Goal: Communication & Community: Answer question/provide support

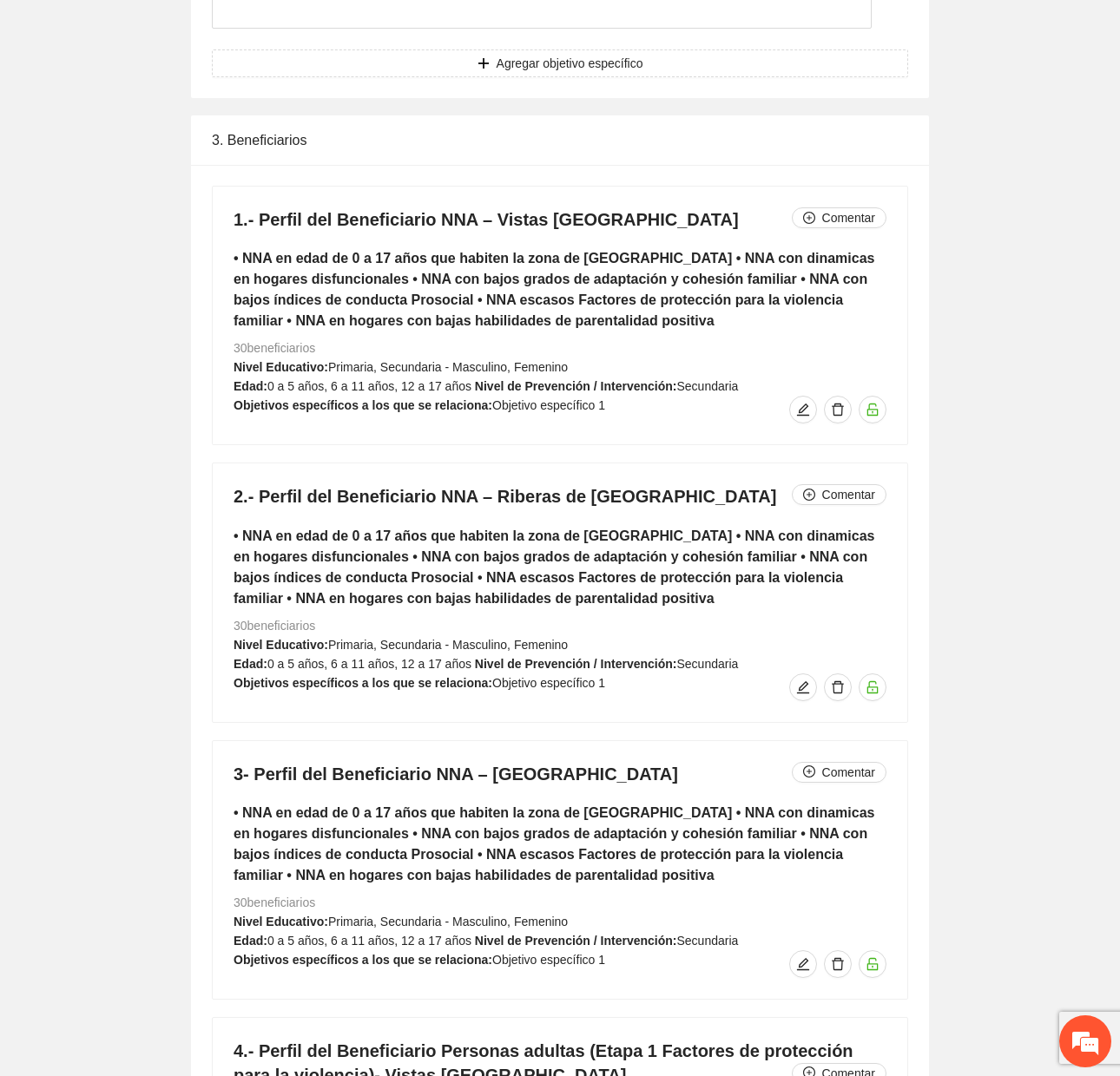
scroll to position [7051, 0]
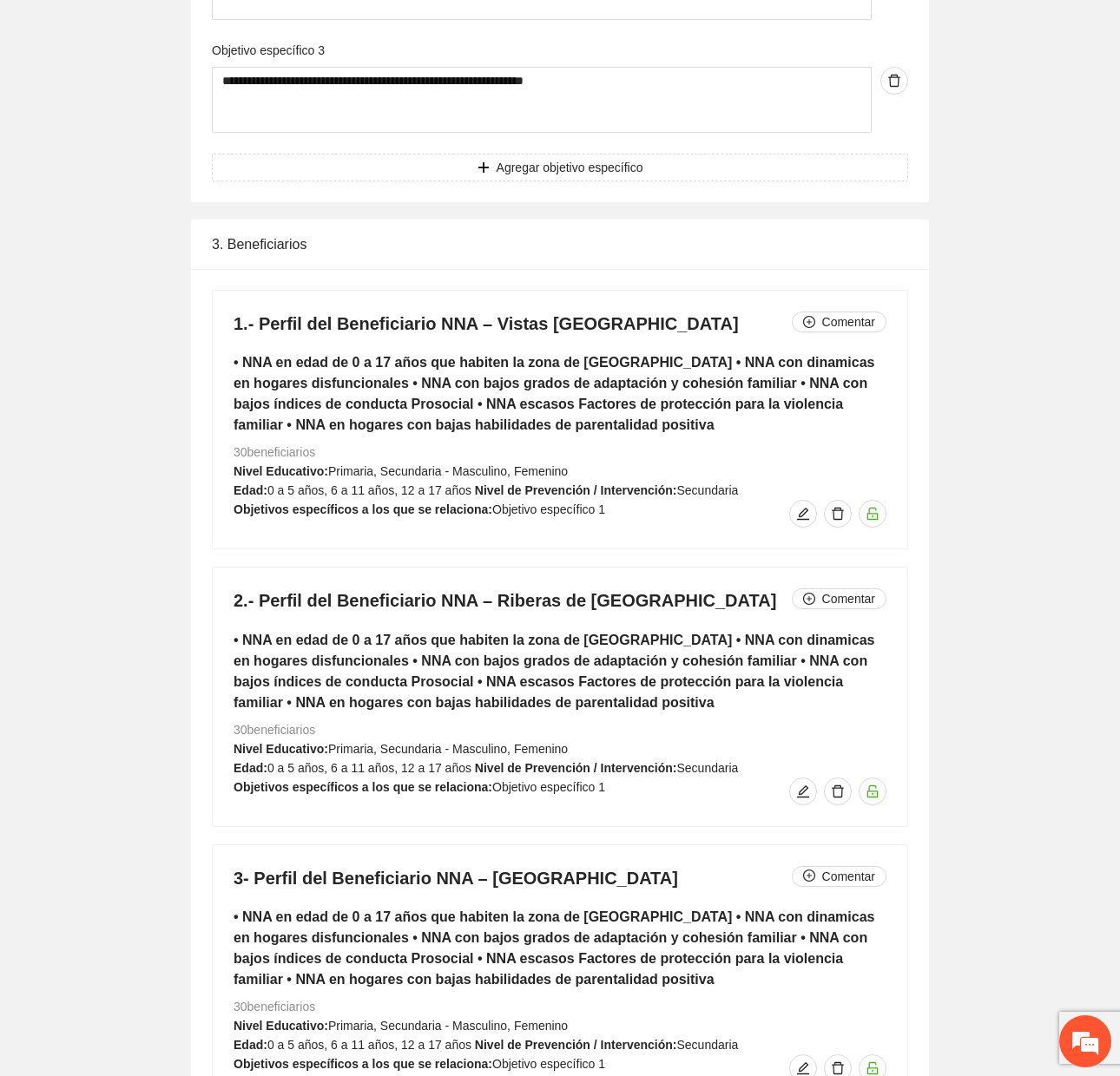
drag, startPoint x: 231, startPoint y: 456, endPoint x: 372, endPoint y: 452, distance: 141.1
click at [372, 452] on div "1.- Perfil del Beneficiario NNA – Vistas [GEOGRAPHIC_DATA] • NNA en edad de 0 a…" at bounding box center [560, 420] width 694 height 258
drag, startPoint x: 279, startPoint y: 320, endPoint x: 654, endPoint y: 336, distance: 375.3
click at [654, 336] on h4 "1.- Perfil del Beneficiario NNA – Vistas [GEOGRAPHIC_DATA]" at bounding box center [560, 324] width 652 height 25
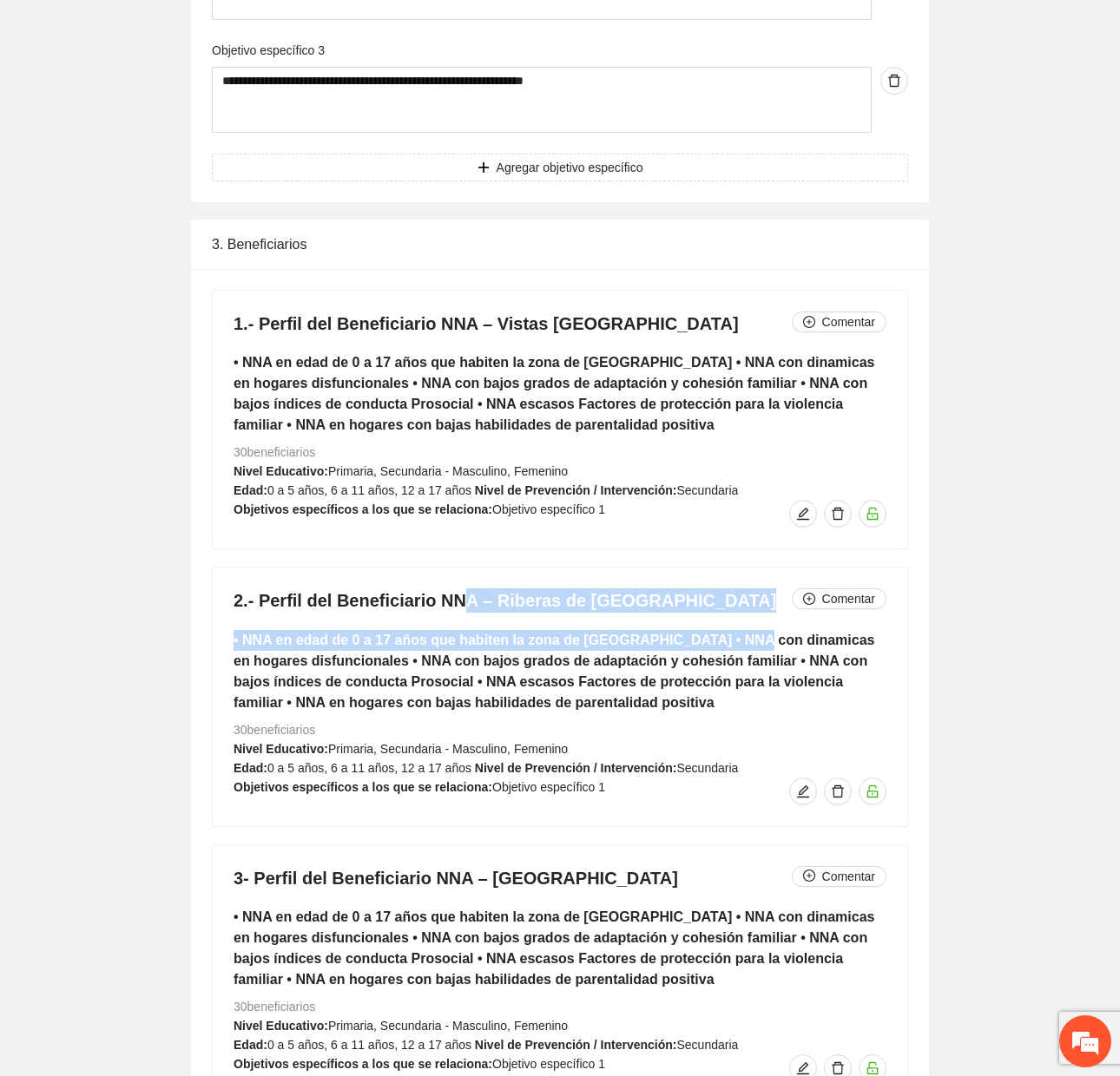
drag, startPoint x: 456, startPoint y: 600, endPoint x: 725, endPoint y: 623, distance: 270.0
click at [725, 623] on div "2.- Perfil del Beneficiario NNA – Riberas de Sacramento Comentar • NNA en edad …" at bounding box center [560, 697] width 694 height 258
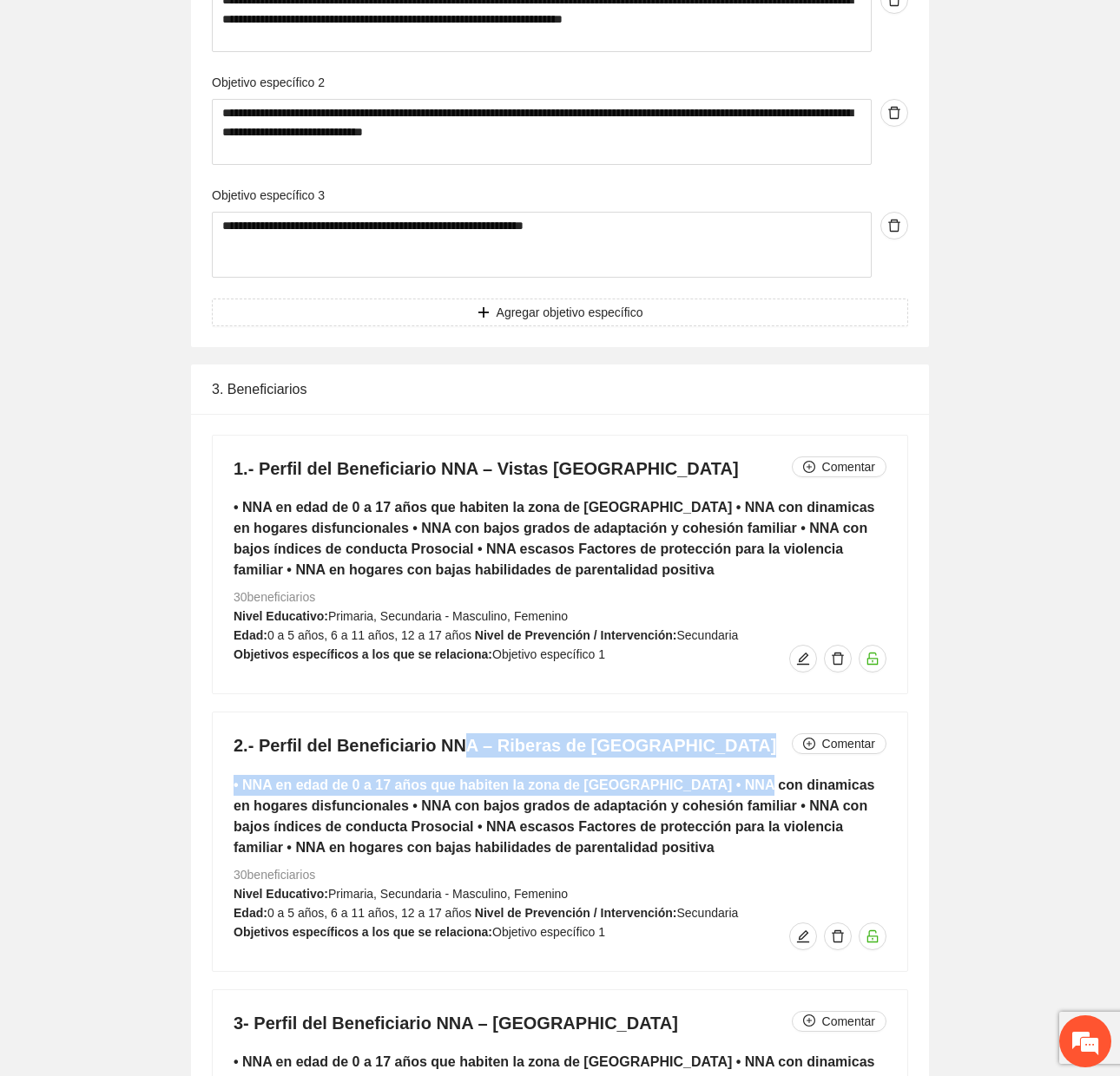
scroll to position [6792, 0]
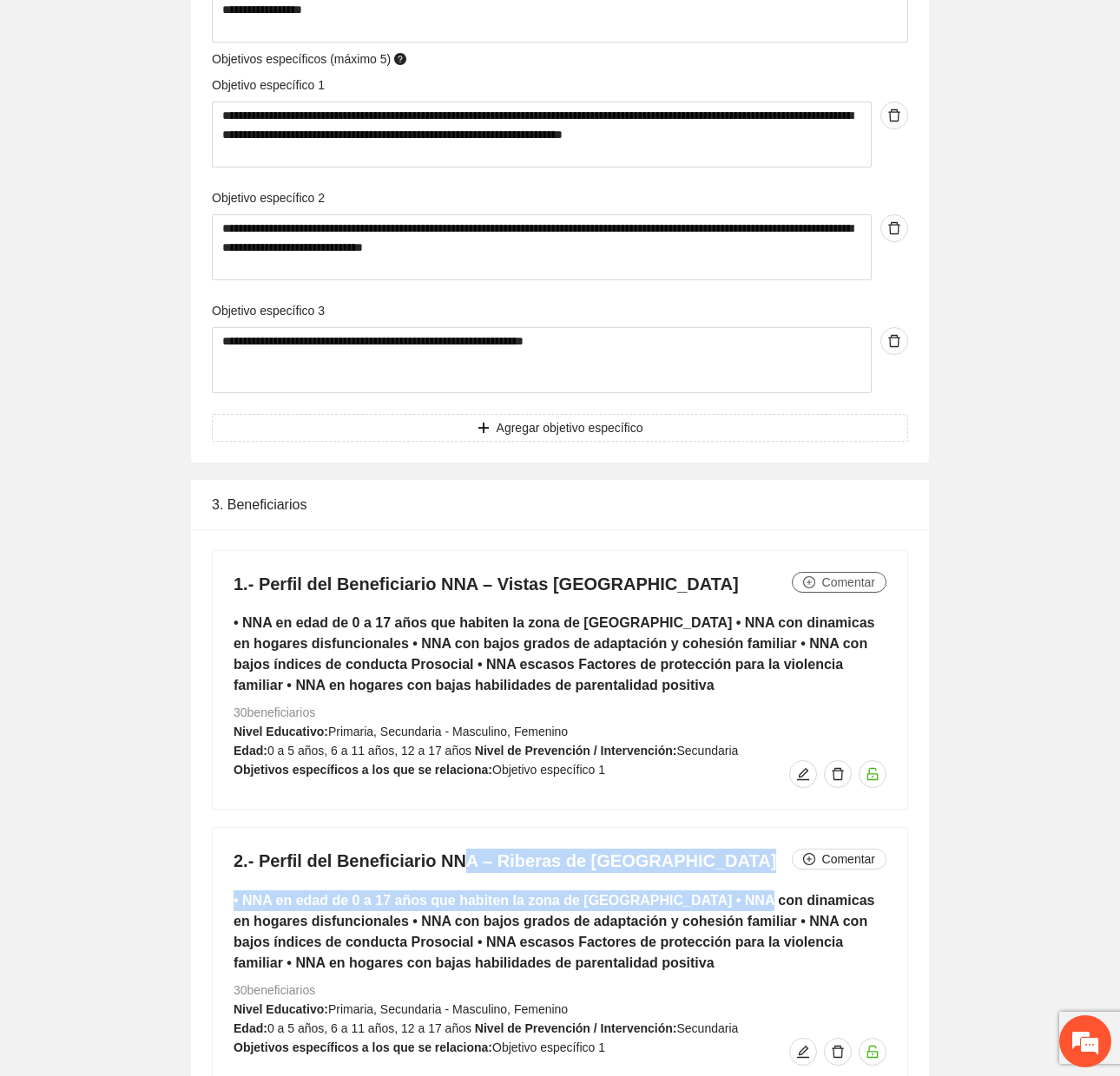
click at [862, 592] on span "Comentar" at bounding box center [849, 582] width 53 height 19
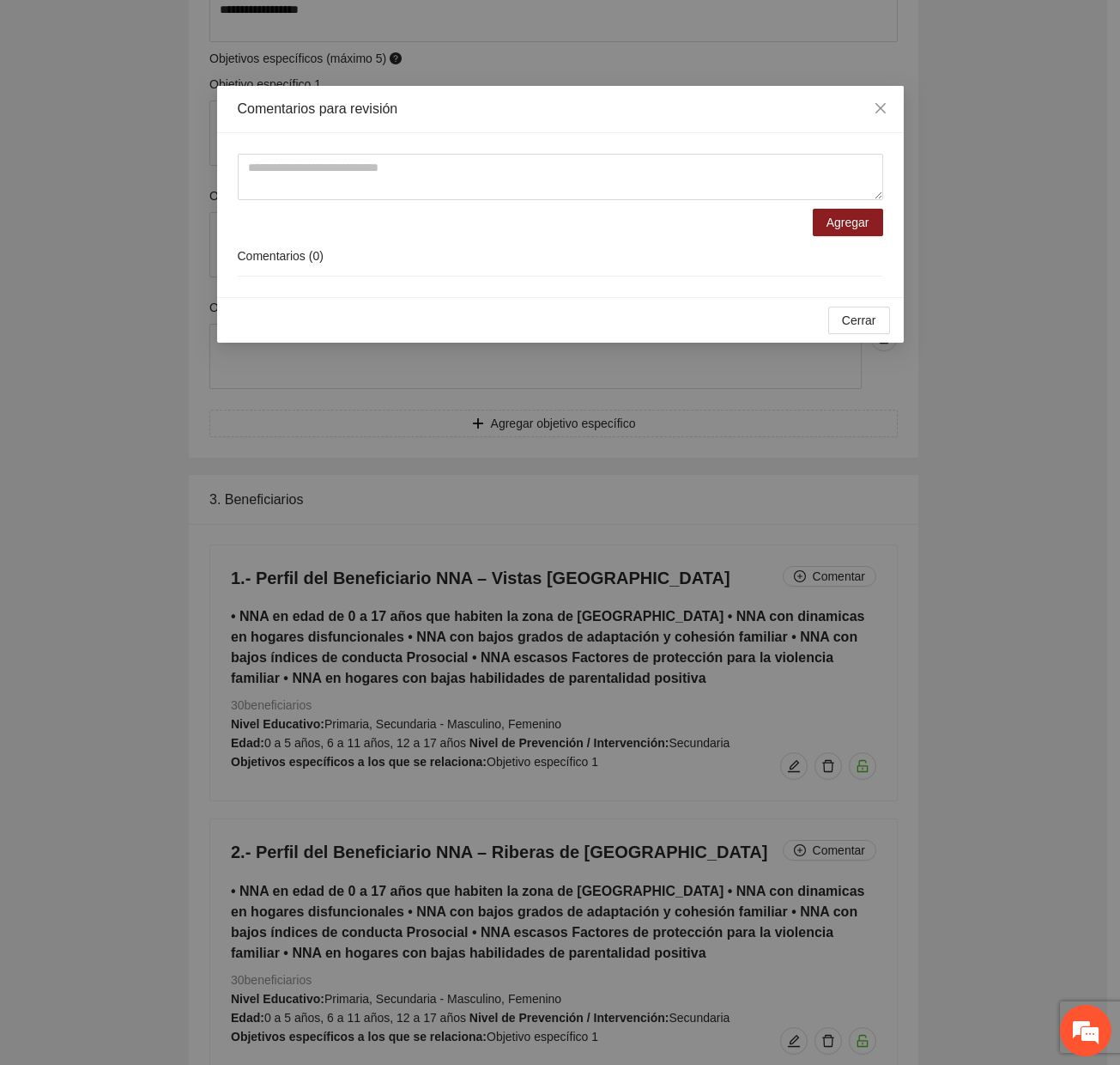
click at [522, 143] on div "Agregar Comentarios ( 0 )" at bounding box center [561, 215] width 687 height 164
click at [532, 188] on textarea at bounding box center [561, 176] width 645 height 46
type textarea "*"
drag, startPoint x: 530, startPoint y: 185, endPoint x: 226, endPoint y: 212, distance: 305.2
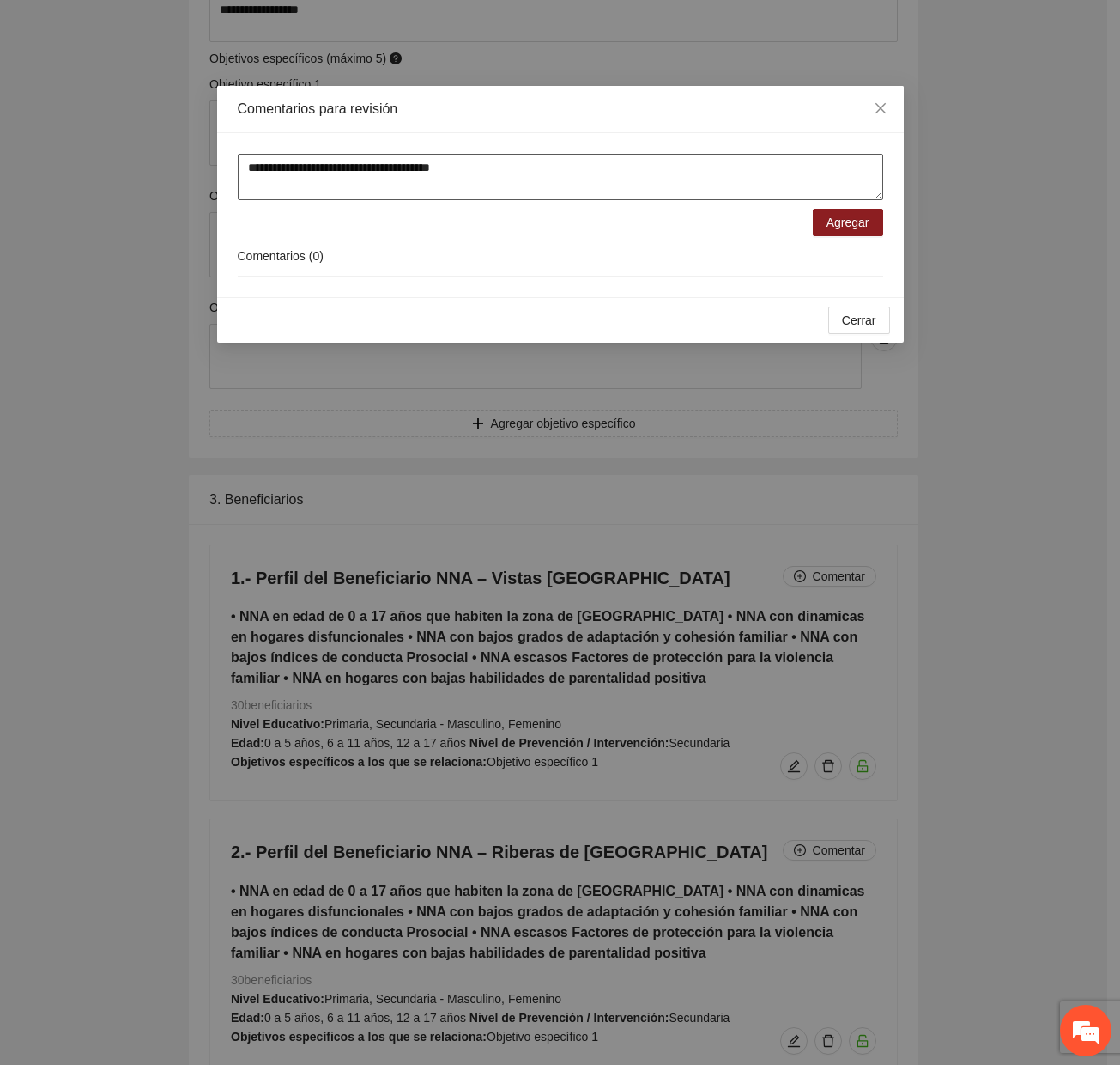
click at [226, 212] on div "**********" at bounding box center [561, 215] width 687 height 164
type textarea "**********"
click at [849, 238] on div "Comentarios ( 0 )" at bounding box center [561, 256] width 645 height 40
click at [846, 222] on span "Agregar" at bounding box center [848, 222] width 43 height 19
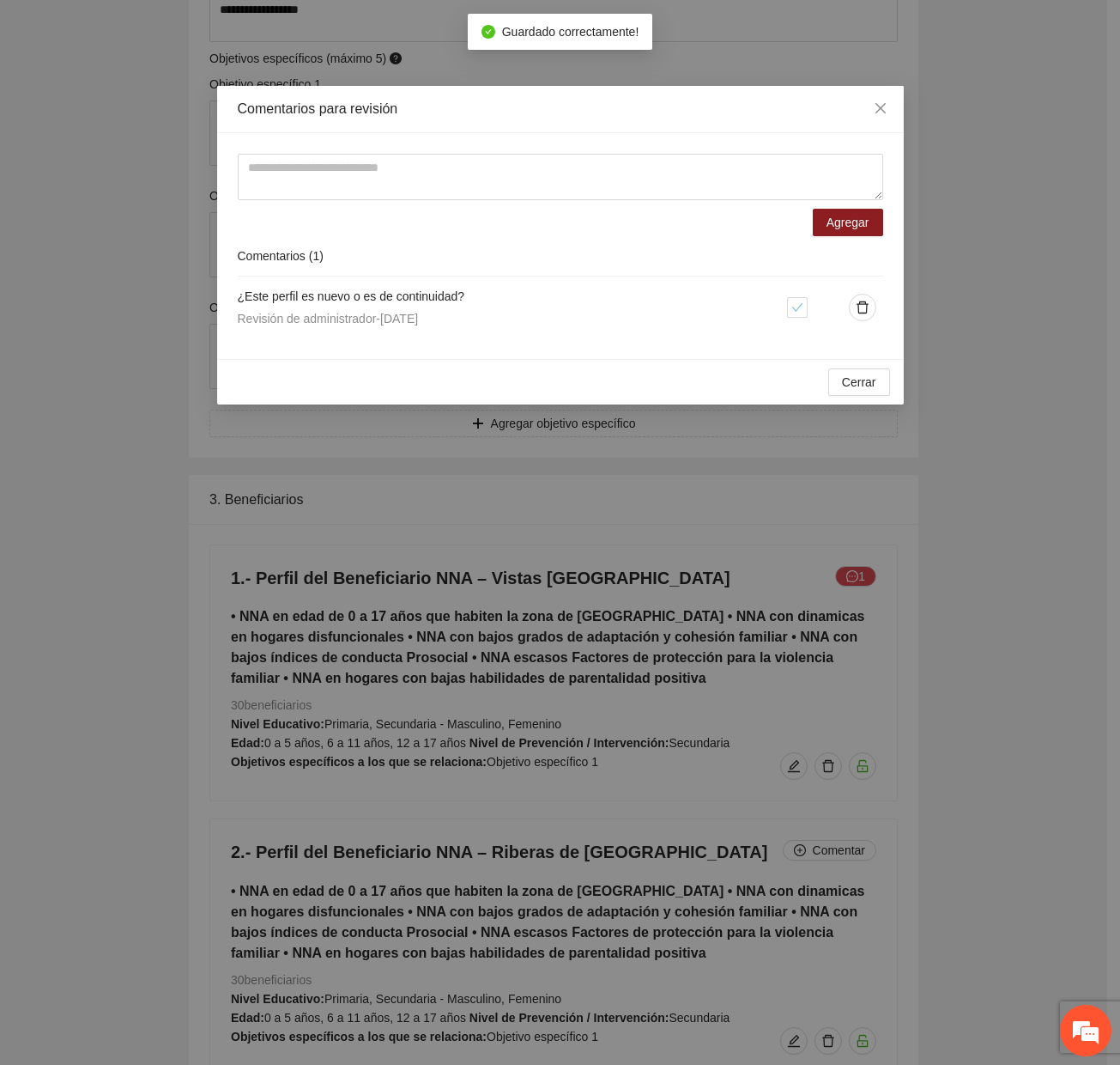
click at [870, 410] on div "Comentarios para revisión Agregar Comentarios ( 1 ) ¿Este perfil es nuevo o es …" at bounding box center [560, 532] width 1120 height 1065
click at [855, 381] on span "Cerrar" at bounding box center [859, 382] width 35 height 19
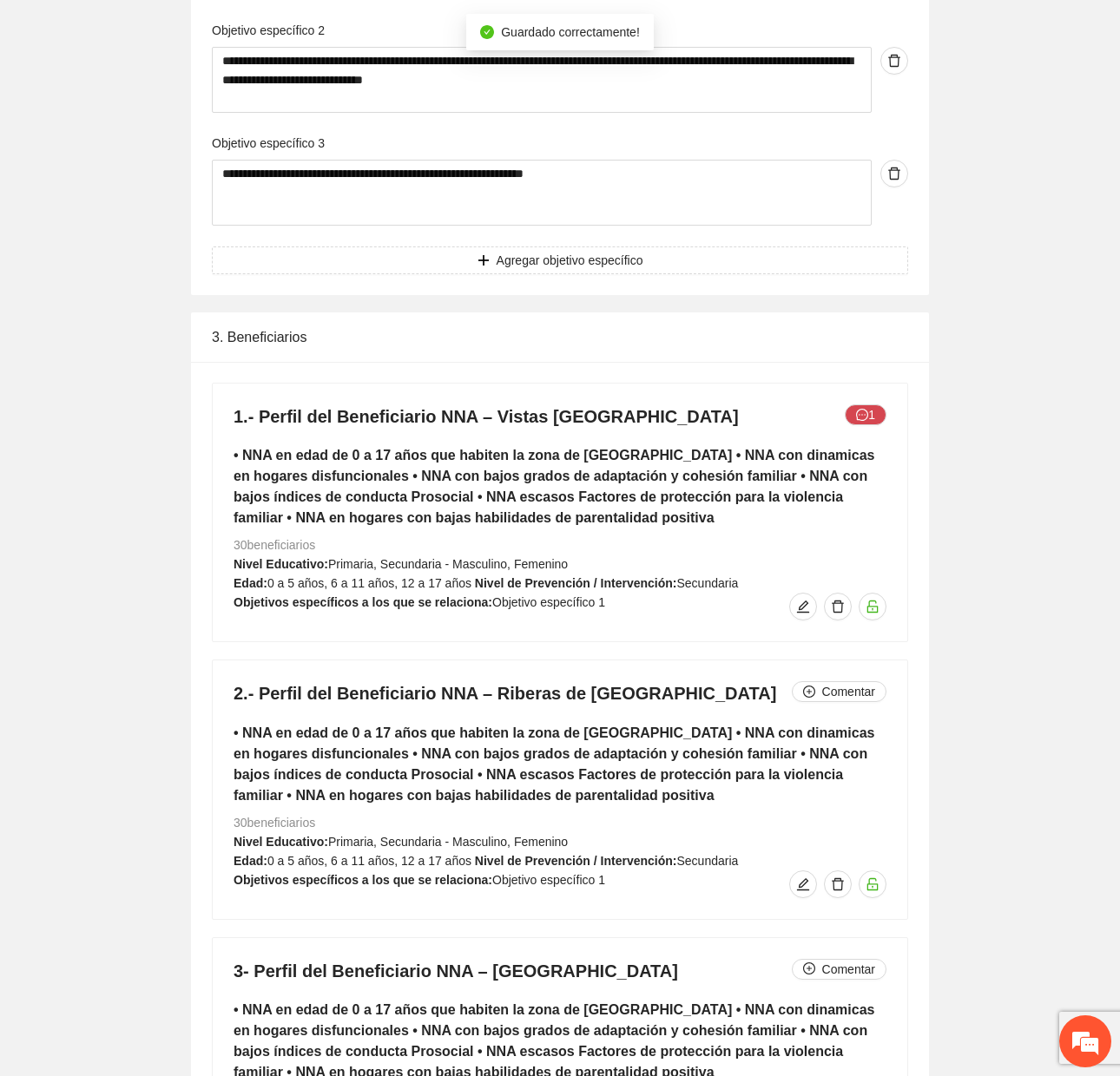
scroll to position [6965, 0]
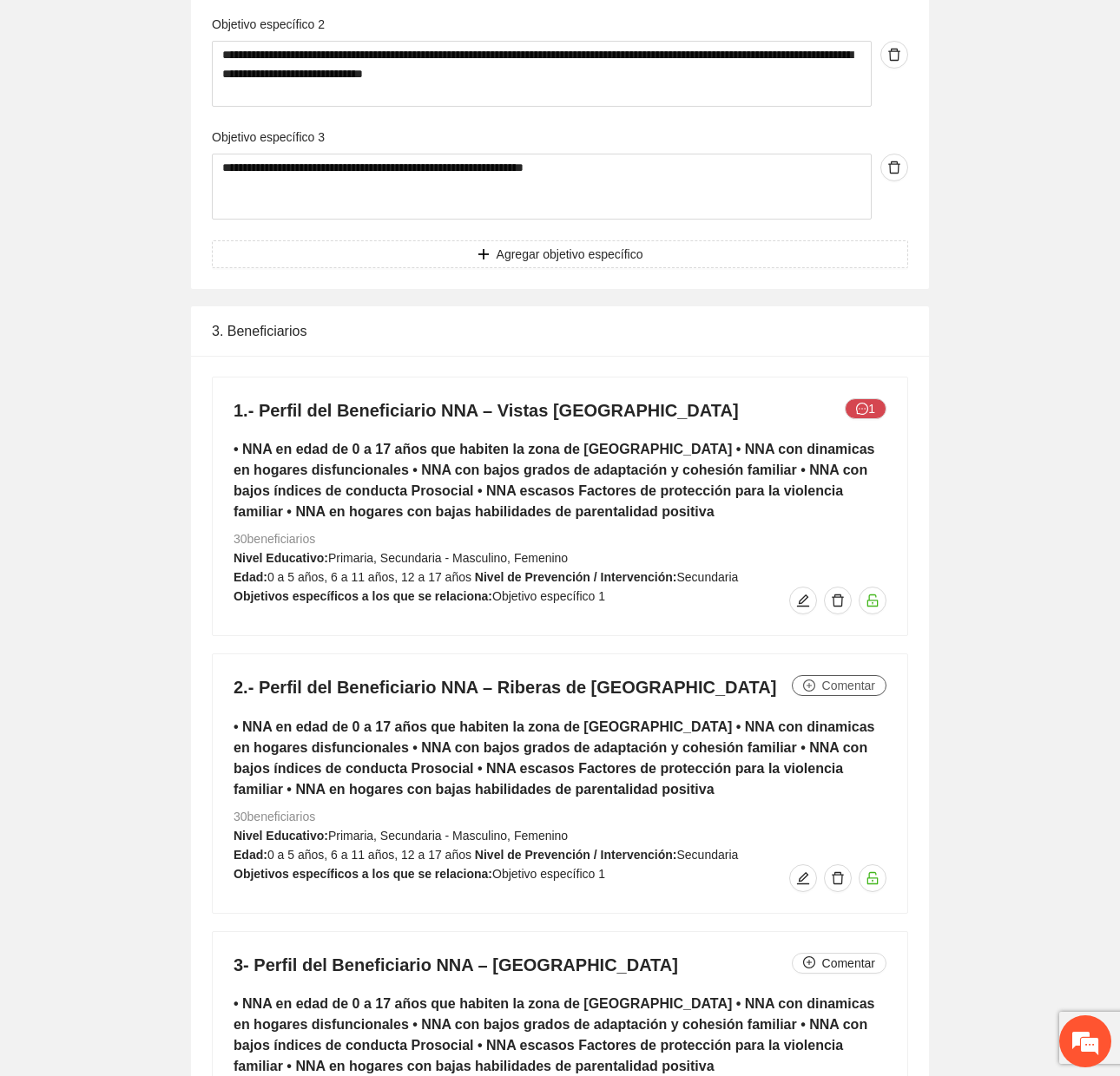
click at [846, 691] on span "Comentar" at bounding box center [849, 685] width 53 height 19
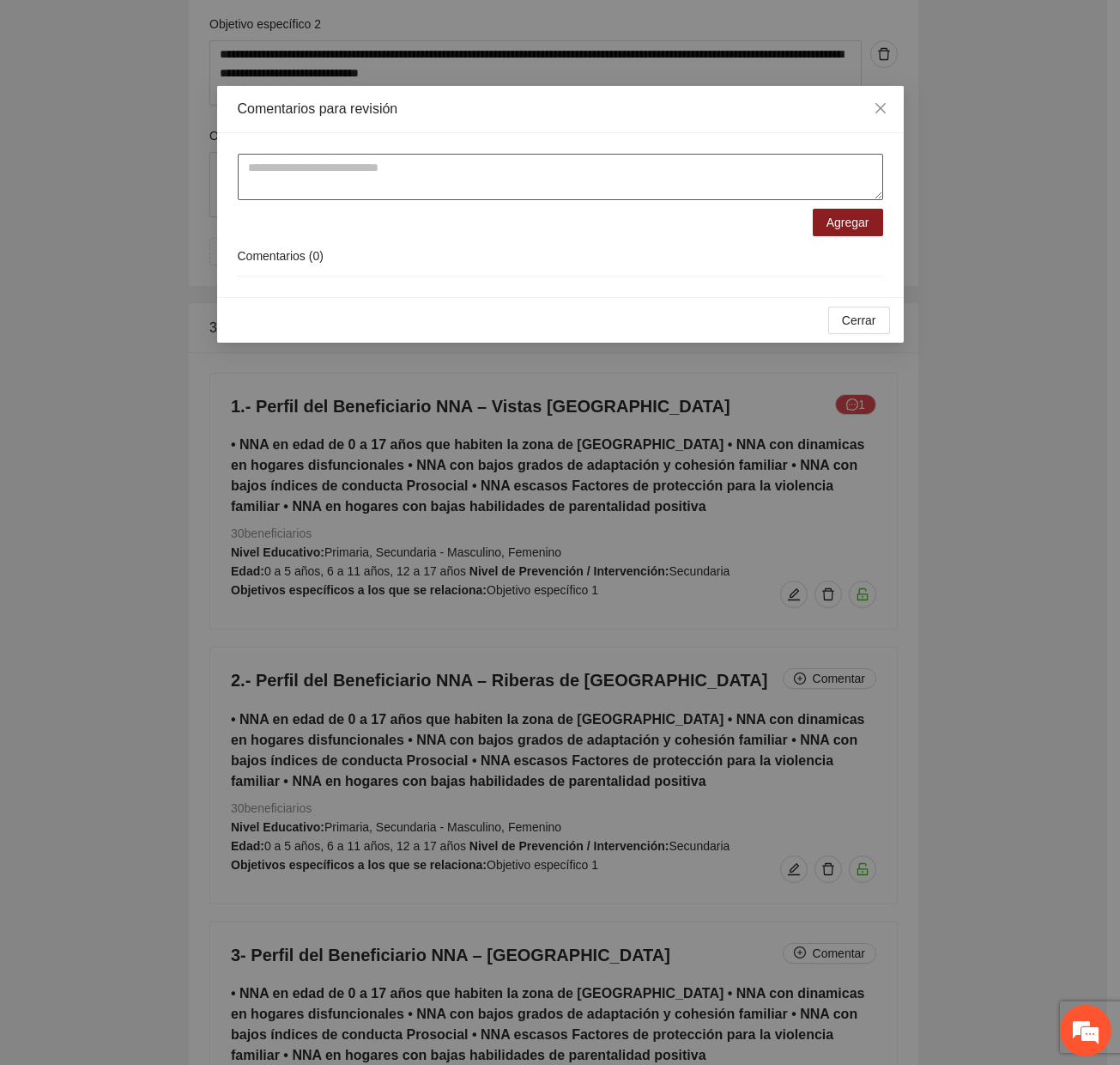
click at [457, 175] on textarea at bounding box center [561, 176] width 645 height 46
paste textarea "**********"
type textarea "**********"
click at [858, 230] on span "Agregar" at bounding box center [848, 222] width 43 height 19
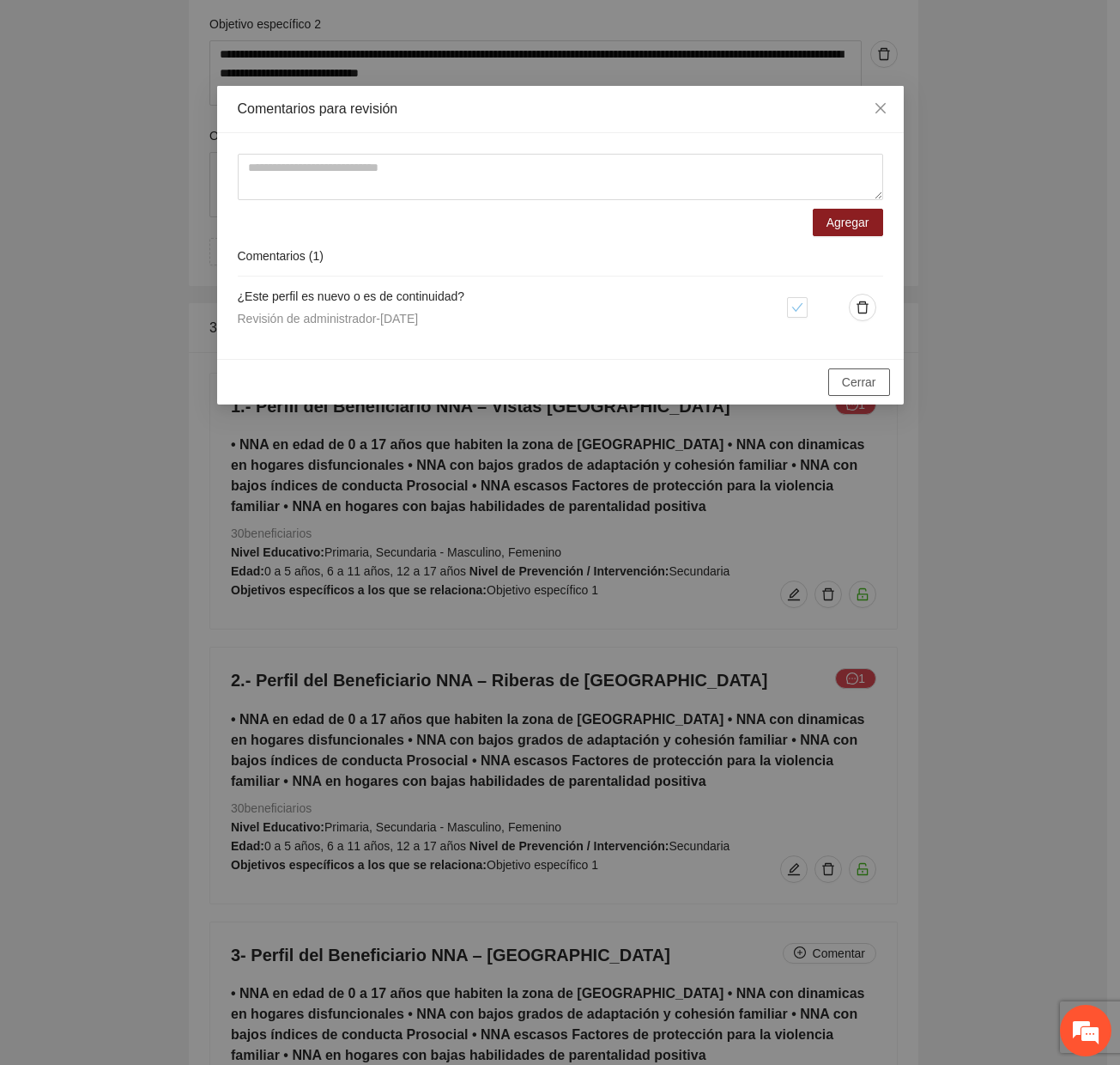
click at [863, 378] on span "Cerrar" at bounding box center [859, 382] width 35 height 19
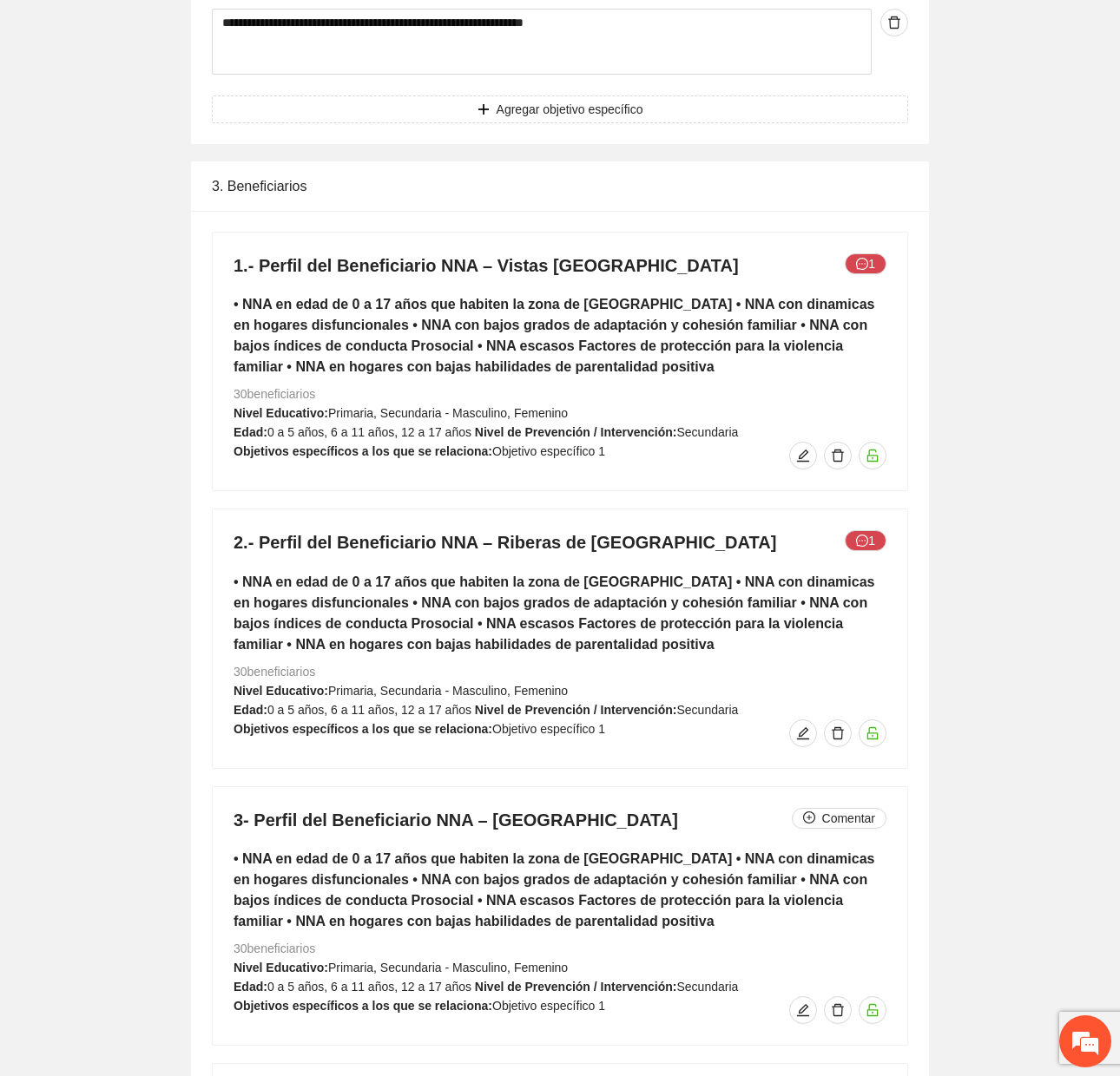
scroll to position [7312, 0]
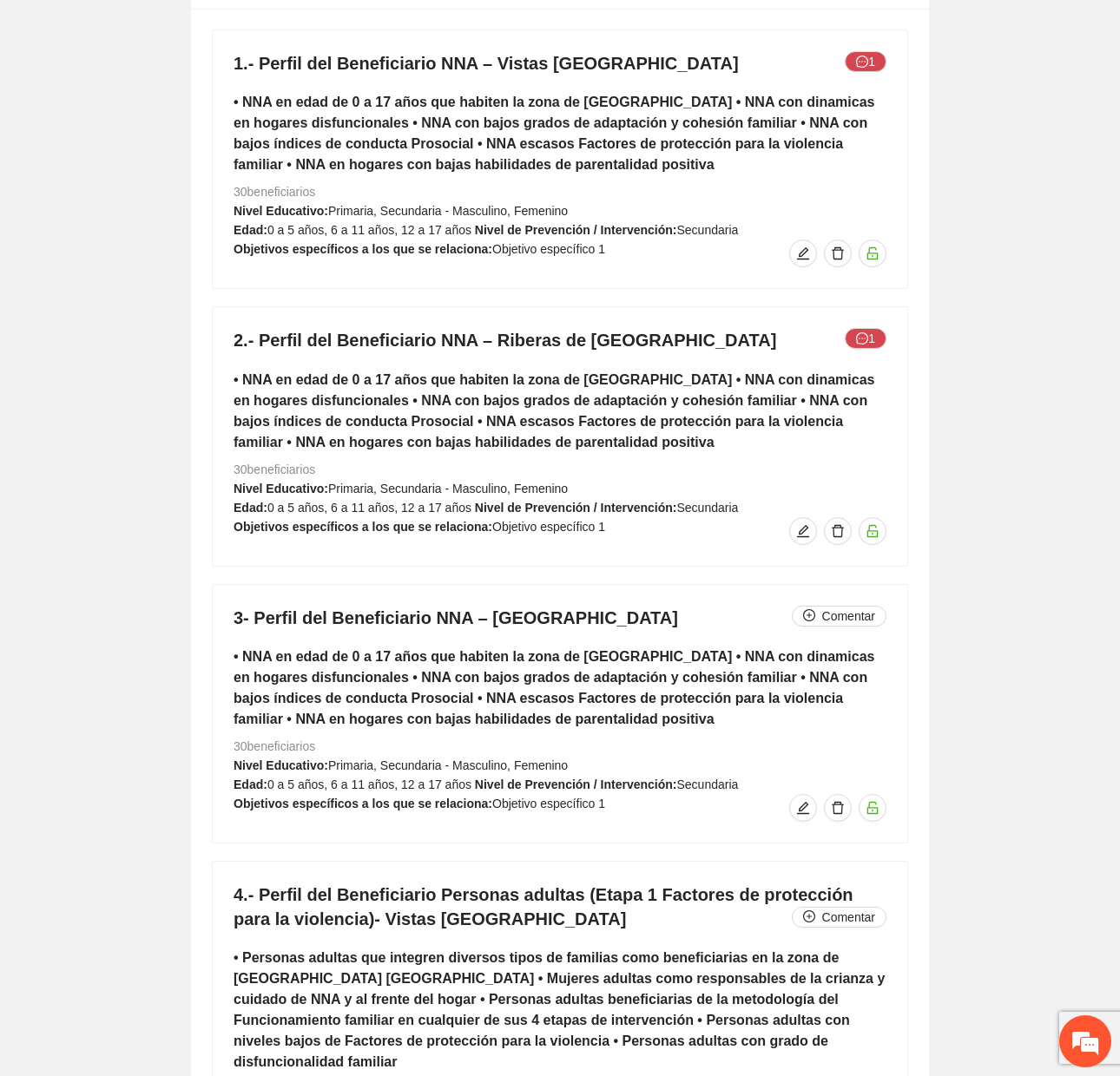
click at [890, 599] on div "3- Perfil del Beneficiario NNA – [GEOGRAPHIC_DATA] Comentar • NNA en edad de 0 …" at bounding box center [560, 714] width 694 height 258
click at [855, 612] on span "Comentar" at bounding box center [849, 616] width 53 height 19
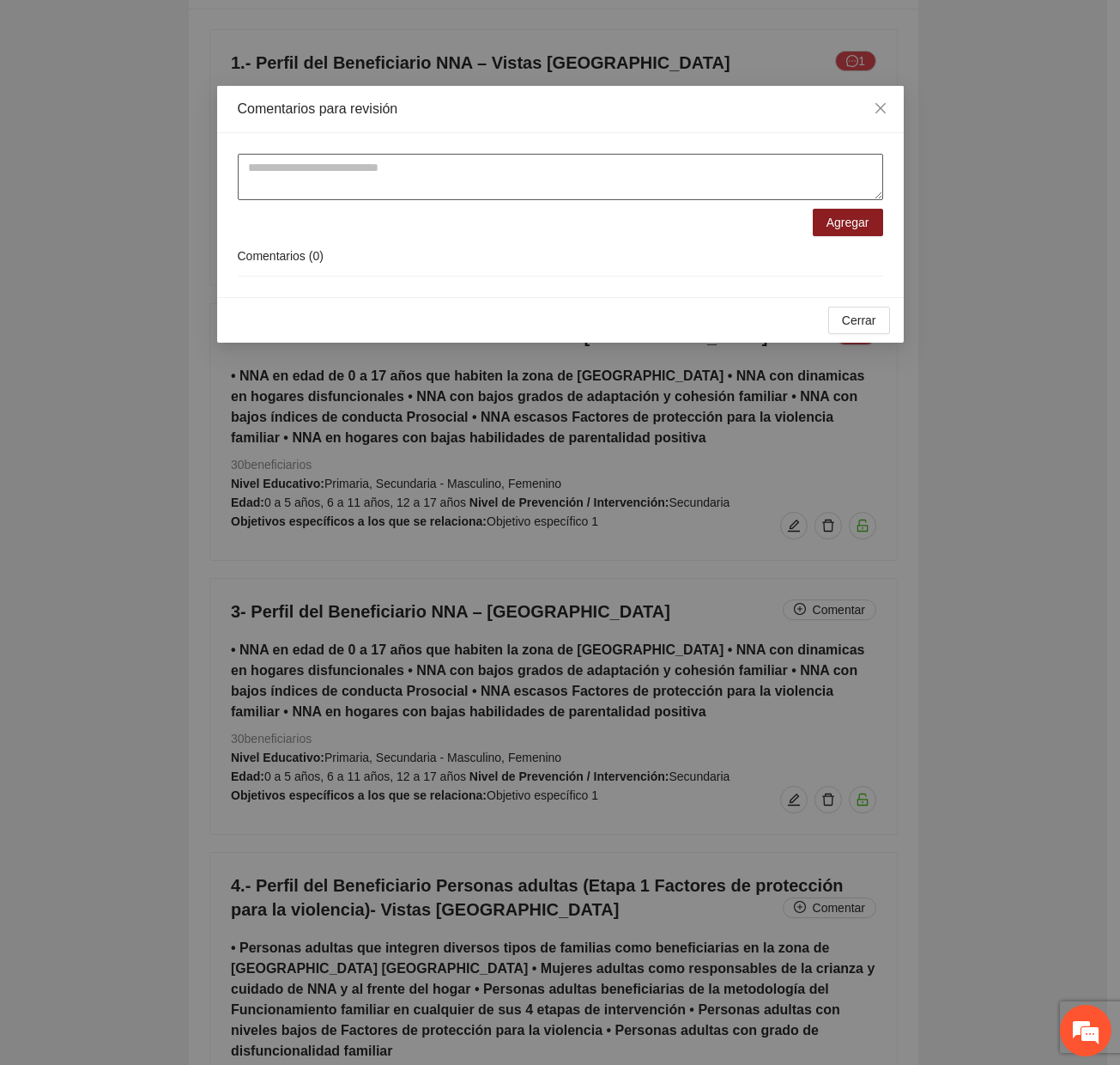
click at [479, 182] on textarea at bounding box center [561, 176] width 645 height 46
paste textarea "**********"
type textarea "**********"
click at [848, 223] on span "Agregar" at bounding box center [848, 222] width 43 height 19
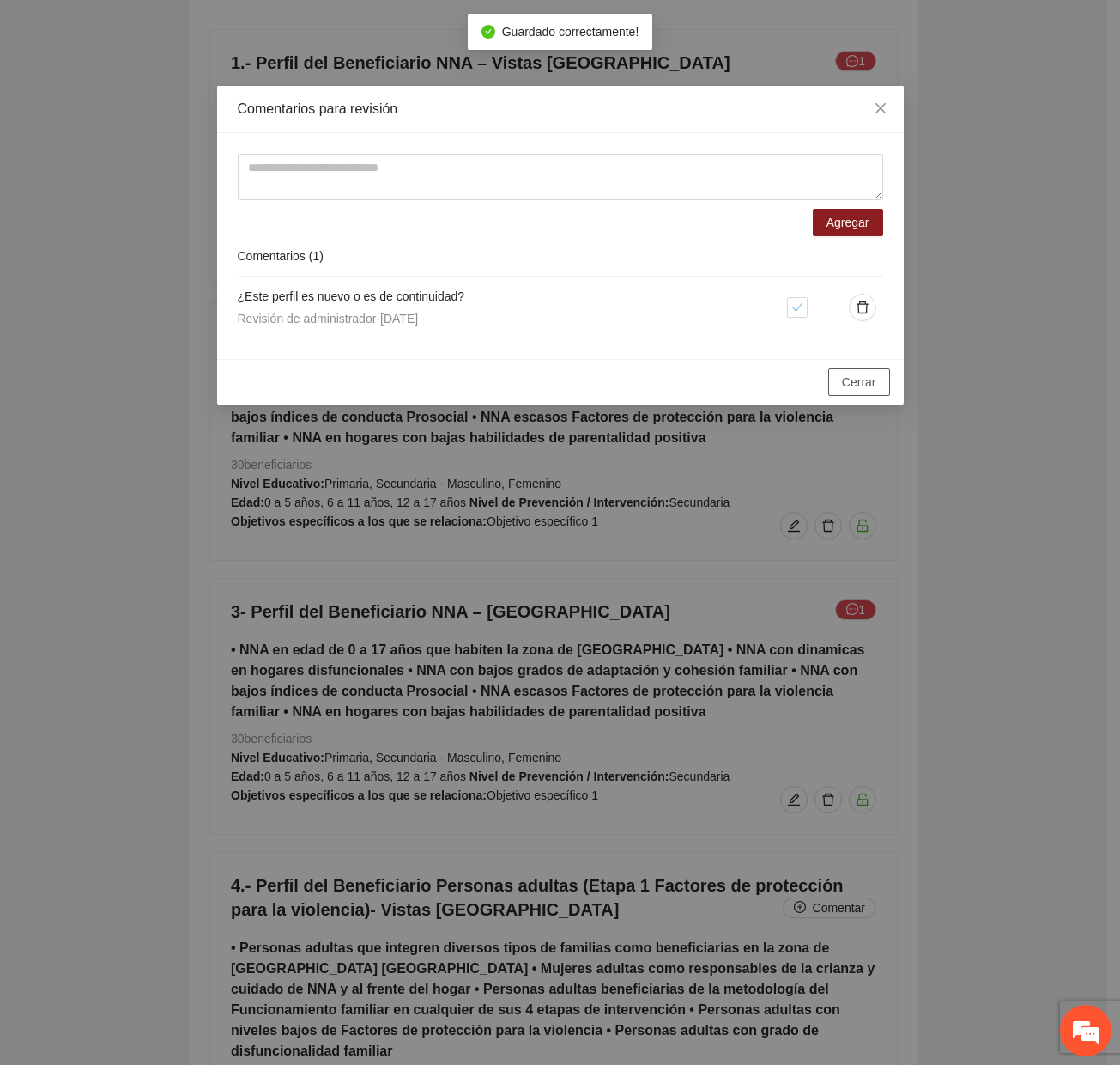
click at [863, 370] on button "Cerrar" at bounding box center [859, 382] width 62 height 27
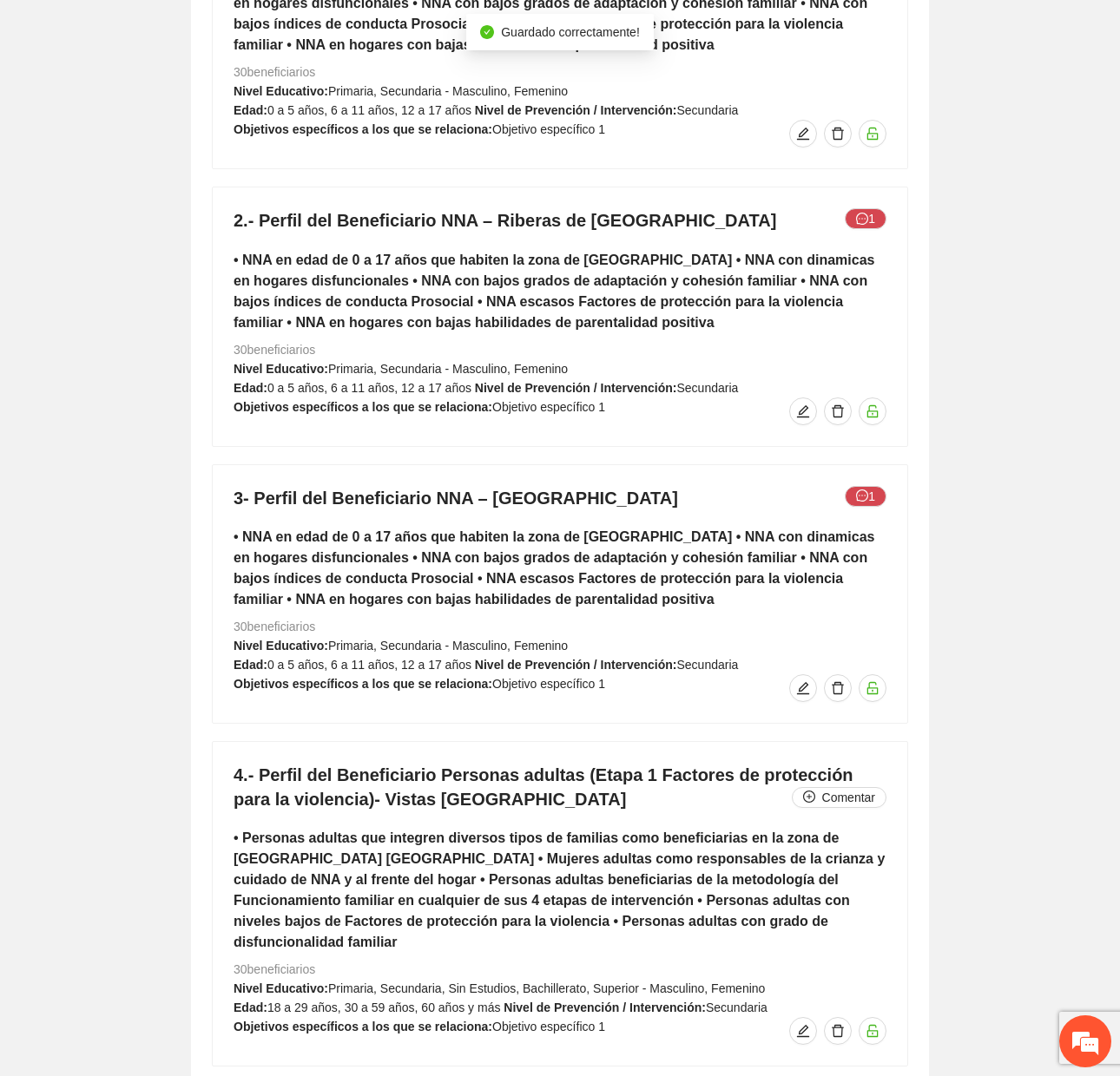
scroll to position [7486, 0]
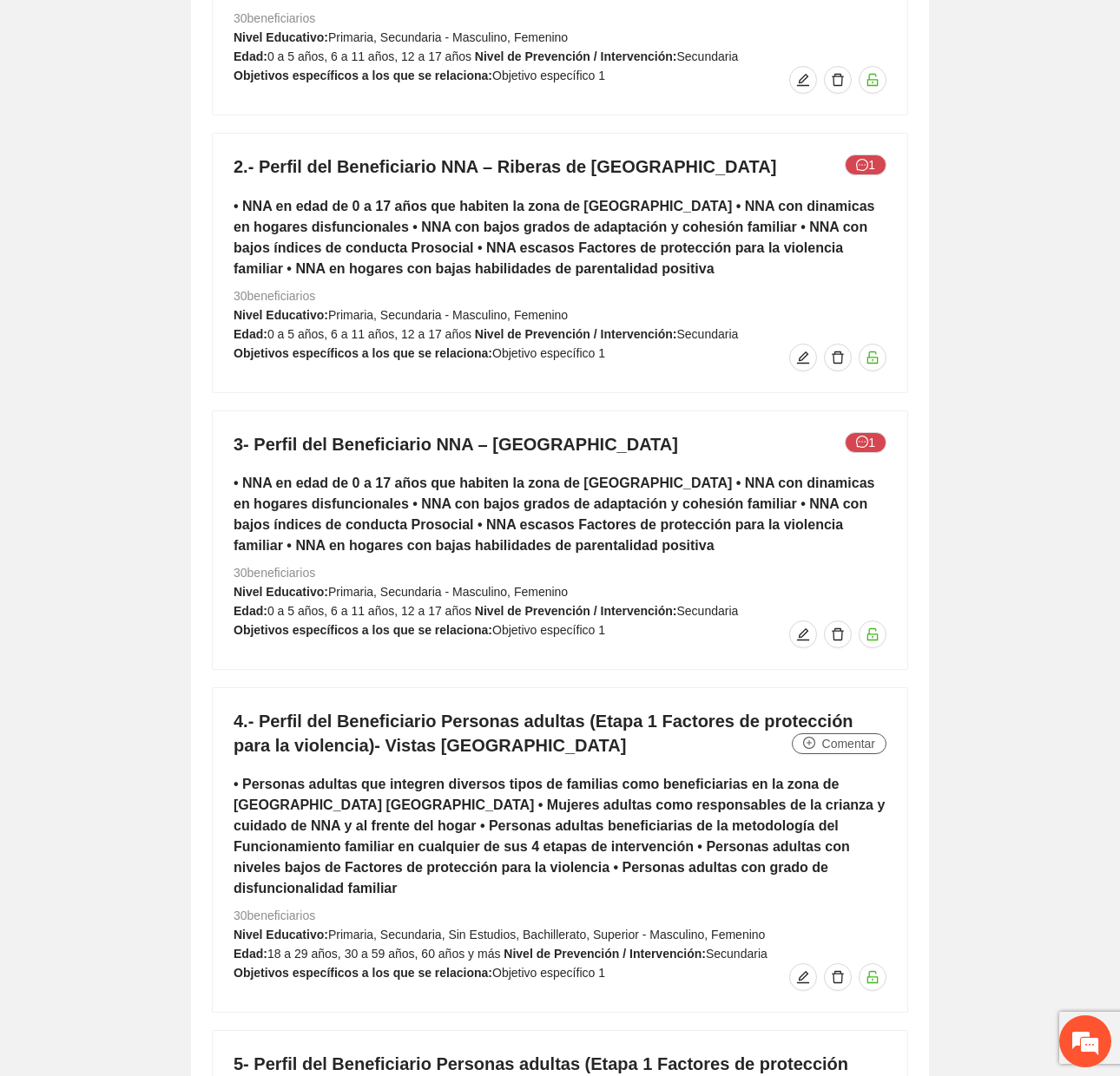
click at [830, 747] on span "Comentar" at bounding box center [849, 743] width 53 height 19
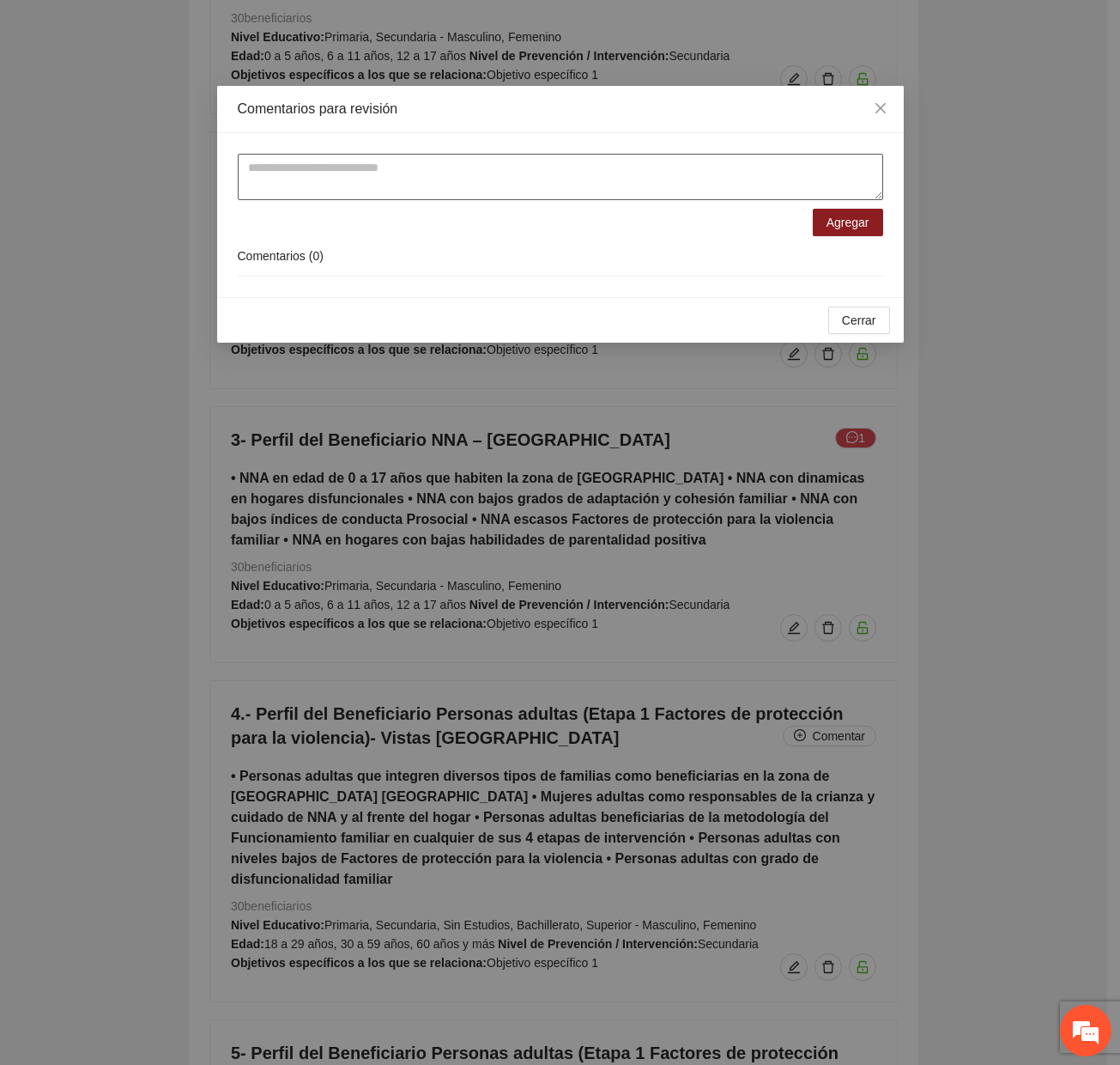
click at [501, 186] on textarea at bounding box center [561, 176] width 645 height 46
type textarea "**********"
click at [359, 174] on textarea "**********" at bounding box center [561, 176] width 645 height 46
drag, startPoint x: 348, startPoint y: 192, endPoint x: 239, endPoint y: 171, distance: 111.0
click at [239, 171] on textarea "**********" at bounding box center [561, 176] width 645 height 46
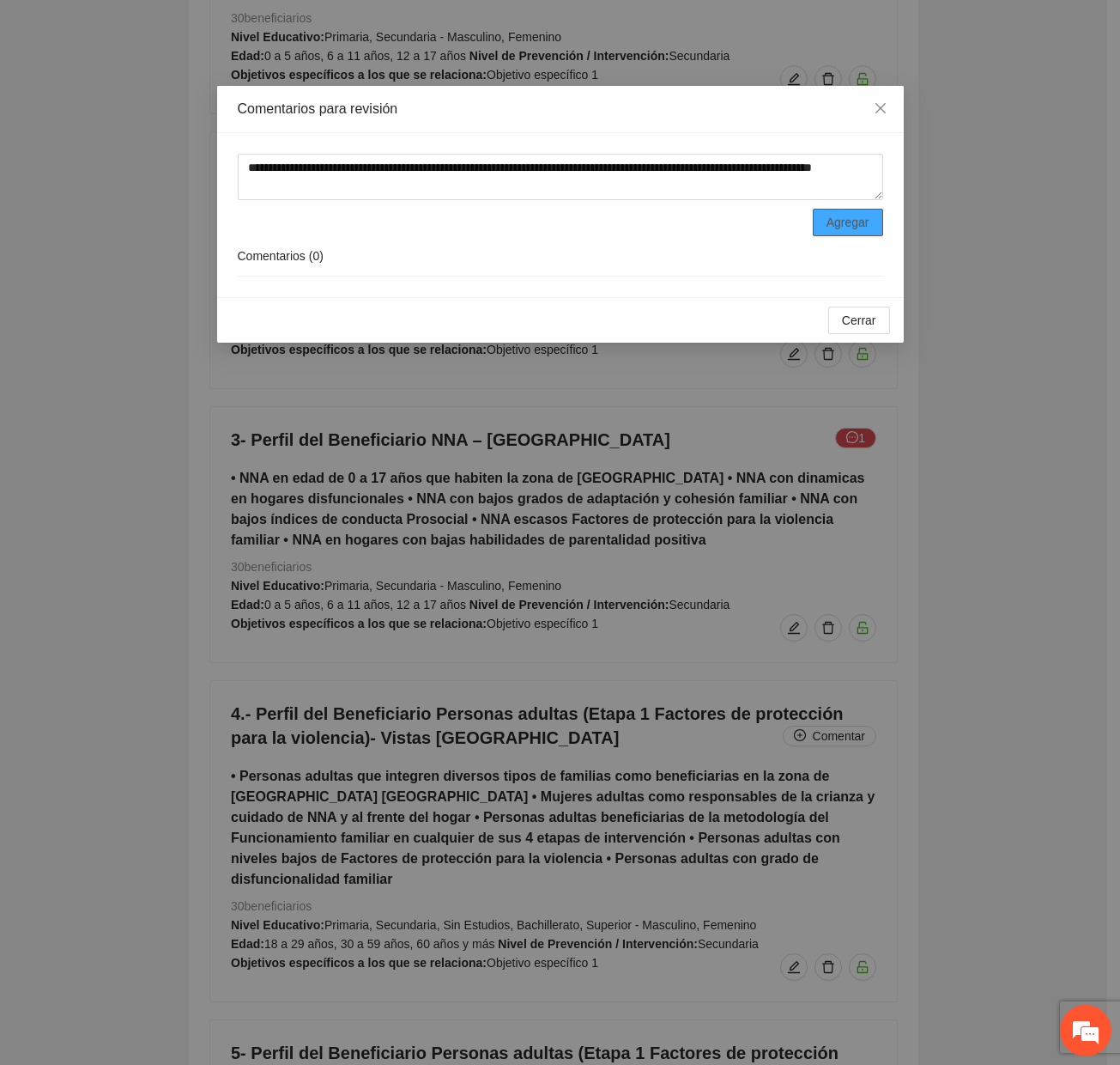
click at [827, 209] on button "Agregar" at bounding box center [848, 221] width 70 height 27
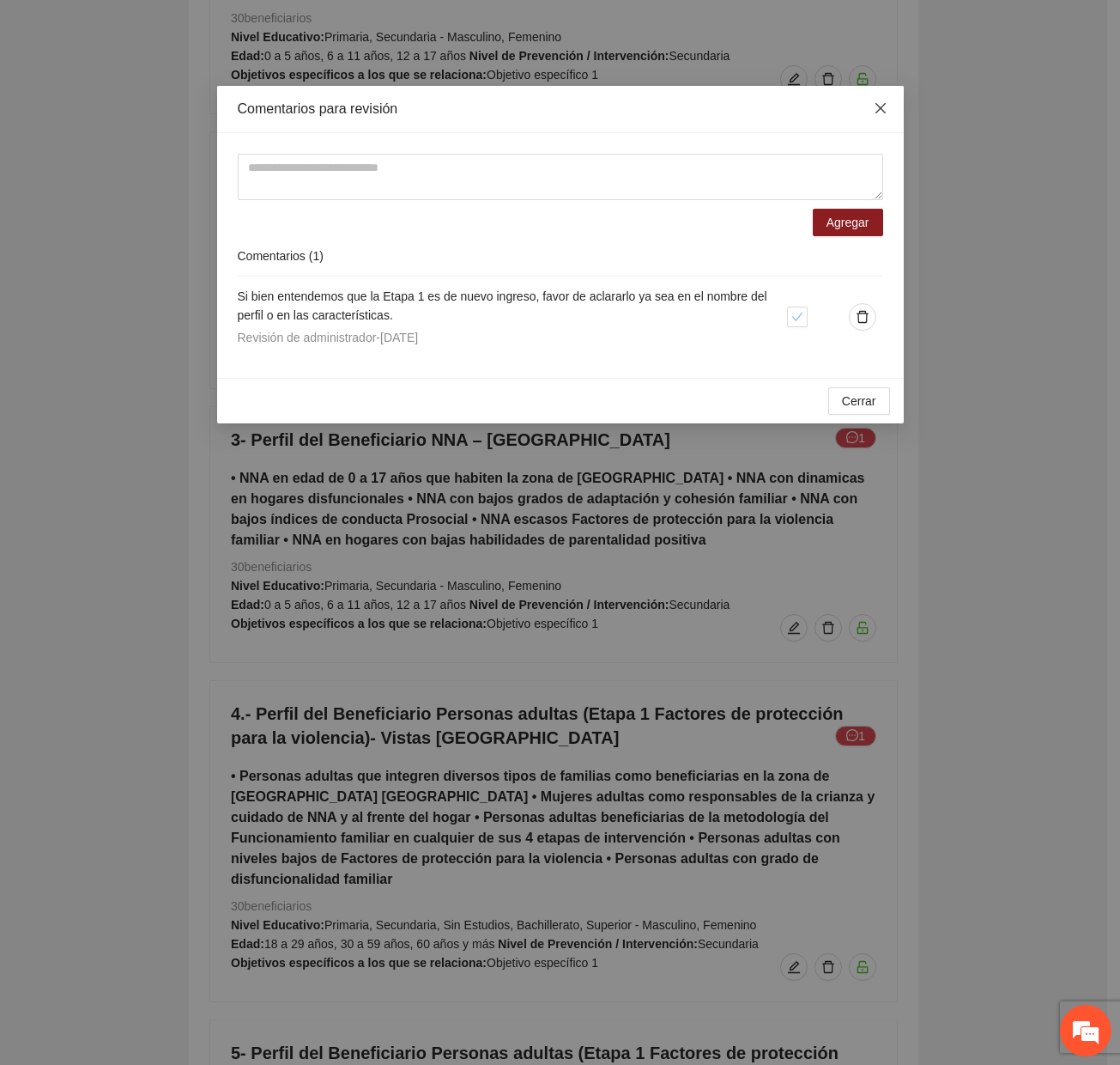
click at [884, 114] on icon "close" at bounding box center [881, 108] width 14 height 14
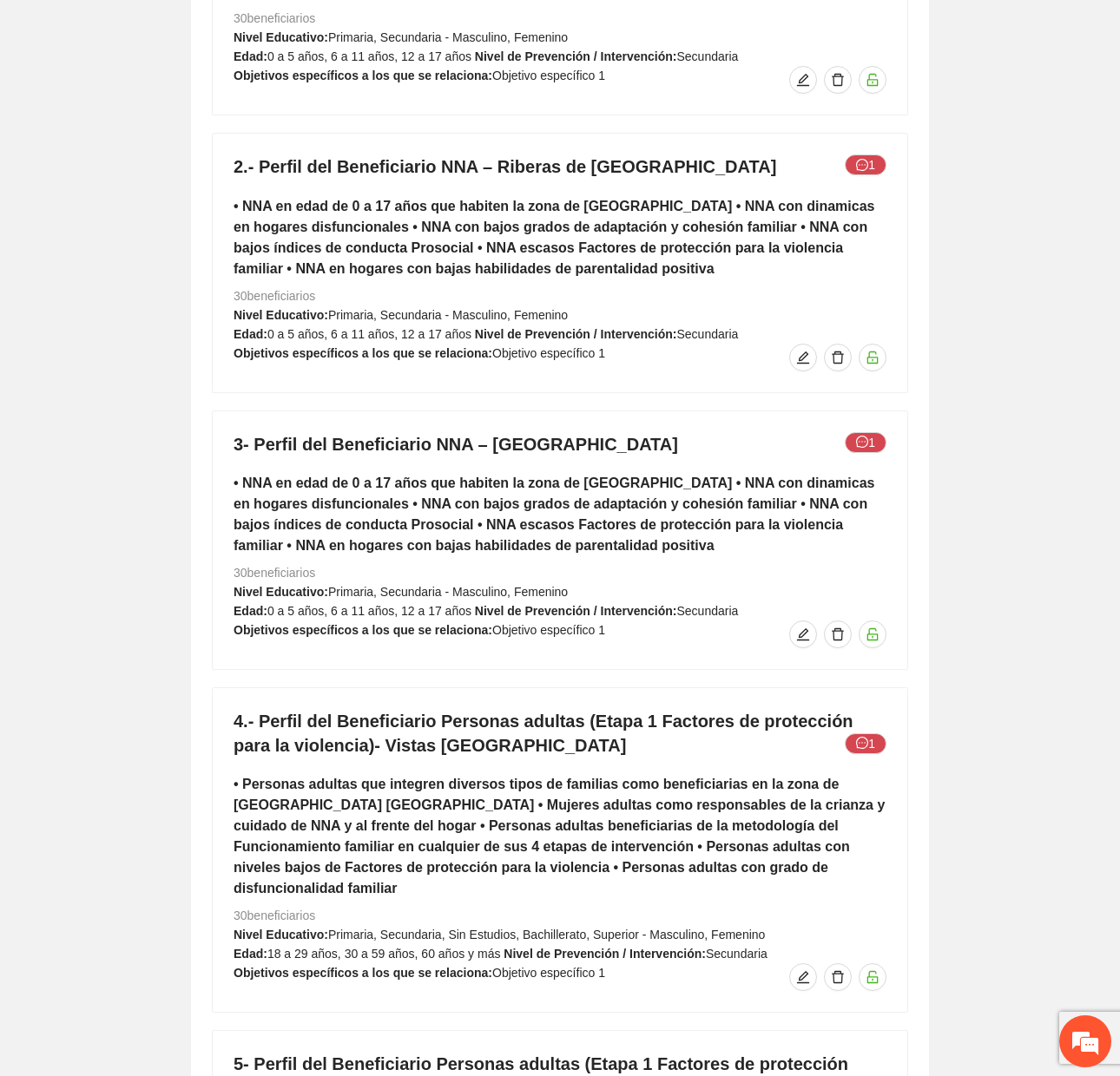
click at [572, 545] on h5 "• NNA en edad de 0 a 17 años que habiten la zona de [GEOGRAPHIC_DATA] • NNA con…" at bounding box center [560, 515] width 652 height 83
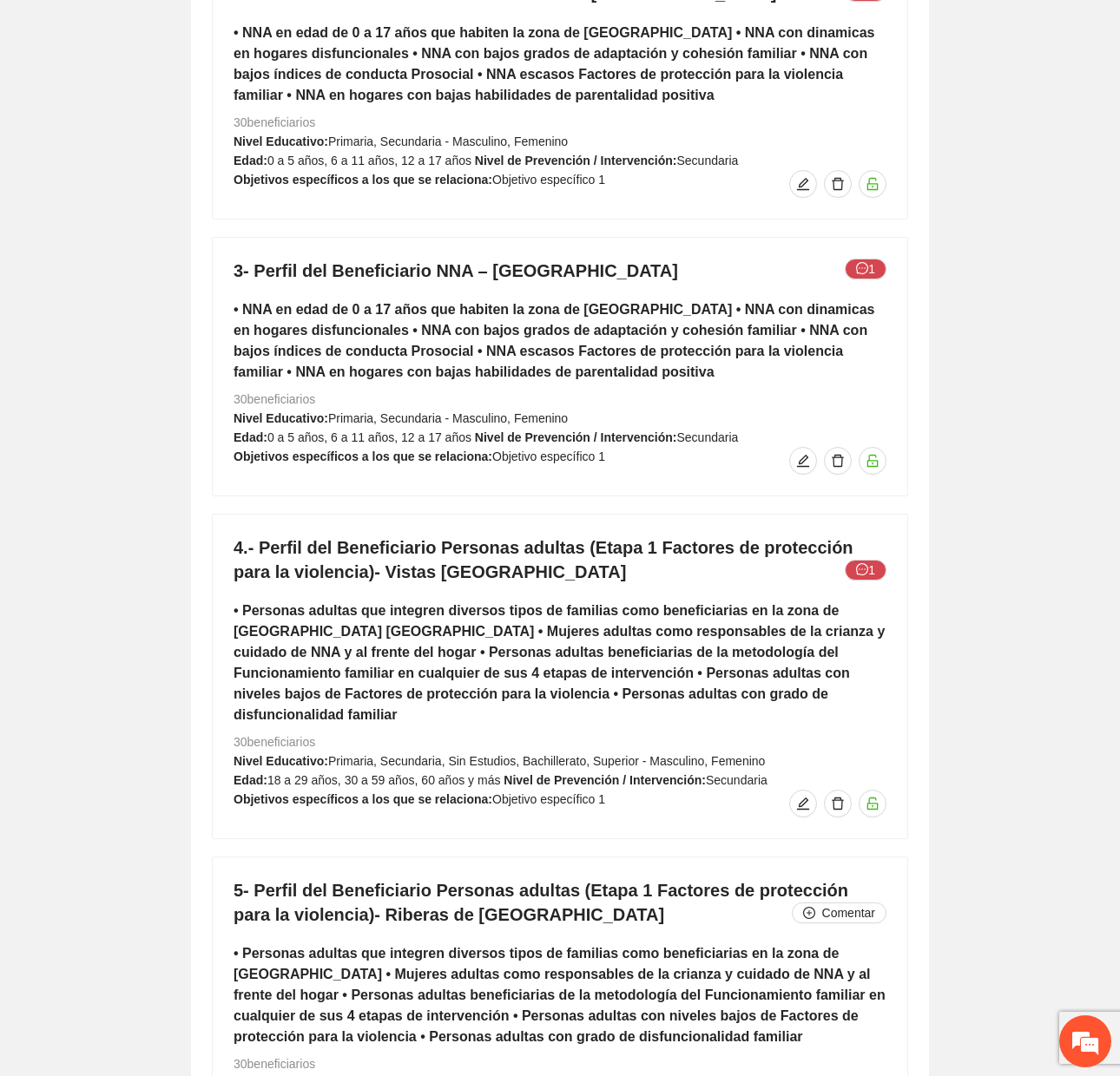
scroll to position [7745, 0]
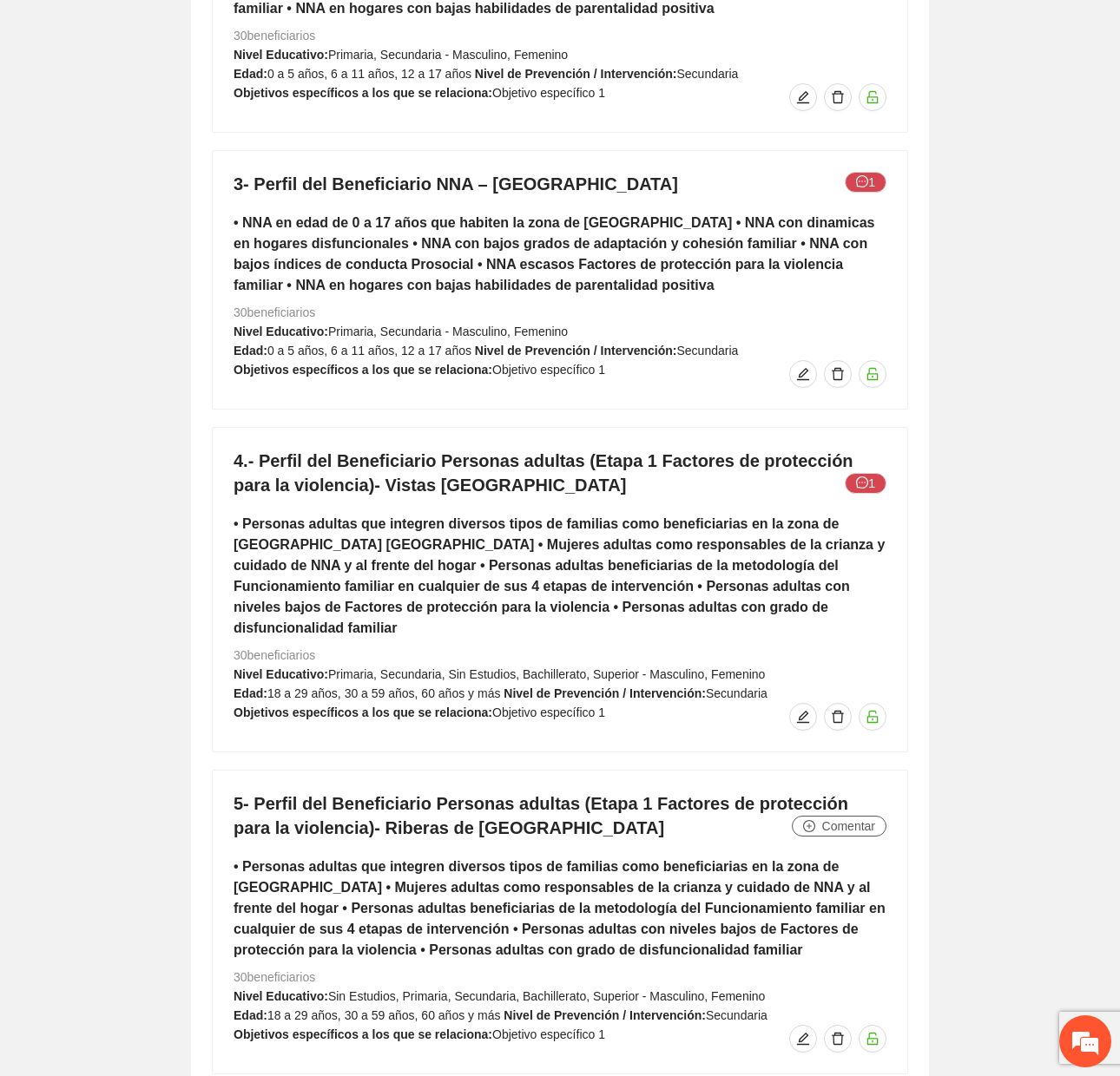
click at [823, 816] on span "Comentar" at bounding box center [849, 826] width 53 height 19
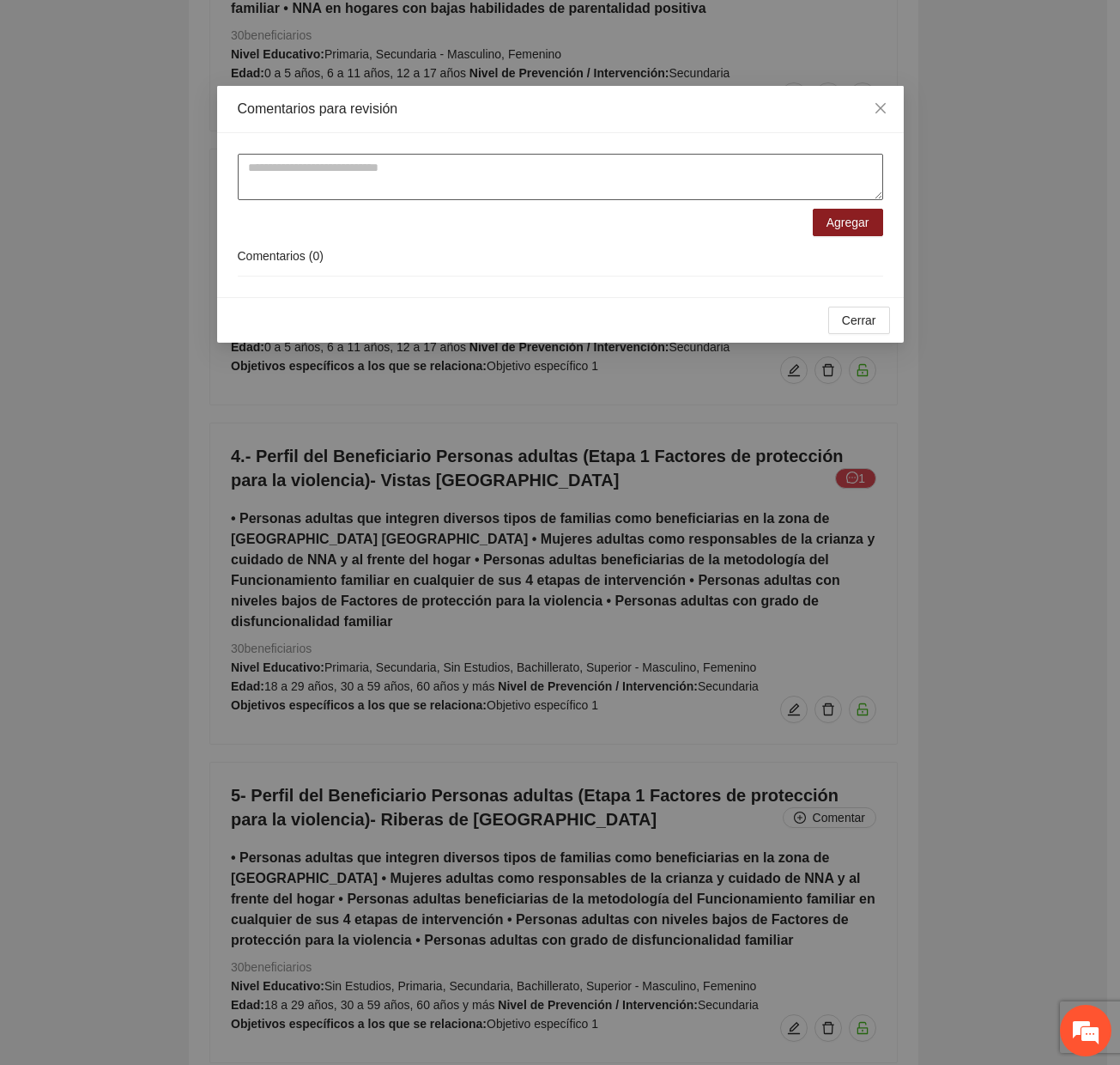
click at [357, 183] on textarea at bounding box center [561, 176] width 645 height 46
paste textarea "**********"
type textarea "**********"
click at [839, 222] on span "Agregar" at bounding box center [848, 222] width 43 height 19
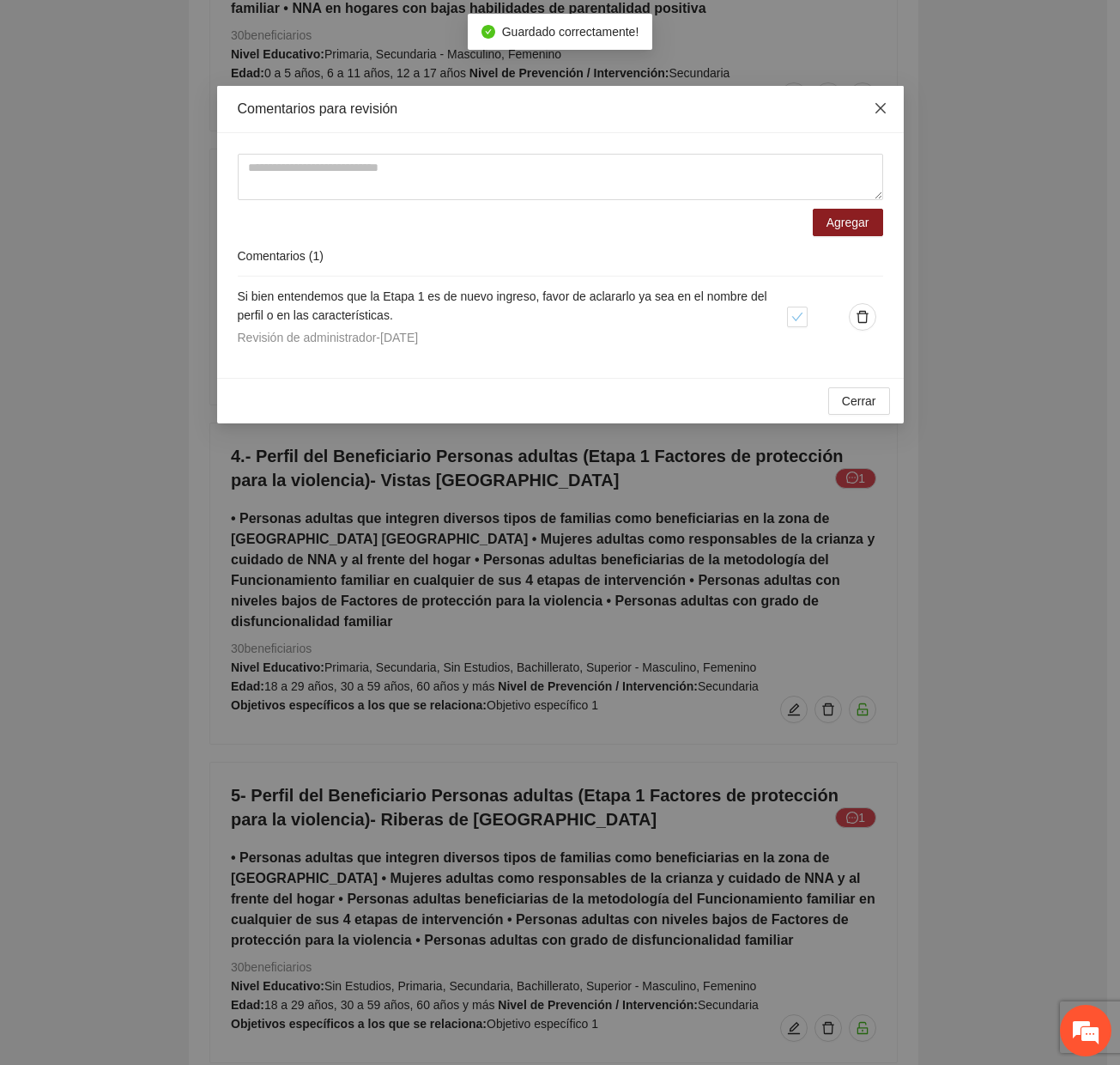
click at [876, 114] on icon "close" at bounding box center [880, 108] width 10 height 10
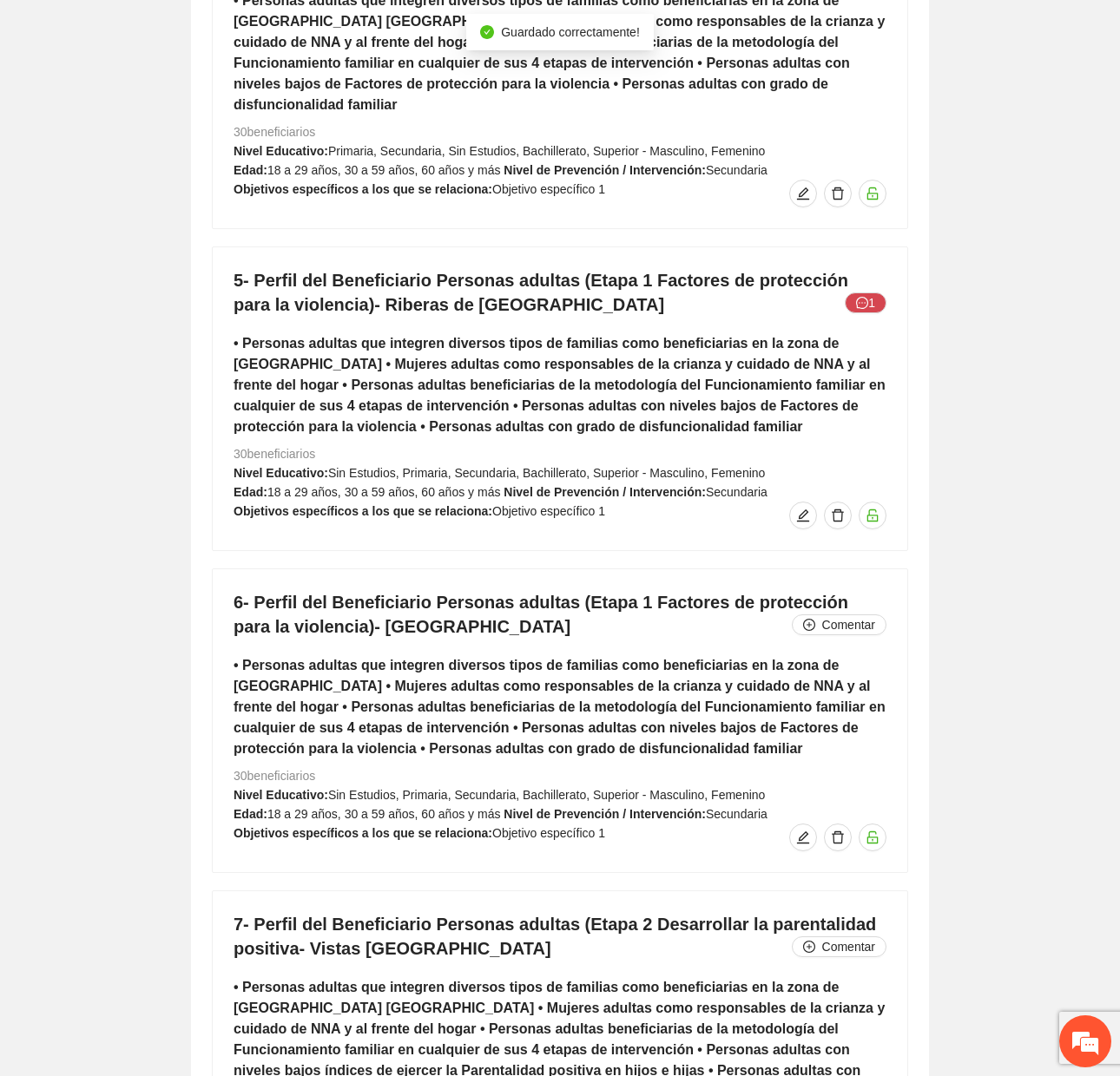
scroll to position [8353, 0]
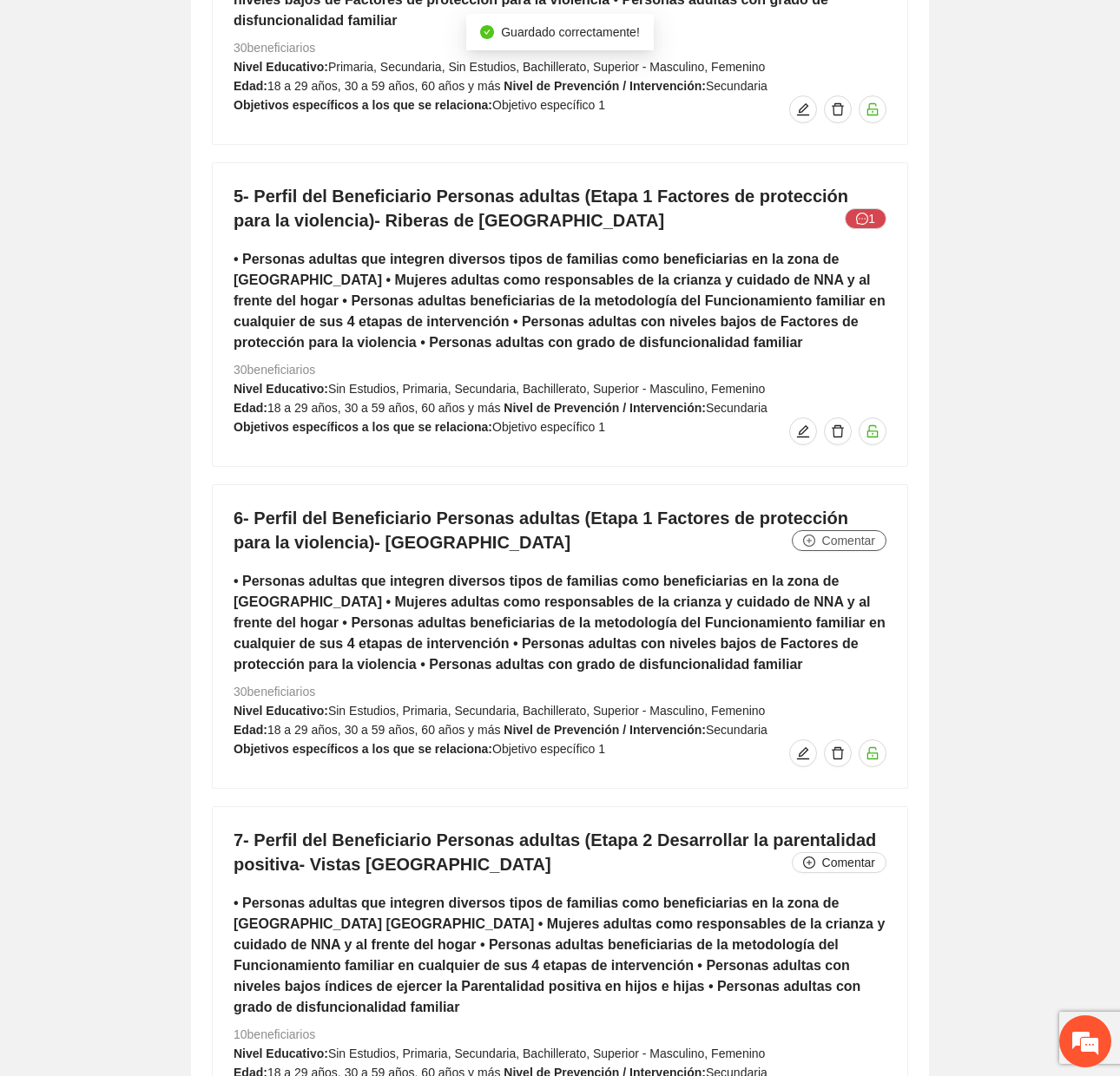
click at [860, 531] on span "Comentar" at bounding box center [849, 540] width 53 height 19
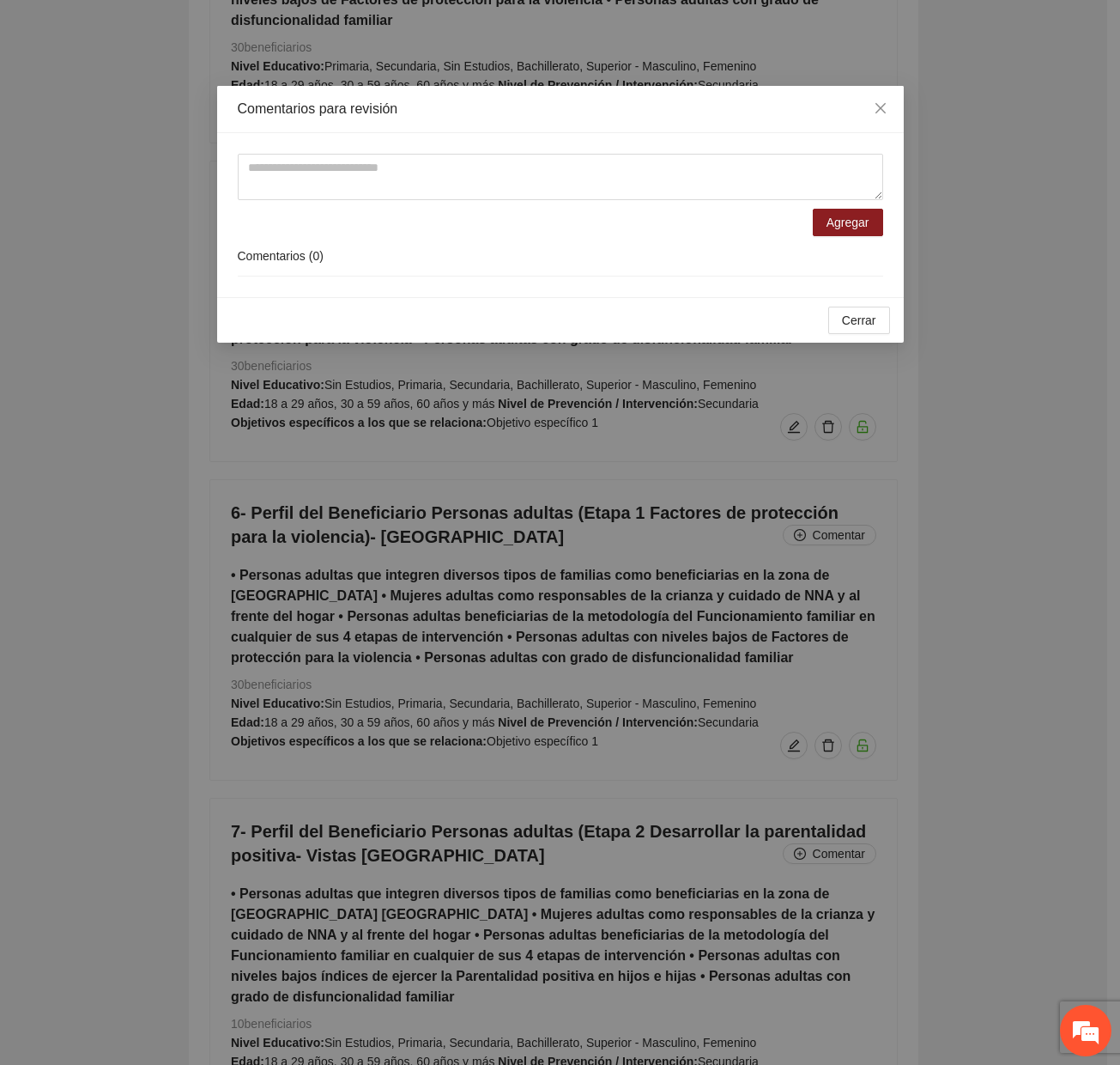
click at [537, 206] on form "Agregar" at bounding box center [561, 195] width 645 height 83
click at [537, 192] on textarea at bounding box center [561, 176] width 645 height 46
paste textarea "**********"
type textarea "**********"
click at [827, 211] on button "Agregar" at bounding box center [848, 221] width 70 height 27
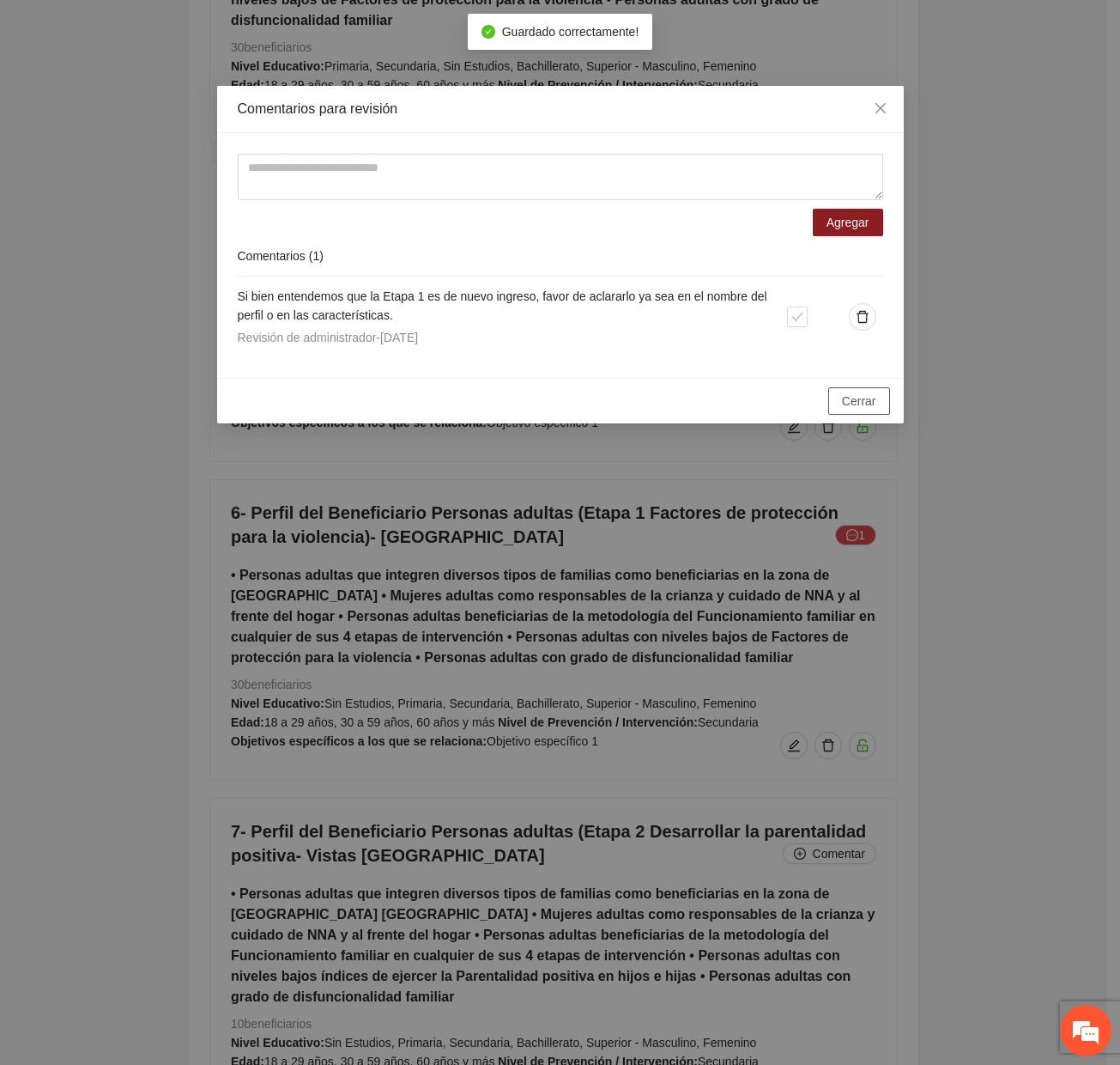
click at [858, 394] on span "Cerrar" at bounding box center [859, 401] width 35 height 19
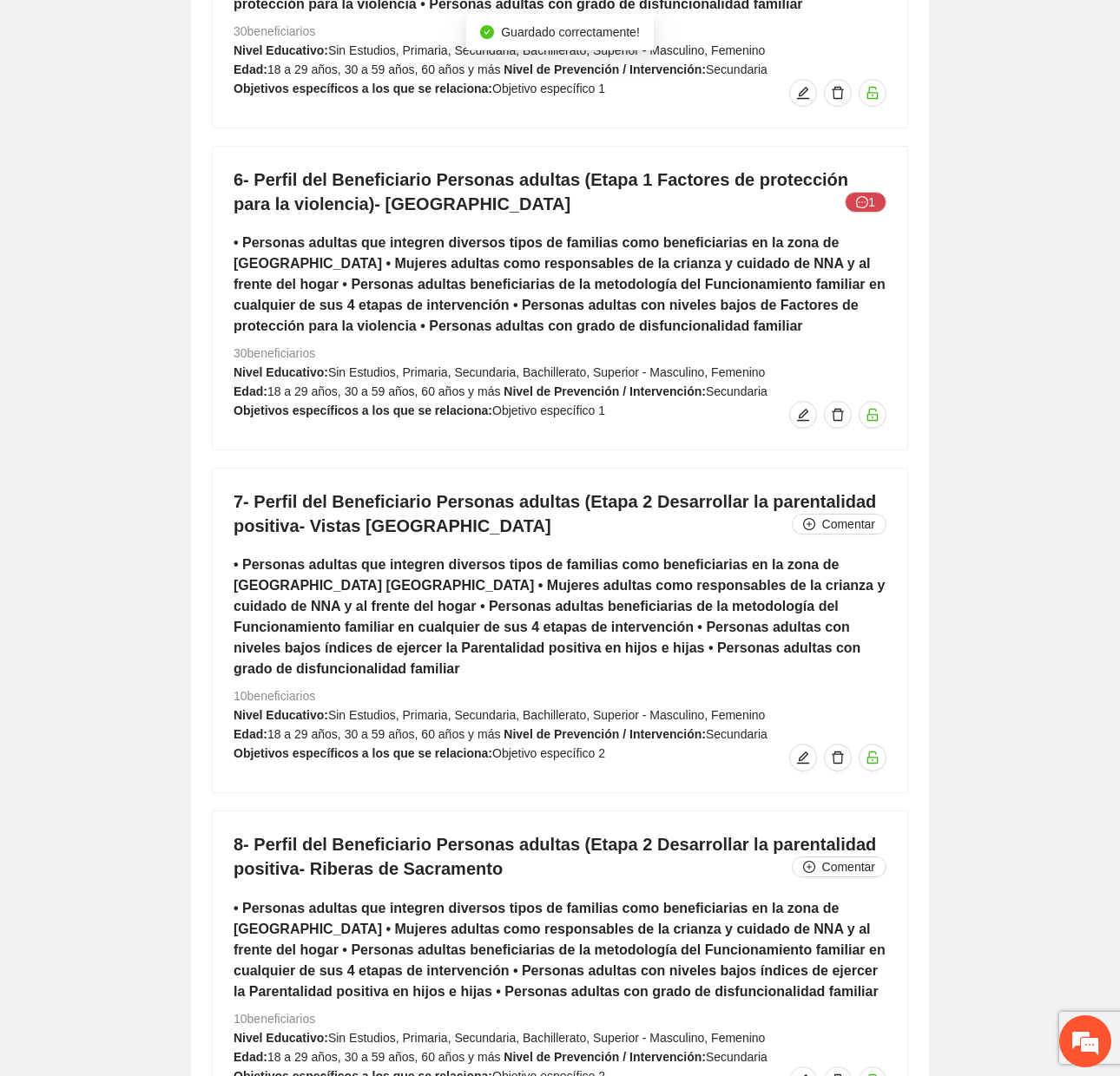
scroll to position [8700, 0]
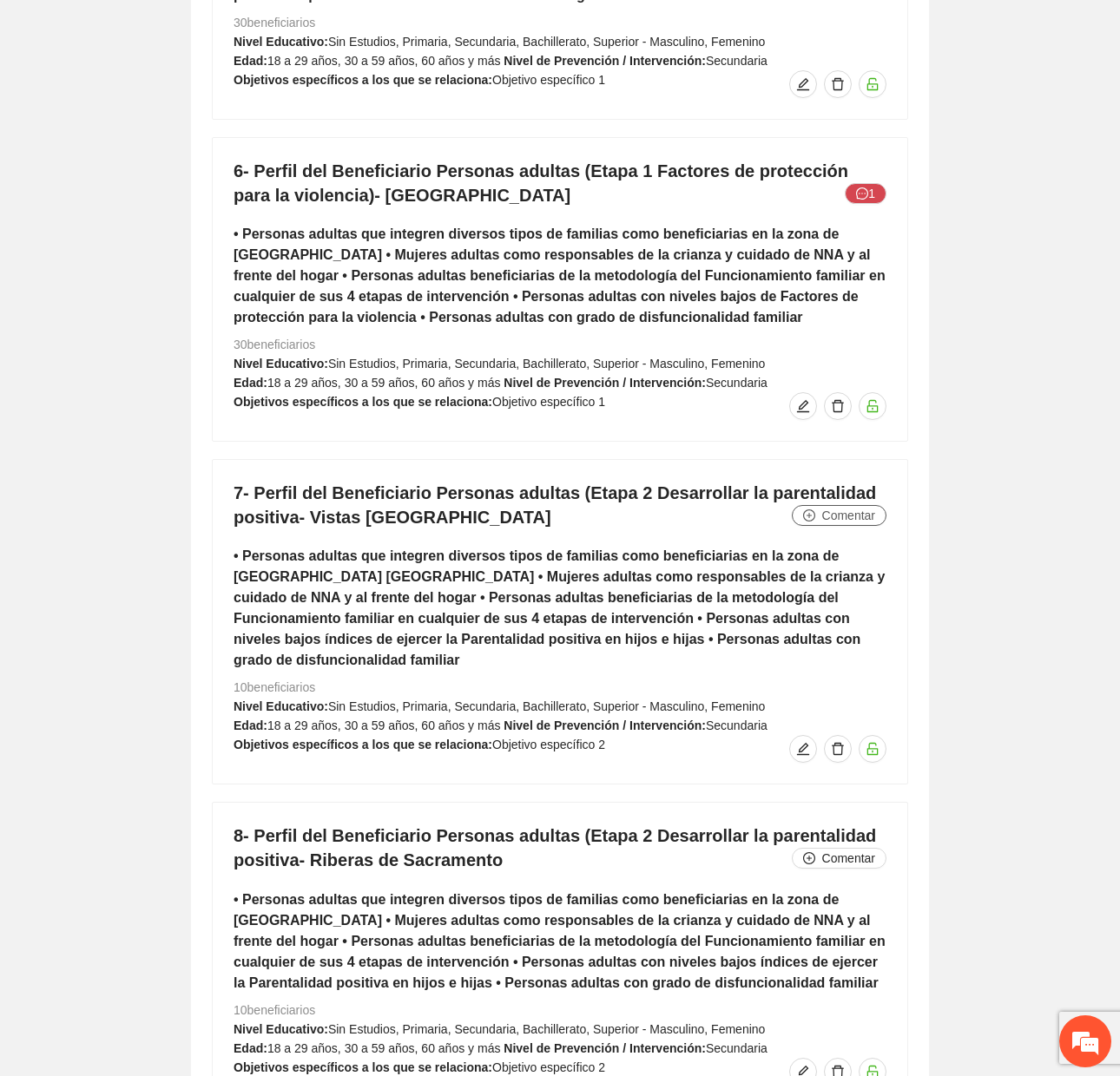
click at [820, 505] on button "Comentar" at bounding box center [839, 516] width 95 height 21
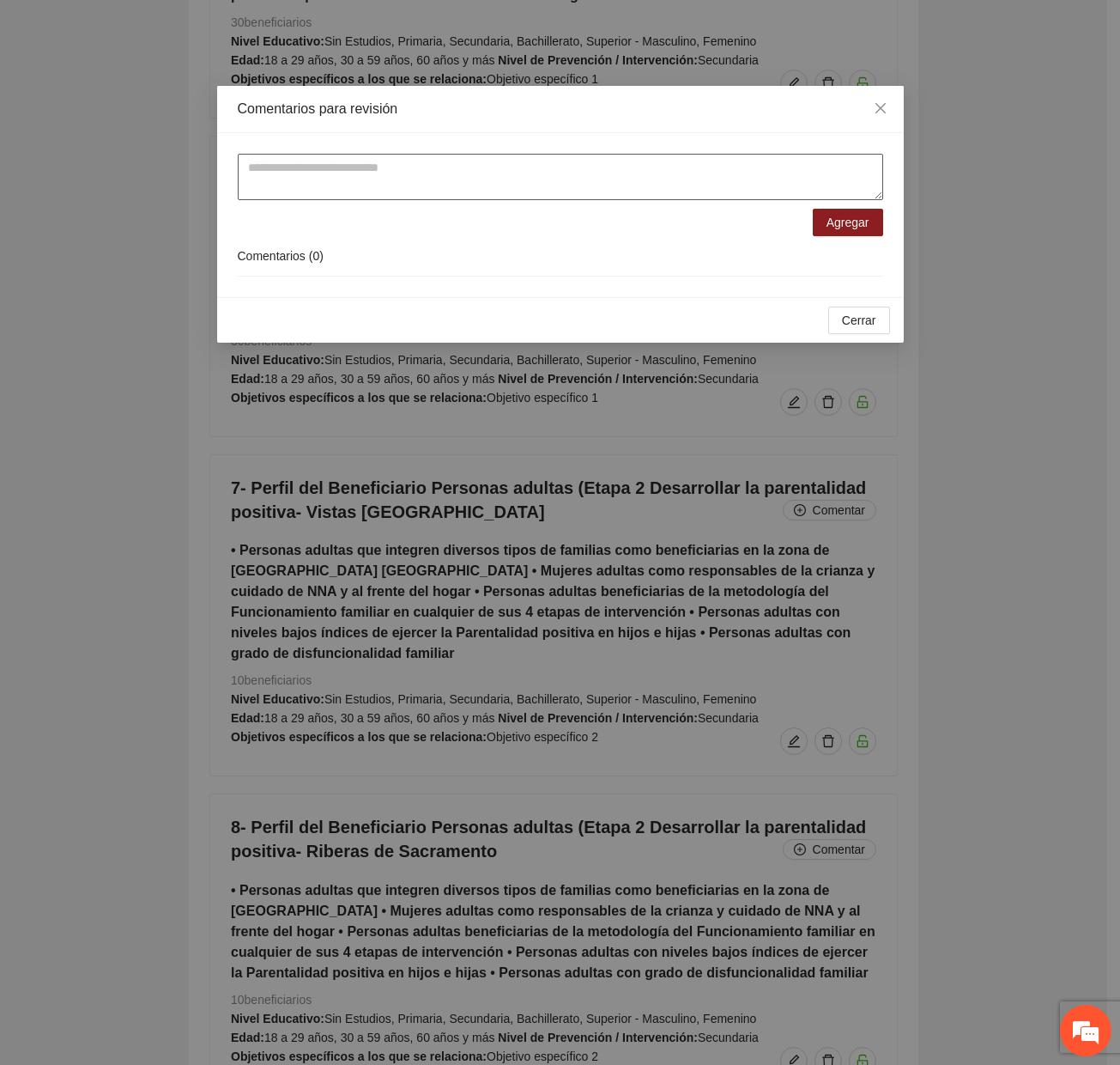
click at [357, 195] on textarea at bounding box center [561, 176] width 645 height 46
paste textarea "**********"
click at [429, 165] on textarea "**********" at bounding box center [561, 176] width 645 height 46
drag, startPoint x: 539, startPoint y: 168, endPoint x: 468, endPoint y: 166, distance: 71.0
click at [468, 166] on textarea "**********" at bounding box center [561, 176] width 645 height 46
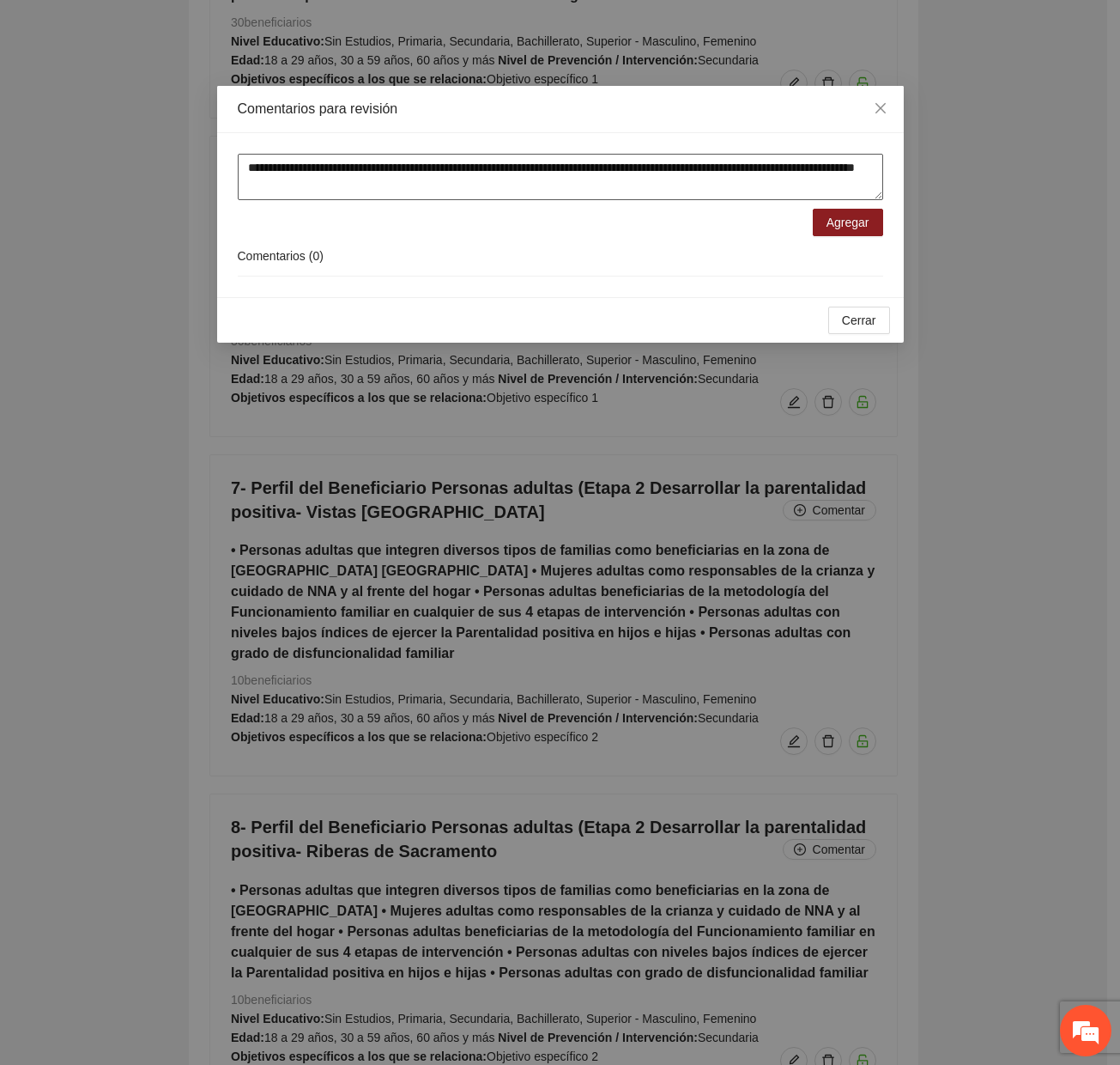
drag, startPoint x: 373, startPoint y: 192, endPoint x: 233, endPoint y: 174, distance: 141.2
click at [233, 174] on div "**********" at bounding box center [561, 215] width 687 height 164
type textarea "**********"
click at [842, 234] on button "Agregar" at bounding box center [848, 221] width 70 height 27
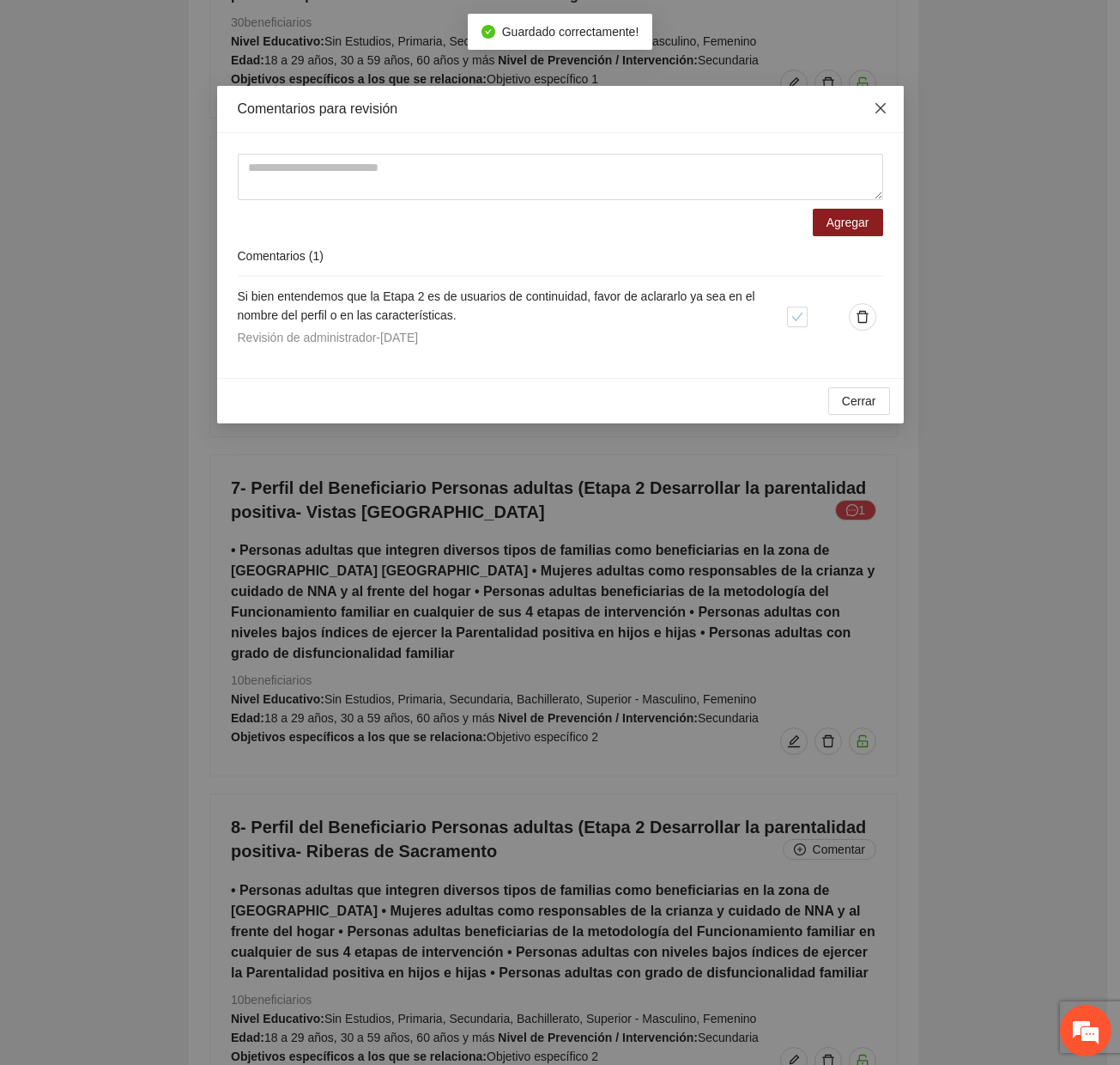
click at [862, 98] on span "Close" at bounding box center [880, 109] width 46 height 46
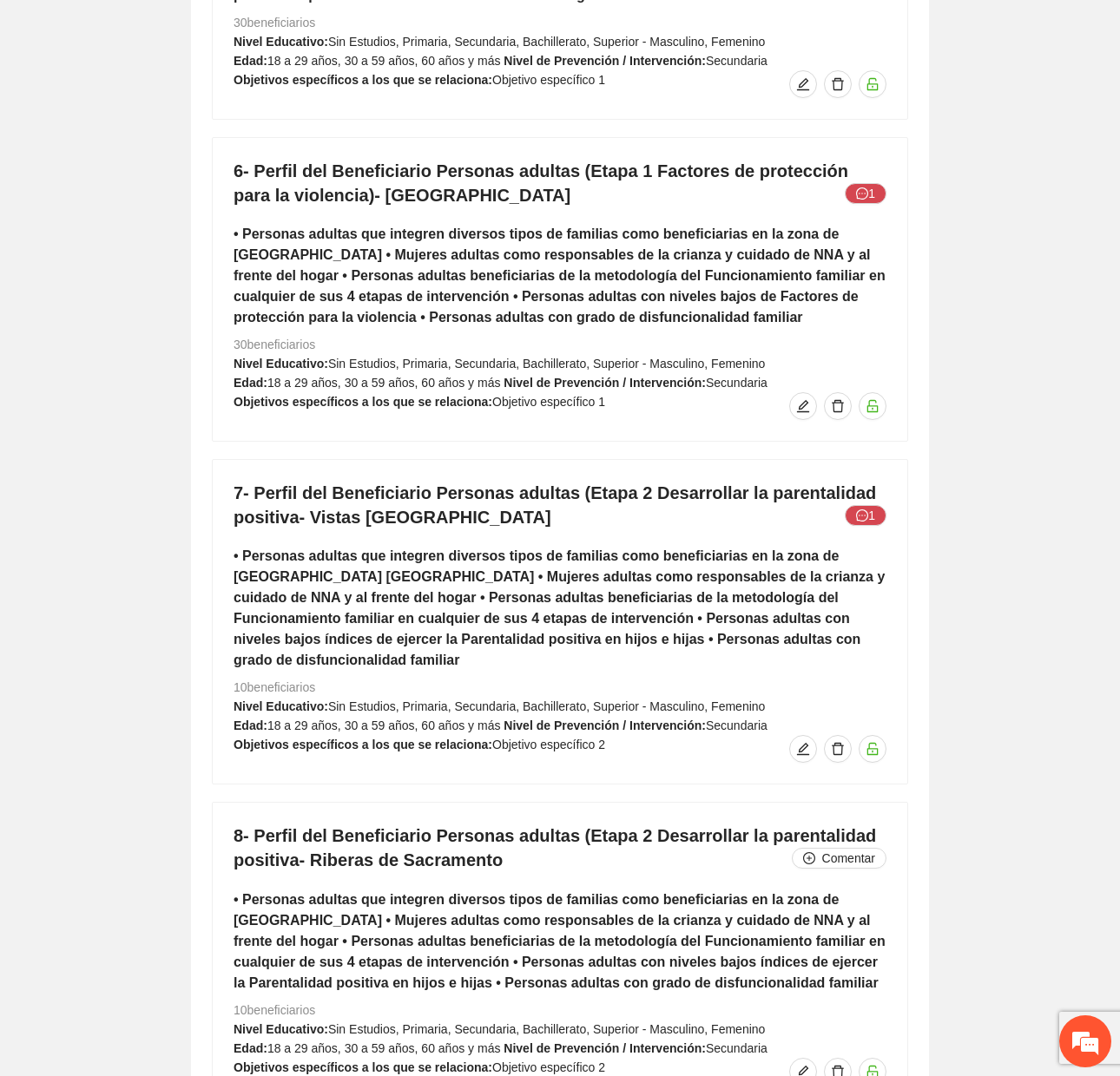
click at [629, 521] on div "7- Perfil del Beneficiario Personas adultas (Etapa 2 Desarrollar la parentalida…" at bounding box center [560, 621] width 694 height 323
click at [851, 848] on span "Comentar" at bounding box center [849, 858] width 53 height 19
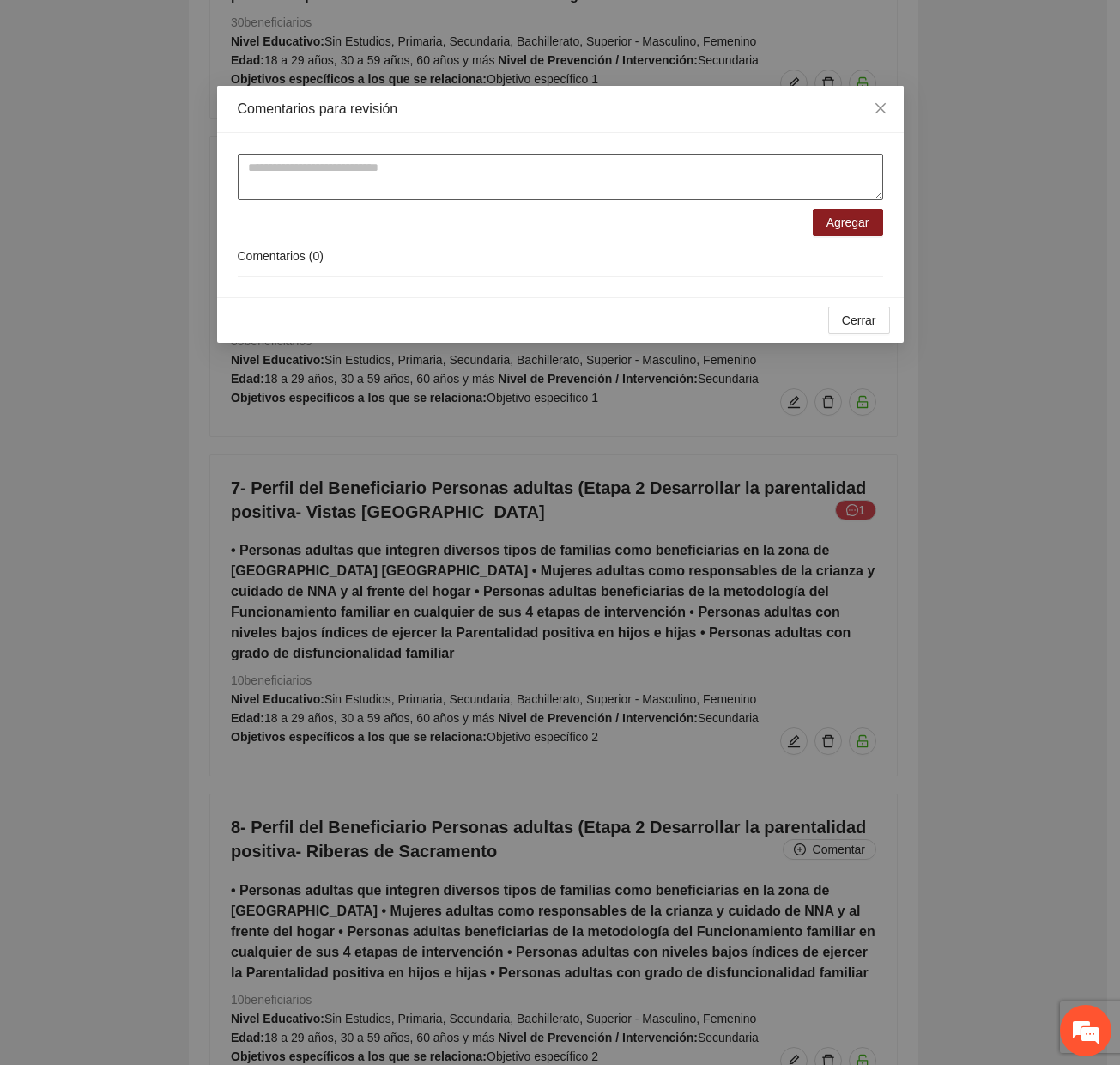
click at [473, 196] on textarea at bounding box center [561, 176] width 645 height 46
paste textarea "**********"
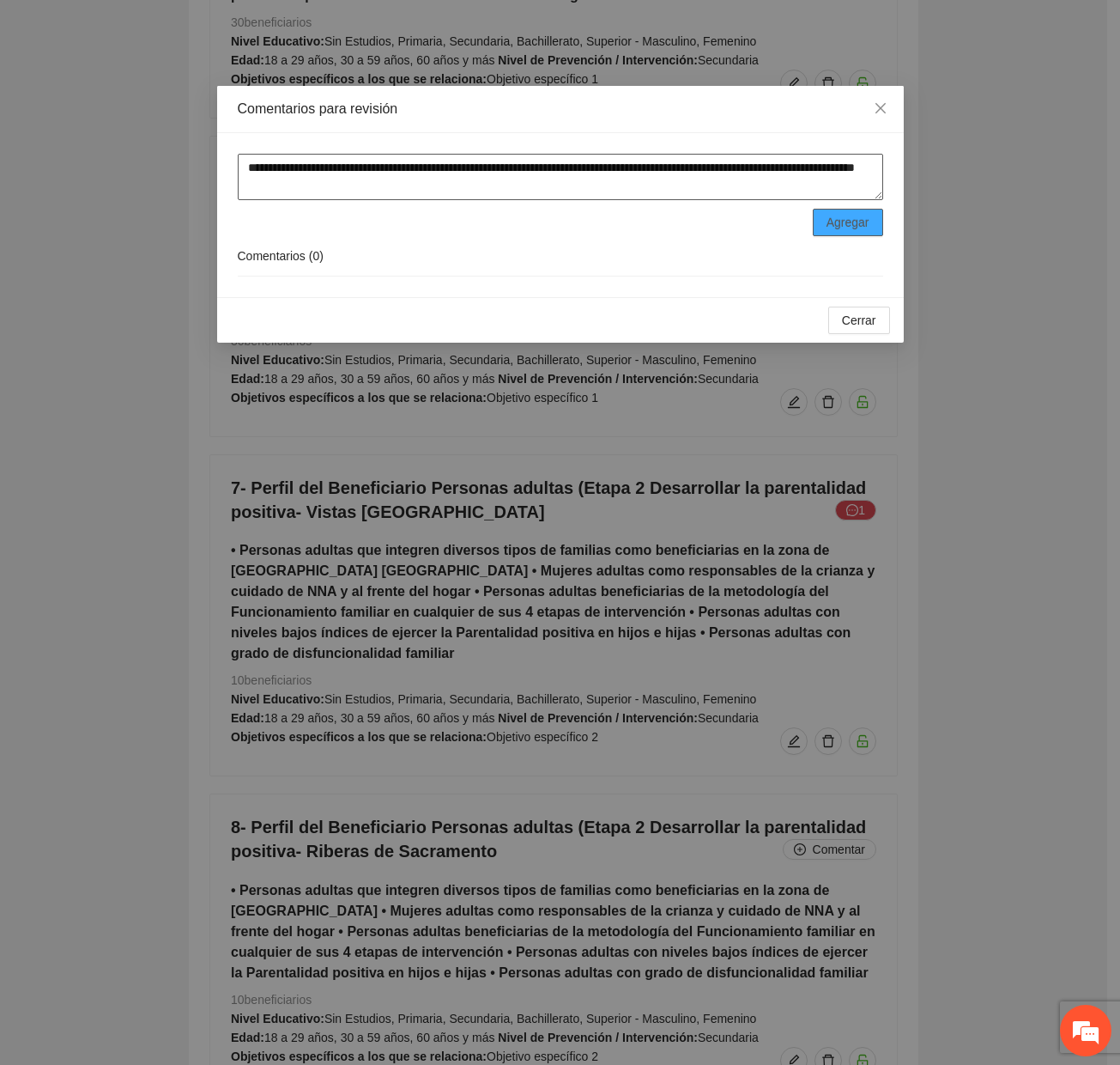
type textarea "**********"
click at [841, 224] on span "Agregar" at bounding box center [848, 222] width 43 height 19
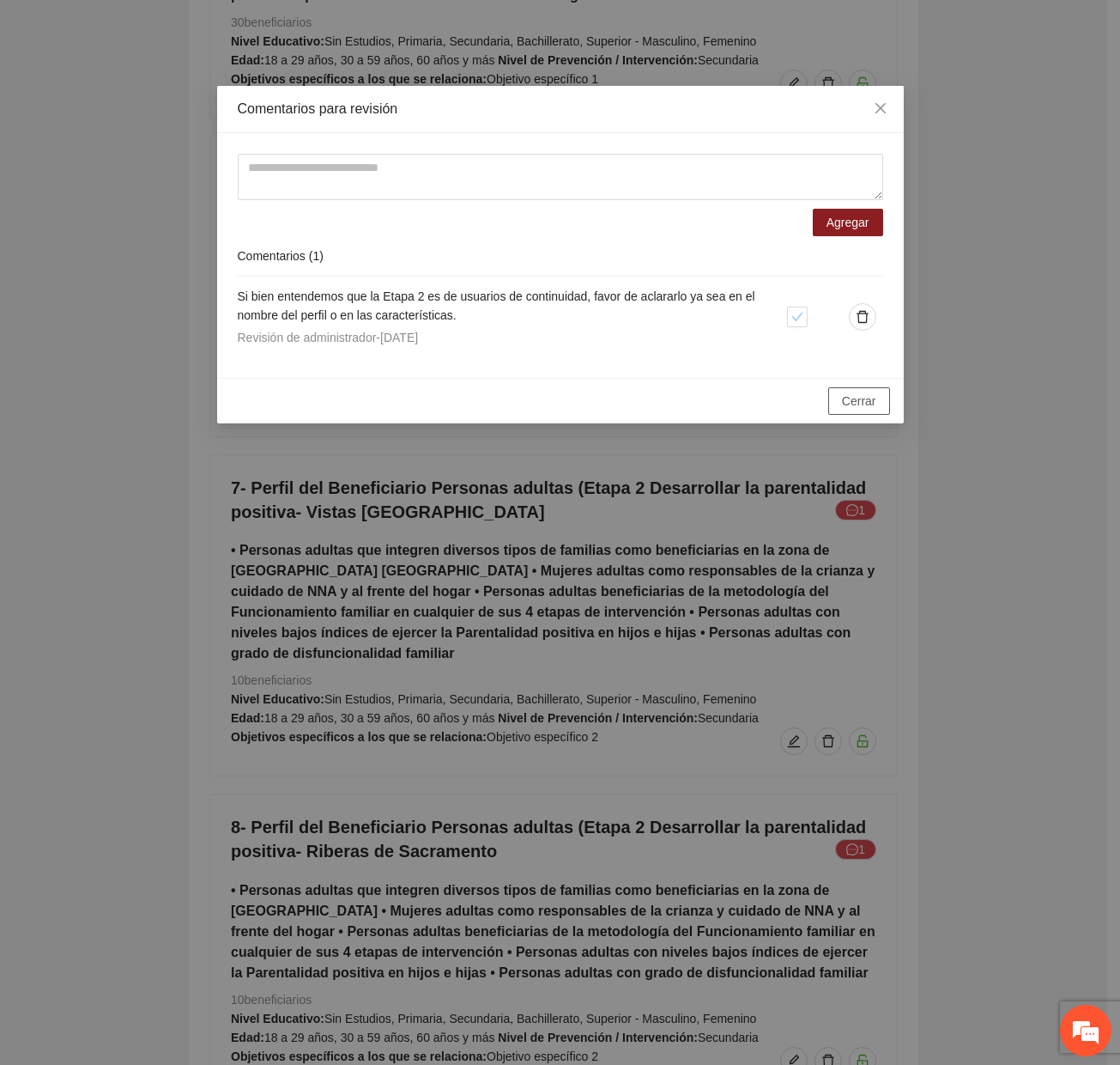
click at [862, 400] on span "Cerrar" at bounding box center [859, 401] width 35 height 19
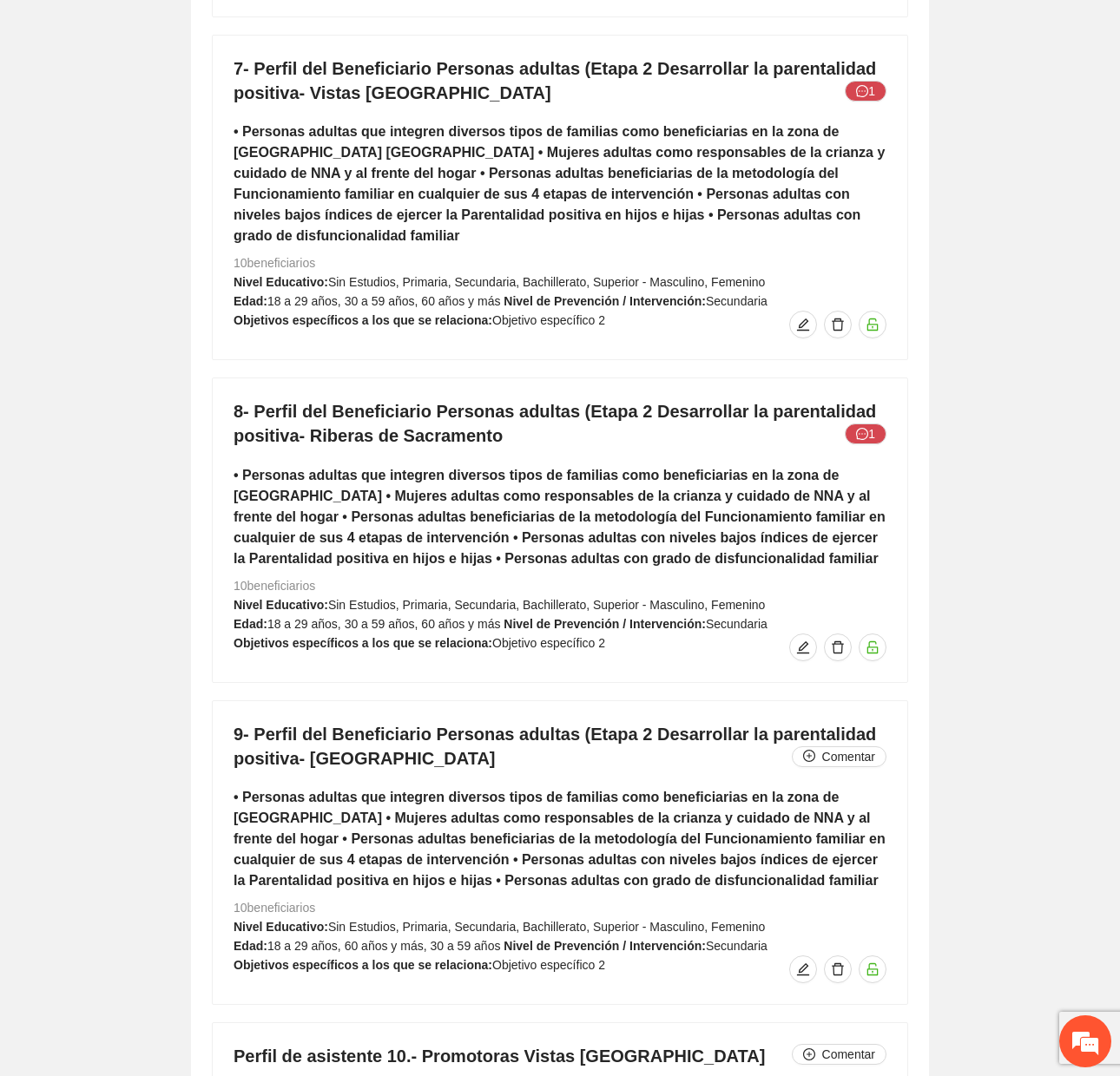
scroll to position [9134, 0]
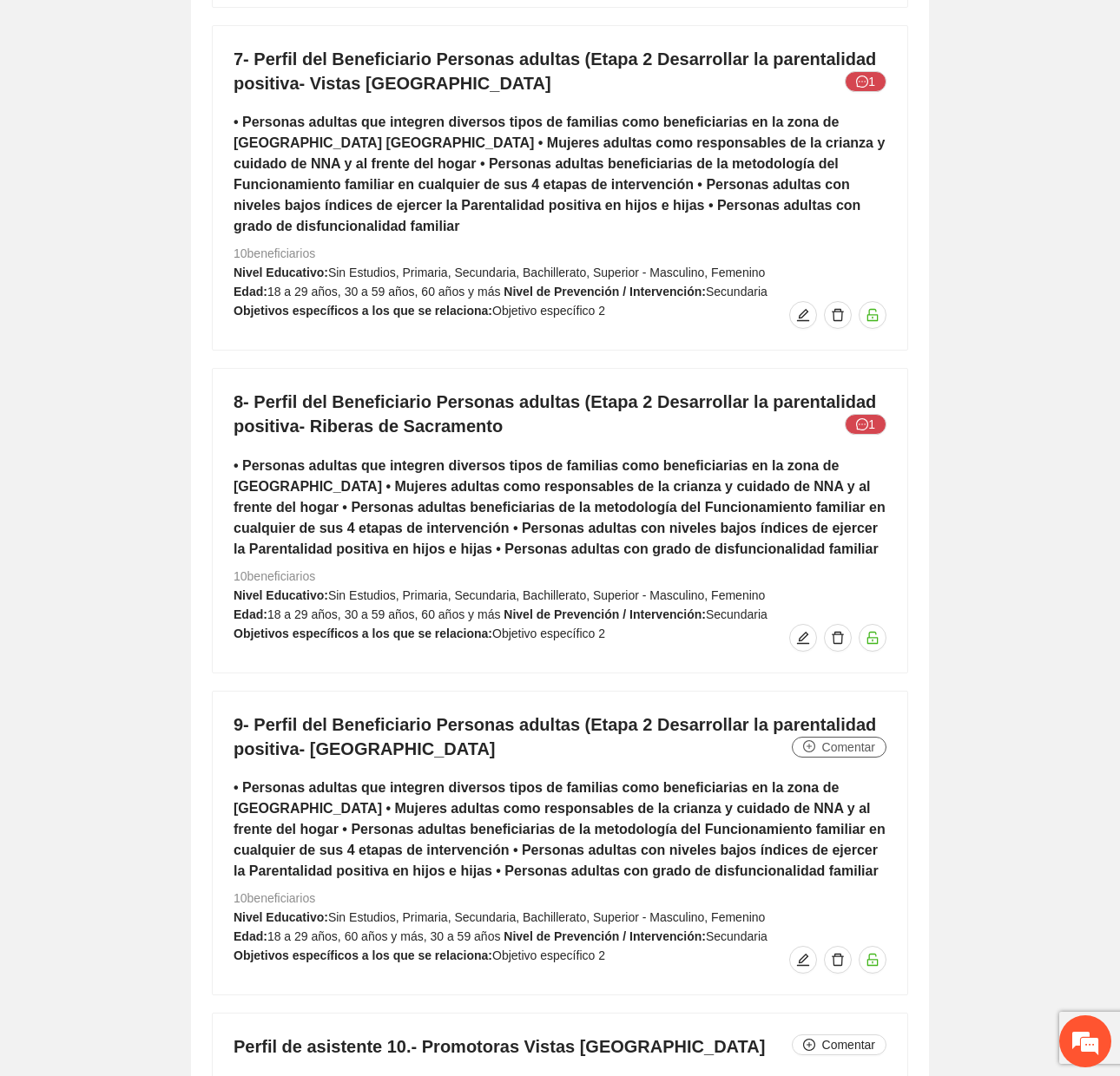
click at [865, 738] on span "Comentar" at bounding box center [849, 747] width 53 height 19
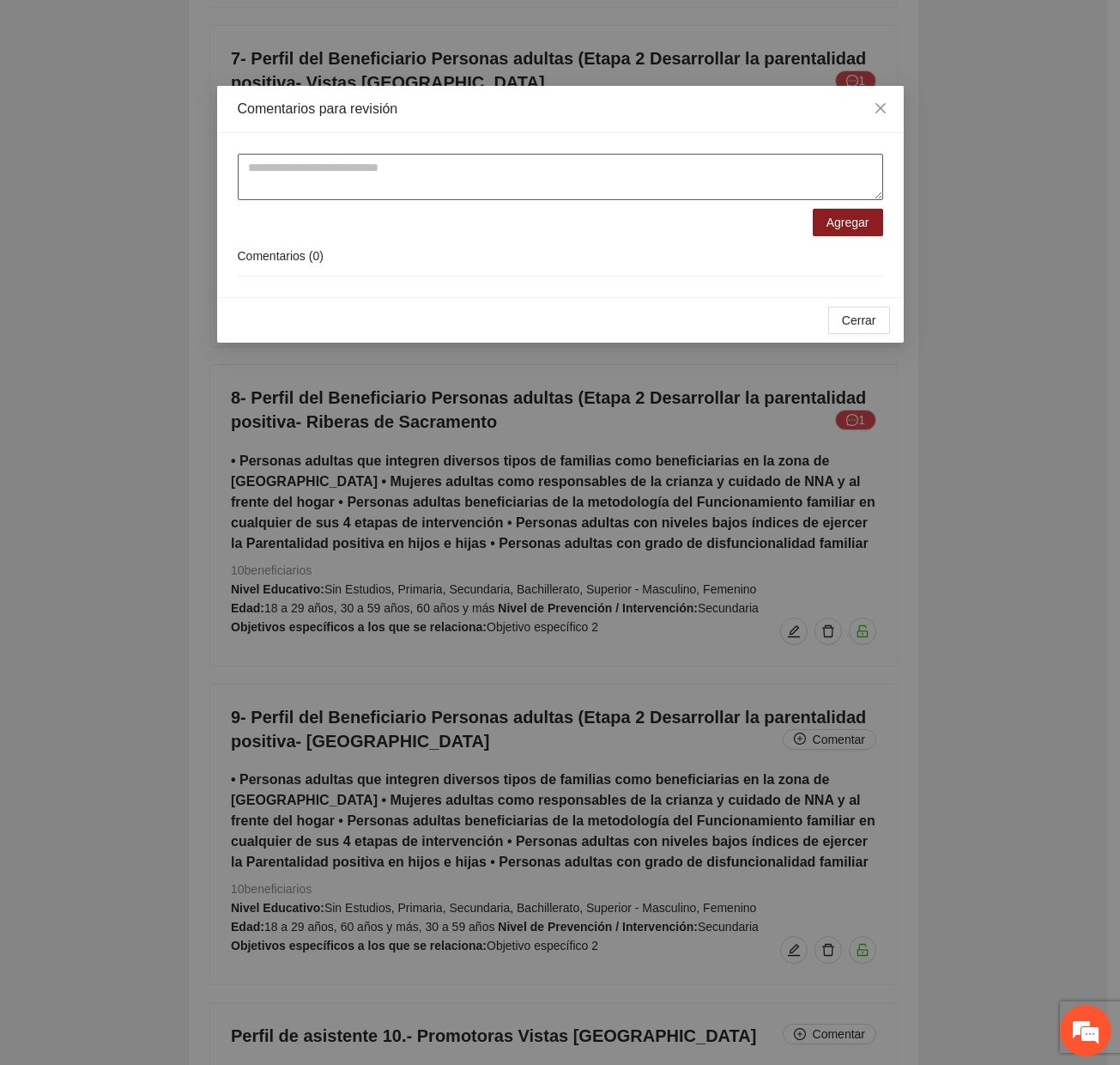
click at [635, 182] on textarea at bounding box center [561, 176] width 645 height 46
paste textarea "**********"
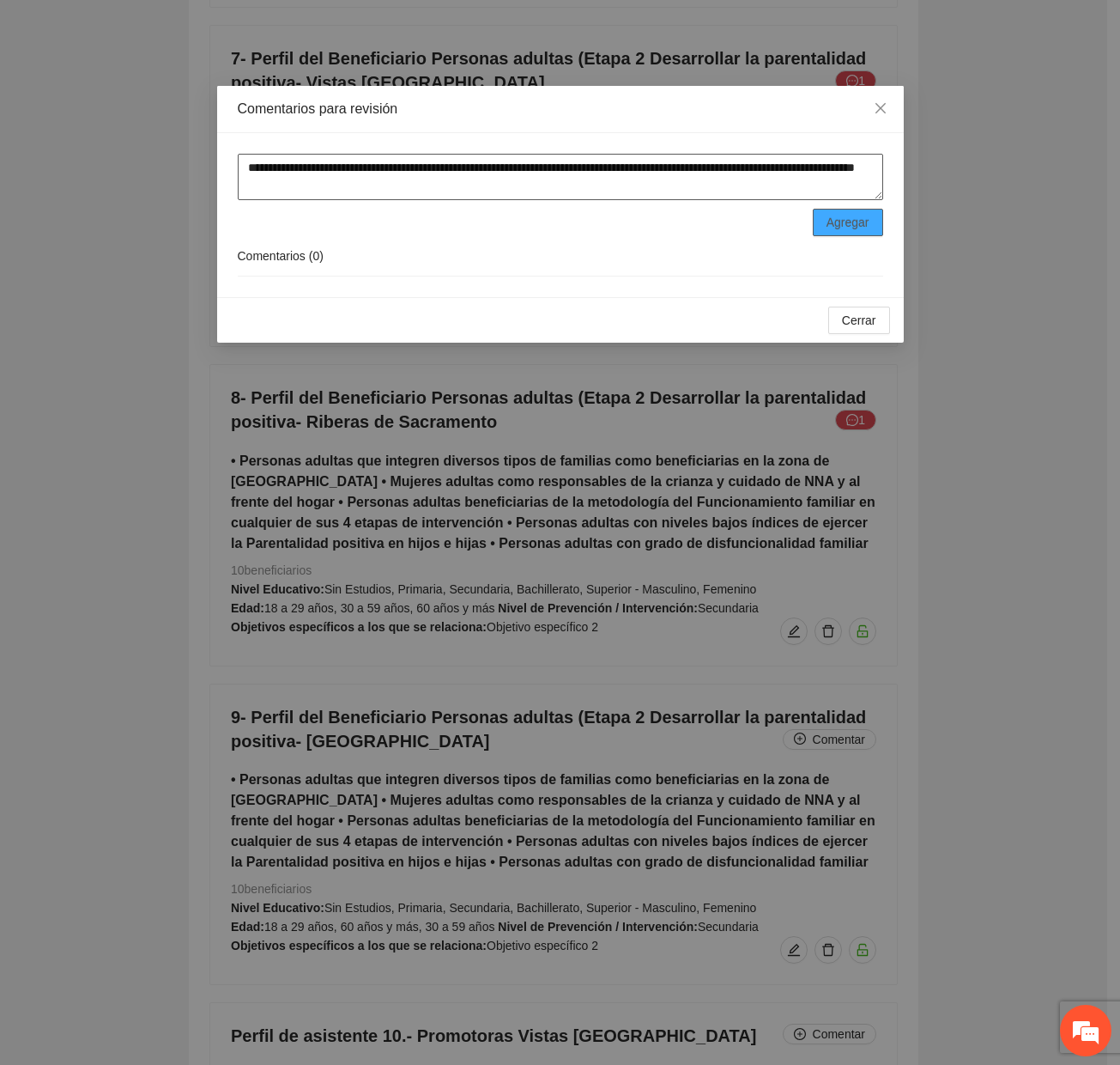
type textarea "**********"
click at [845, 221] on span "Agregar" at bounding box center [848, 222] width 43 height 19
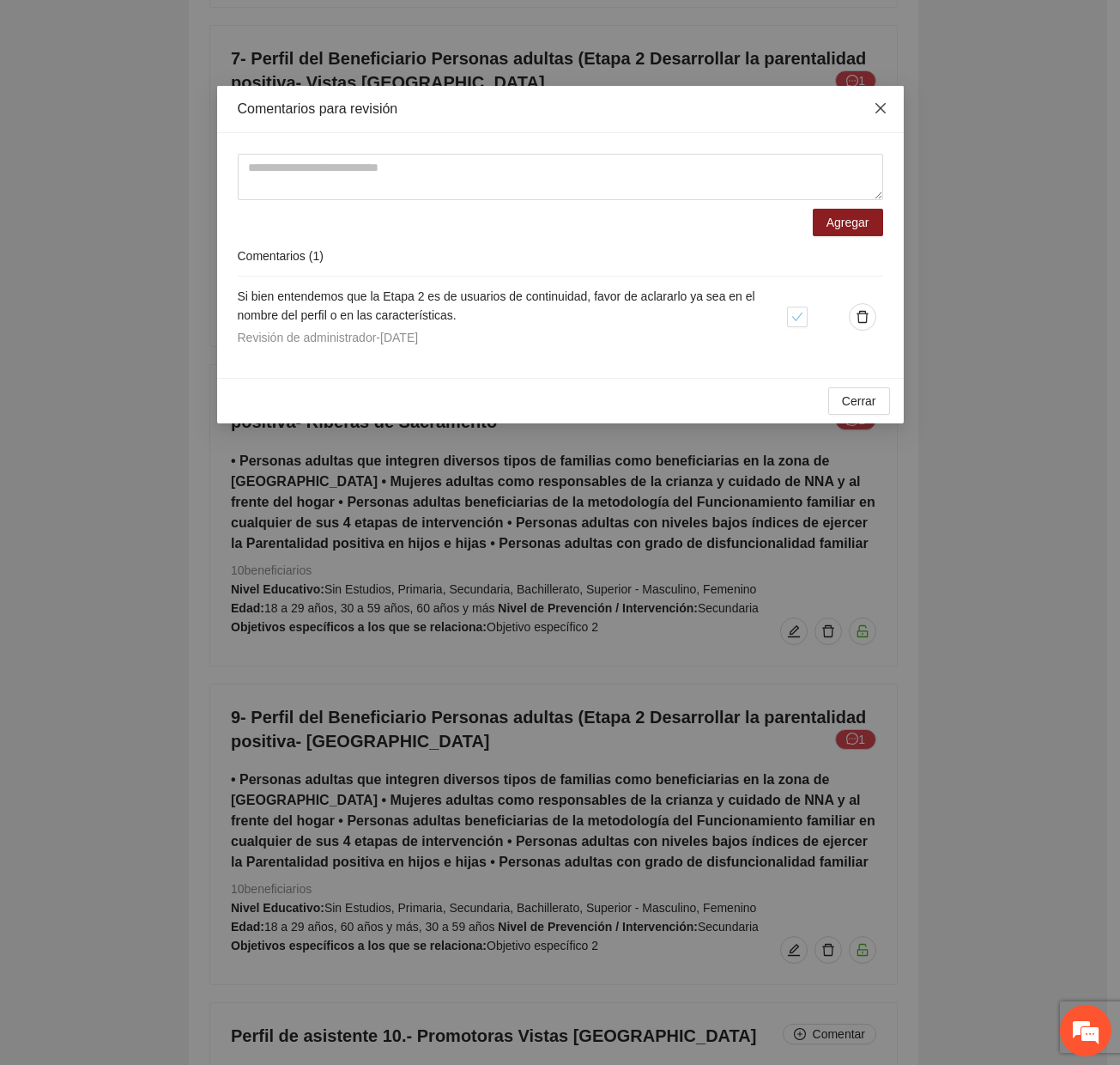
click at [867, 115] on span "Close" at bounding box center [880, 109] width 46 height 46
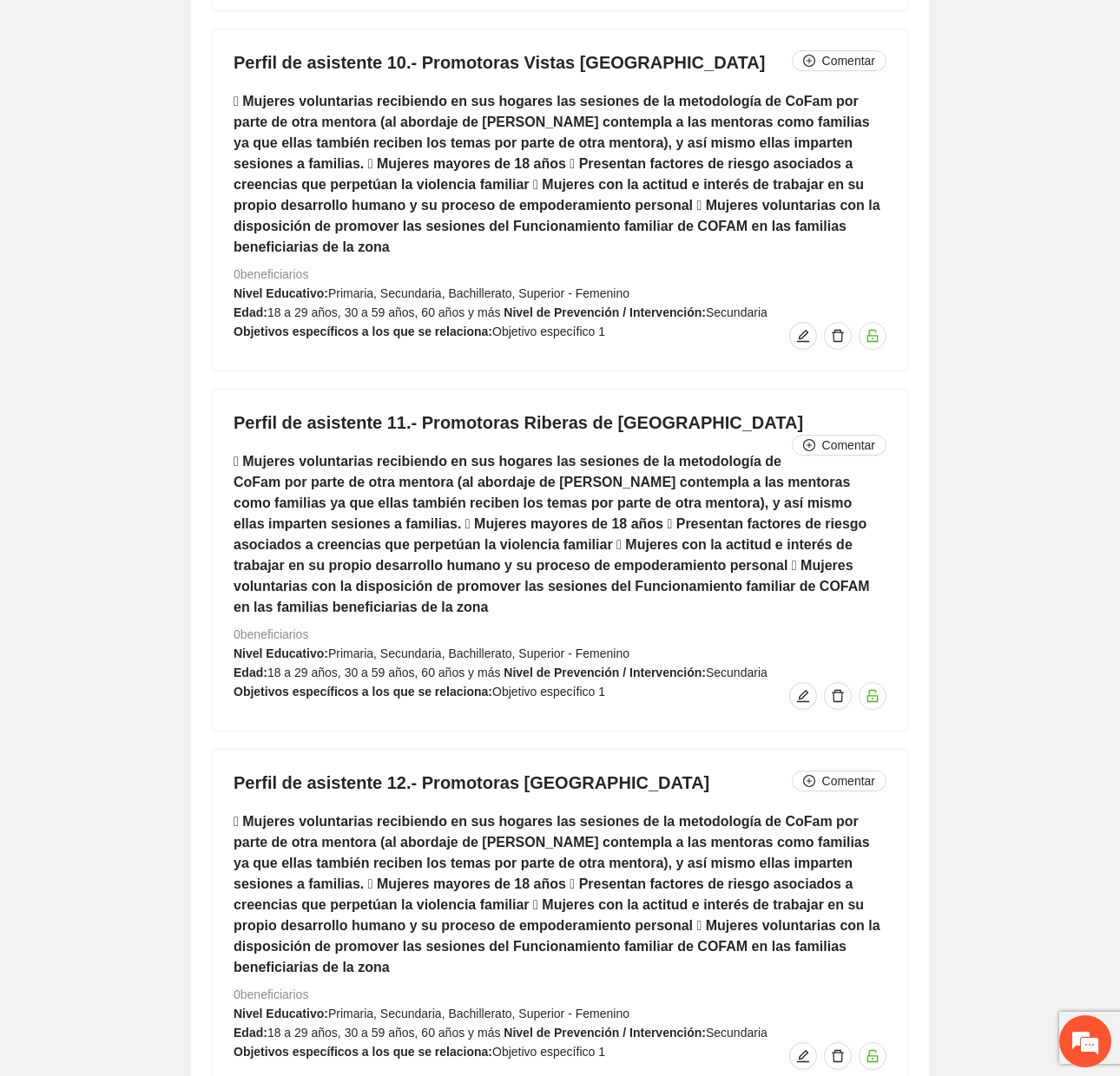
scroll to position [10002, 0]
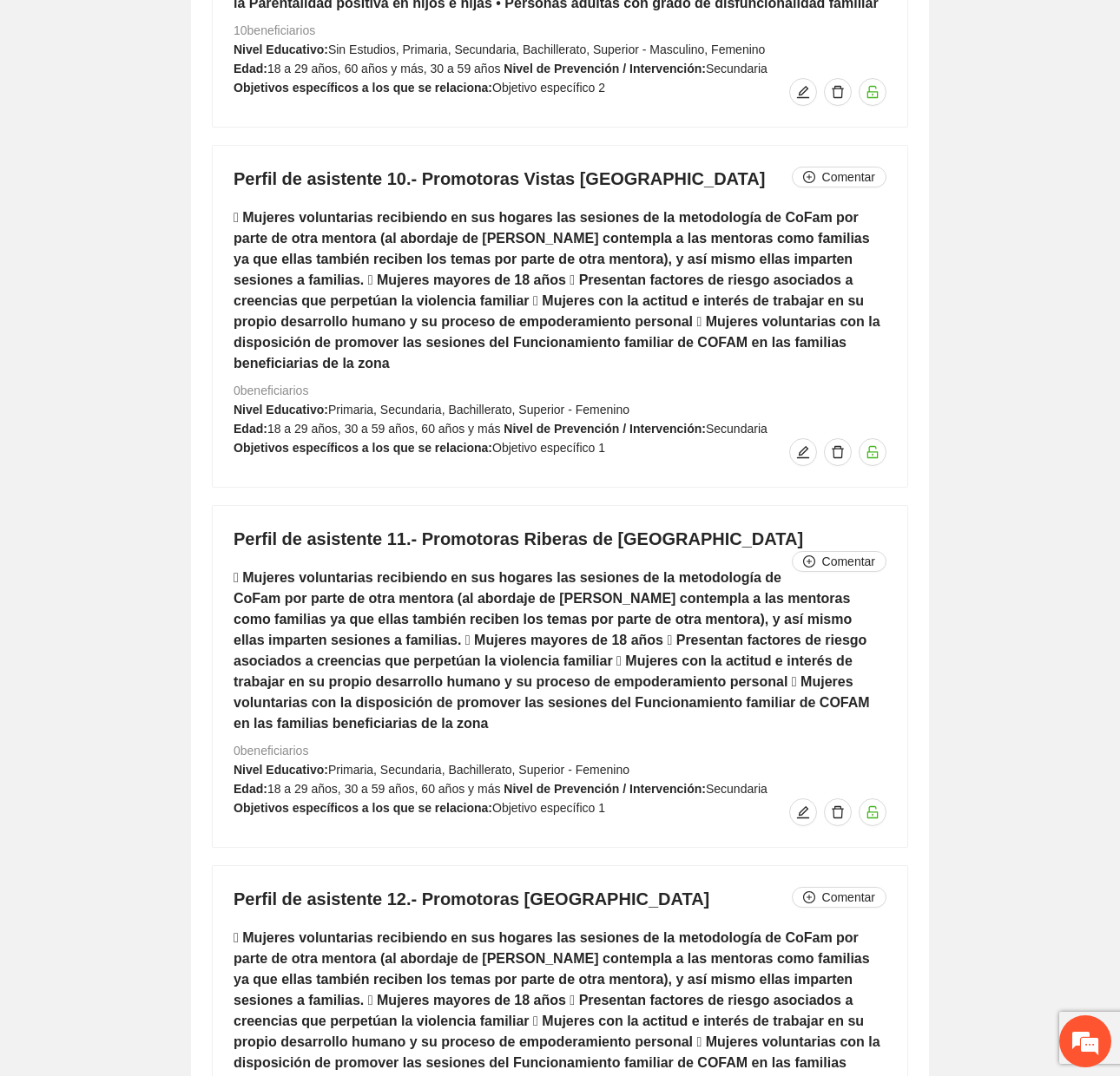
click at [816, 167] on h4 "Perfil de asistente 10.- Promotoras Vistas cerro grande Comentar" at bounding box center [560, 179] width 652 height 25
click at [809, 171] on icon "plus-circle" at bounding box center [809, 176] width 12 height 12
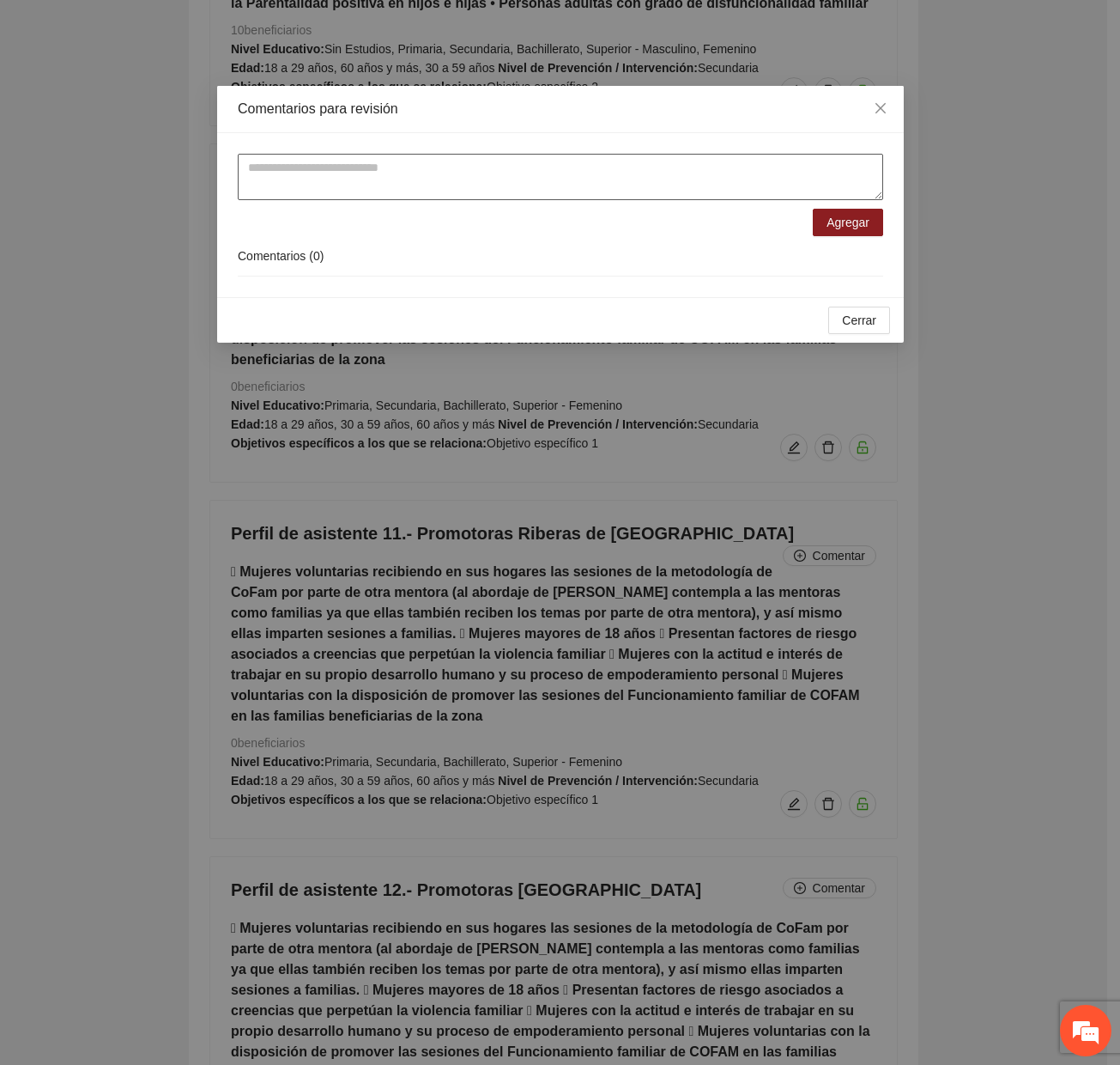
click at [492, 175] on textarea at bounding box center [561, 176] width 645 height 46
type textarea "**********"
click at [881, 111] on icon "close" at bounding box center [881, 108] width 14 height 14
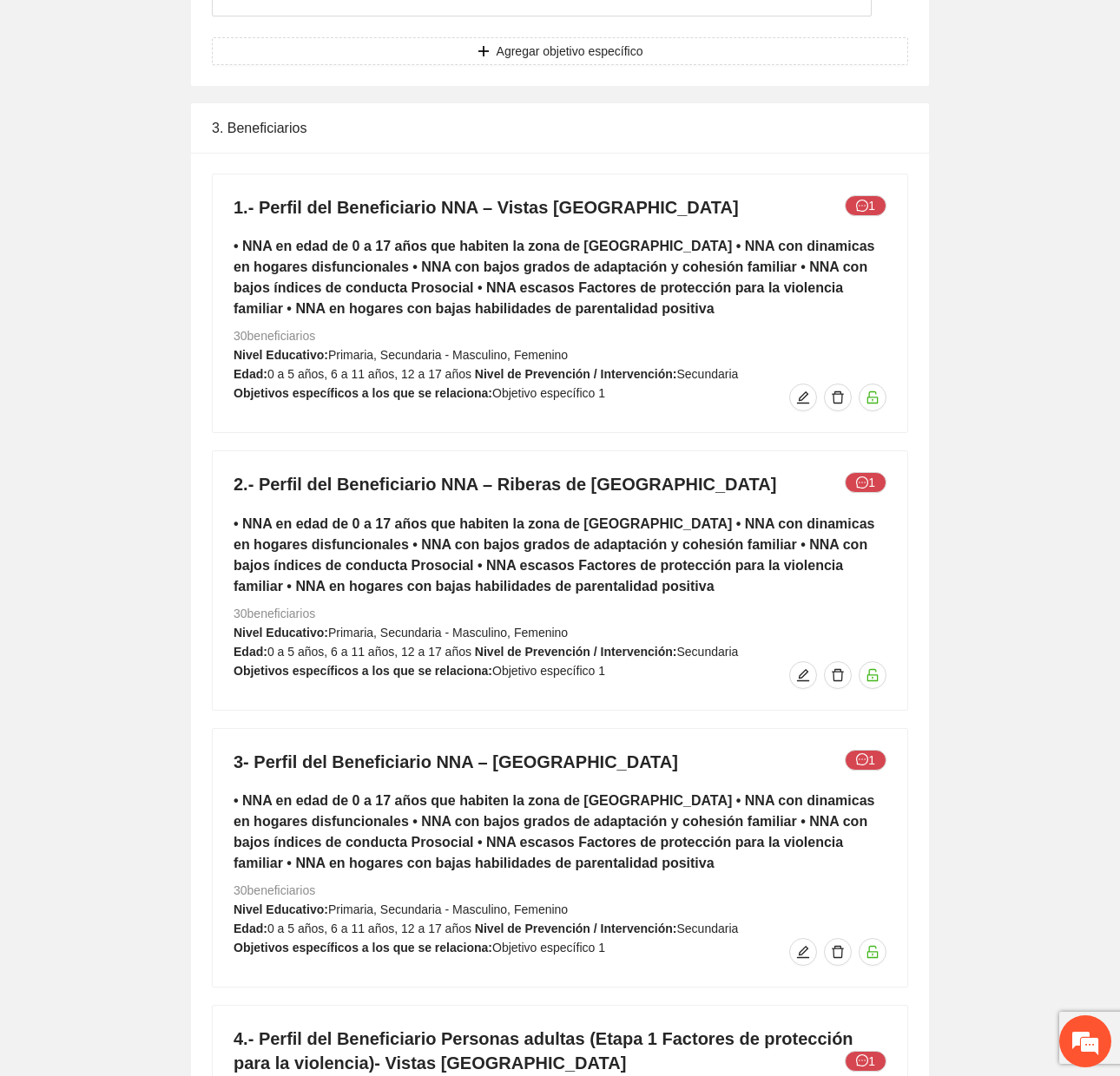
scroll to position [7398, 0]
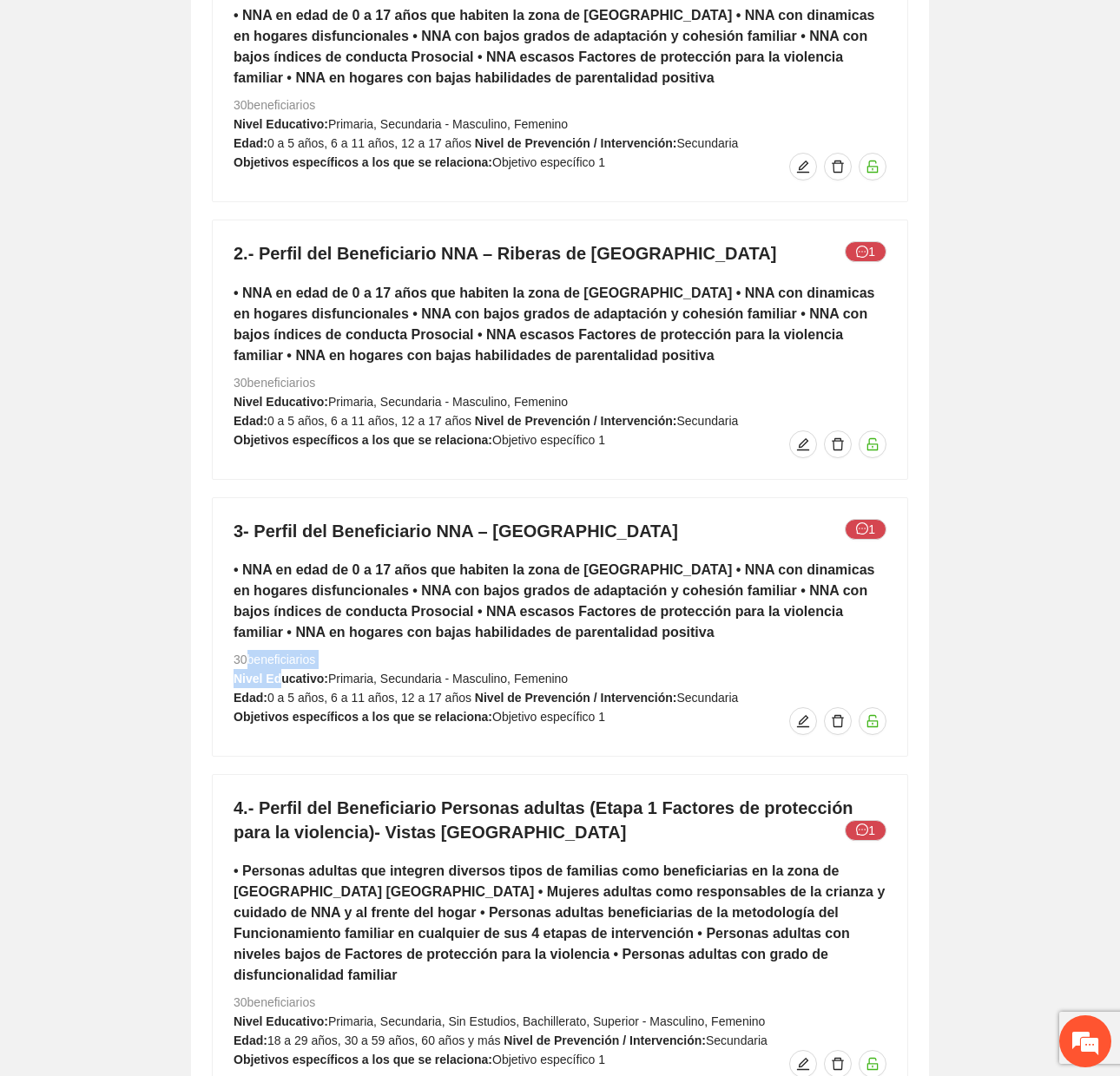
drag, startPoint x: 248, startPoint y: 666, endPoint x: 282, endPoint y: 674, distance: 34.9
click at [282, 674] on div "3- Perfil del Beneficiario NNA – [GEOGRAPHIC_DATA] 1 • NNA en edad de 0 a 17 añ…" at bounding box center [560, 627] width 694 height 258
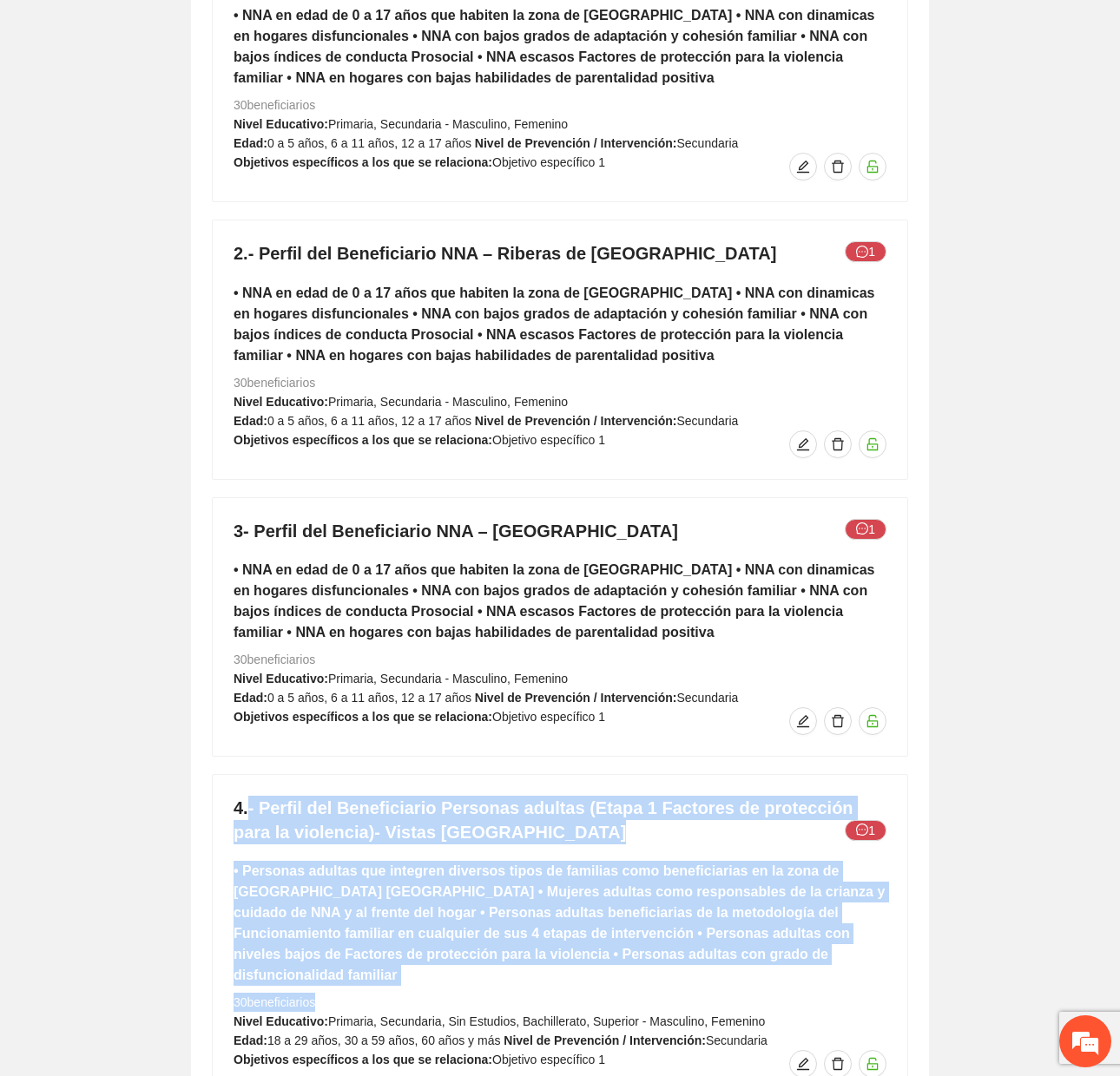
drag, startPoint x: 251, startPoint y: 813, endPoint x: 312, endPoint y: 979, distance: 176.9
click at [312, 980] on div "4.- Perfil del Beneficiario Personas adultas (Etapa 1 Factores de protección pa…" at bounding box center [560, 936] width 694 height 323
click at [346, 832] on h4 "4.- Perfil del Beneficiario Personas adultas (Etapa 1 Factores de protección pa…" at bounding box center [560, 819] width 652 height 48
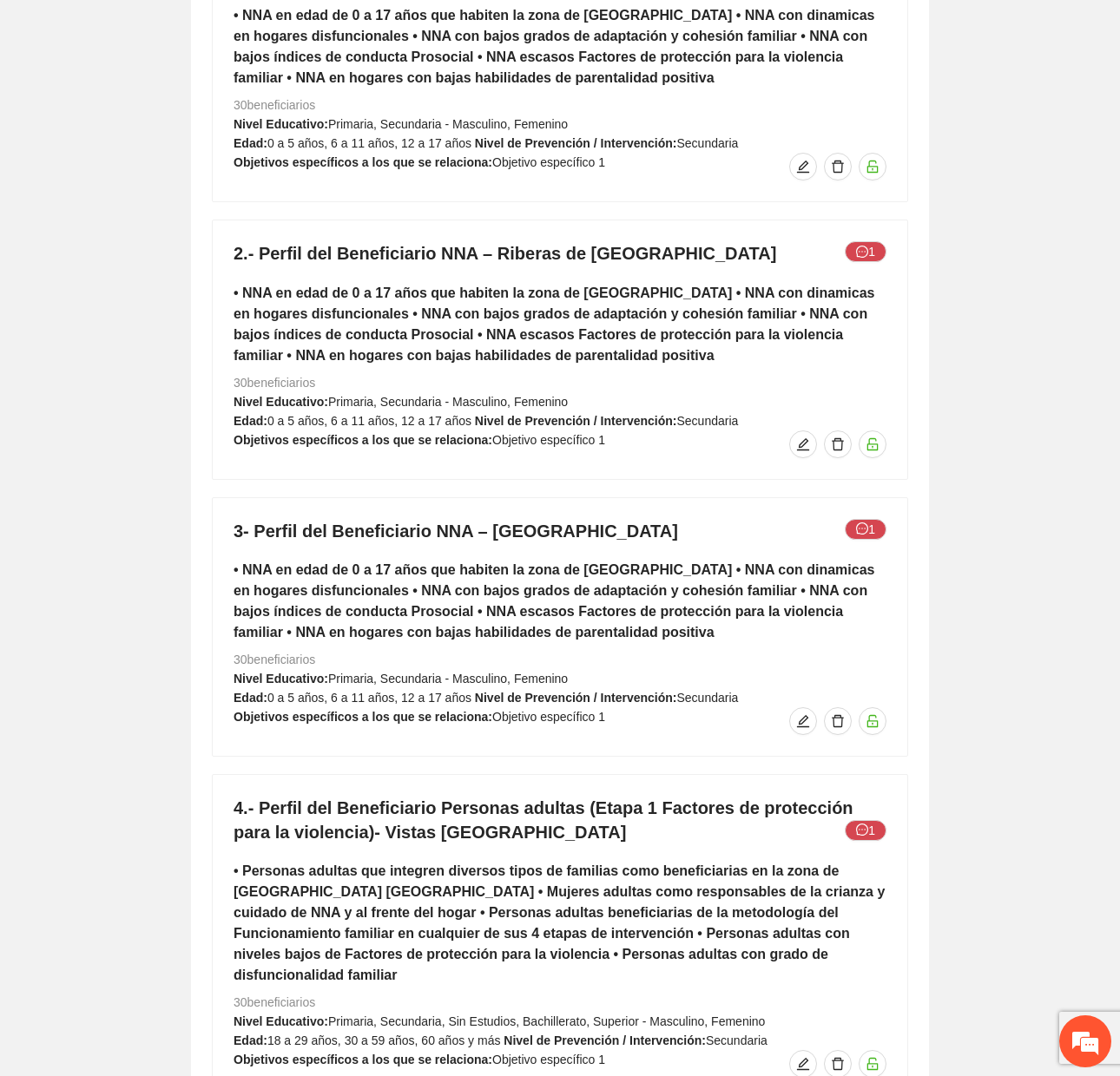
drag, startPoint x: 233, startPoint y: 984, endPoint x: 325, endPoint y: 986, distance: 92.0
click at [325, 986] on div "4.- Perfil del Beneficiario Personas adultas (Etapa 1 Factores de protección pa…" at bounding box center [560, 936] width 694 height 323
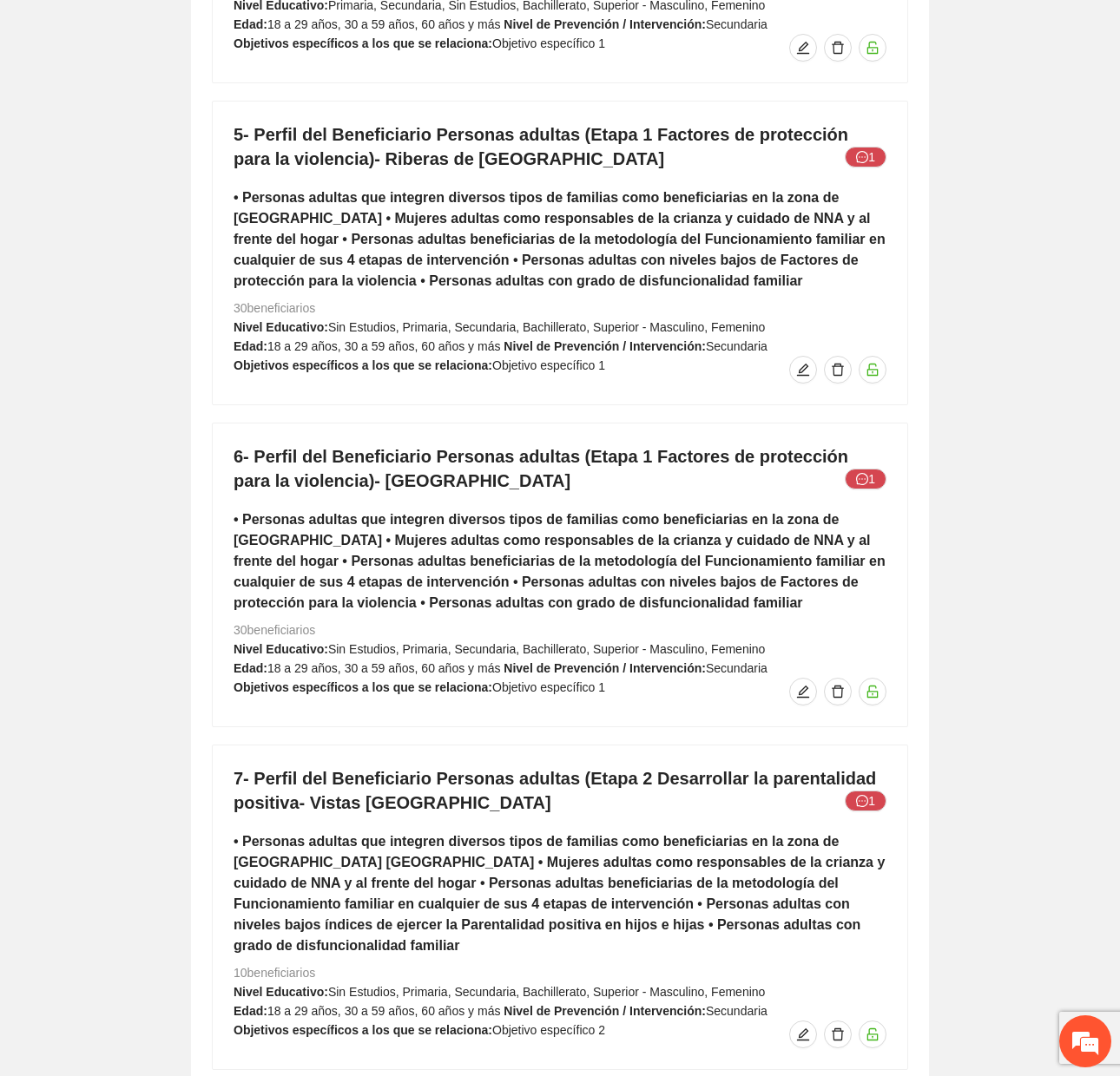
scroll to position [8439, 0]
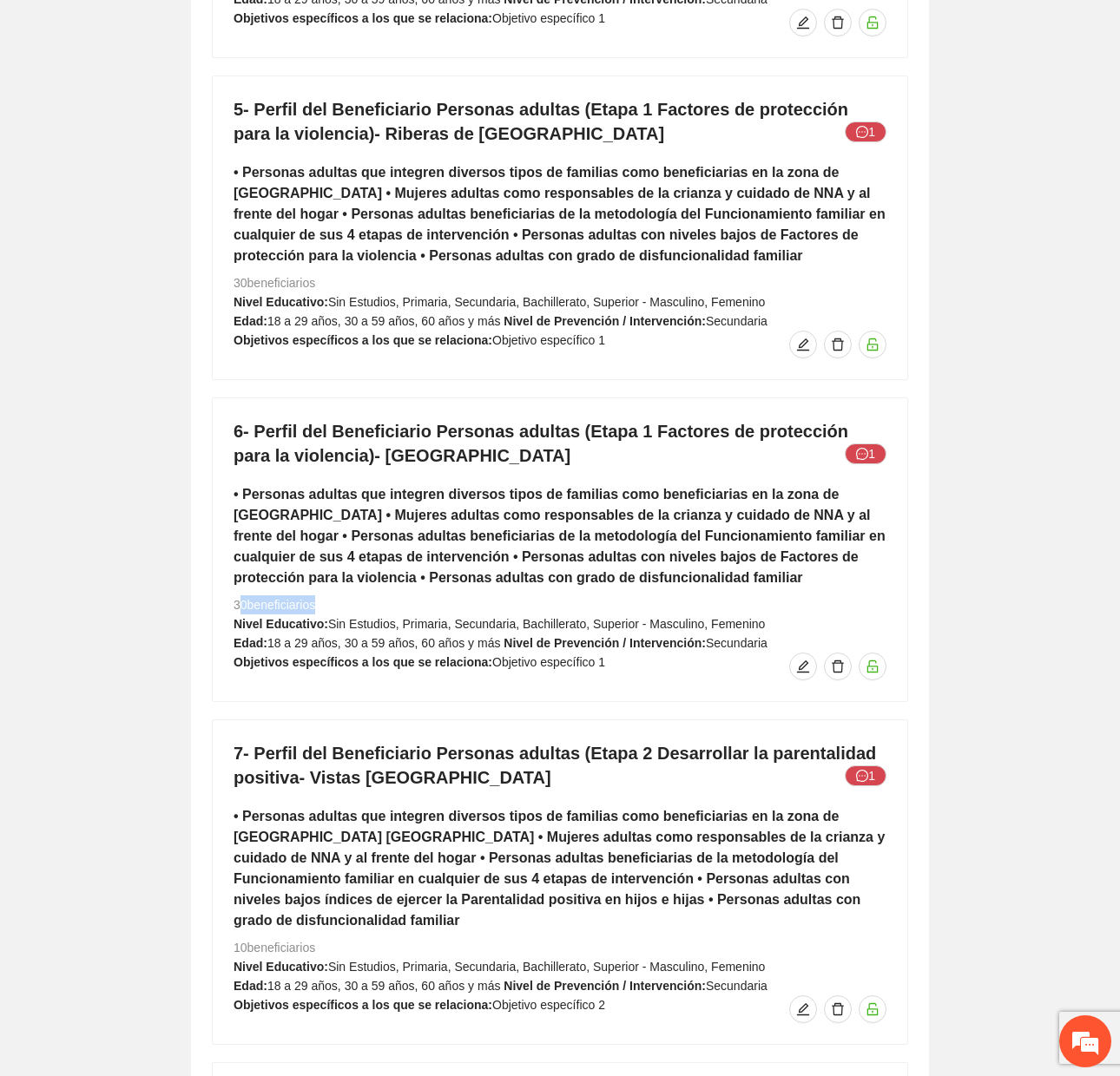
drag, startPoint x: 240, startPoint y: 586, endPoint x: 309, endPoint y: 582, distance: 69.1
click at [309, 598] on span "30 beneficiarios" at bounding box center [274, 605] width 82 height 14
drag, startPoint x: 243, startPoint y: 905, endPoint x: 205, endPoint y: 921, distance: 41.2
click at [285, 940] on span "10 beneficiarios" at bounding box center [274, 947] width 82 height 14
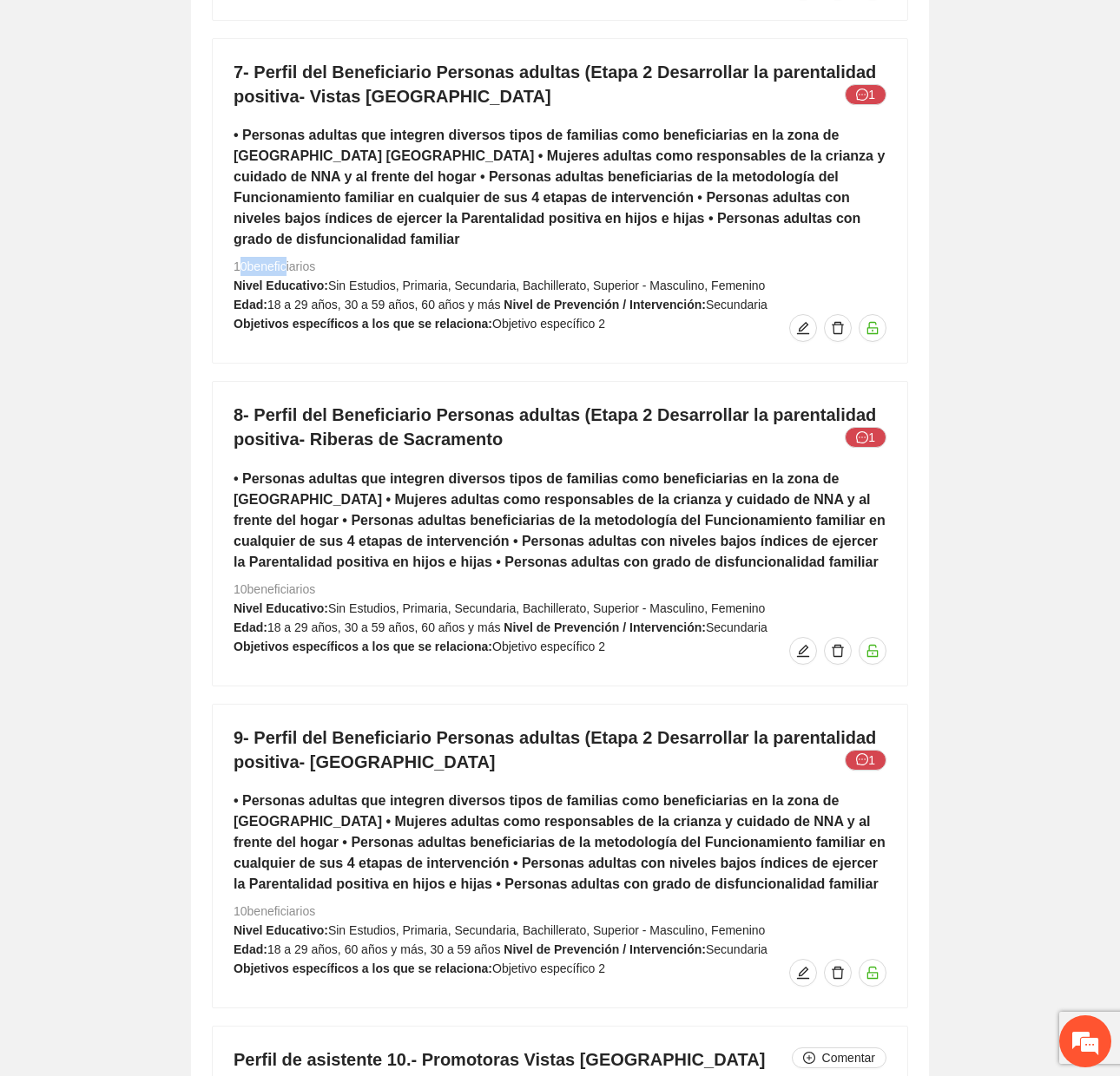
scroll to position [9134, 0]
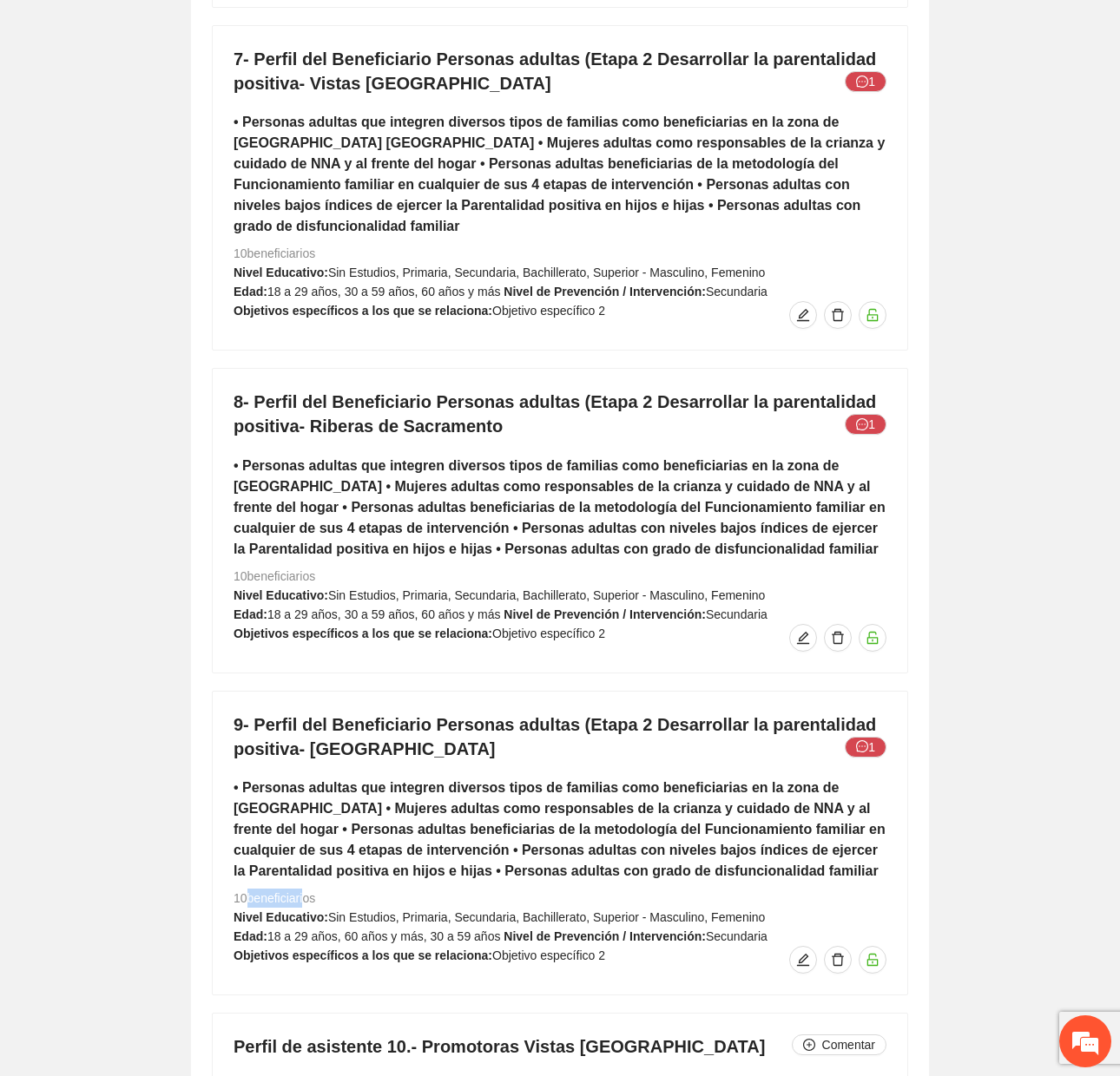
drag, startPoint x: 245, startPoint y: 857, endPoint x: 303, endPoint y: 860, distance: 58.1
click at [303, 891] on span "10 beneficiarios" at bounding box center [274, 898] width 82 height 14
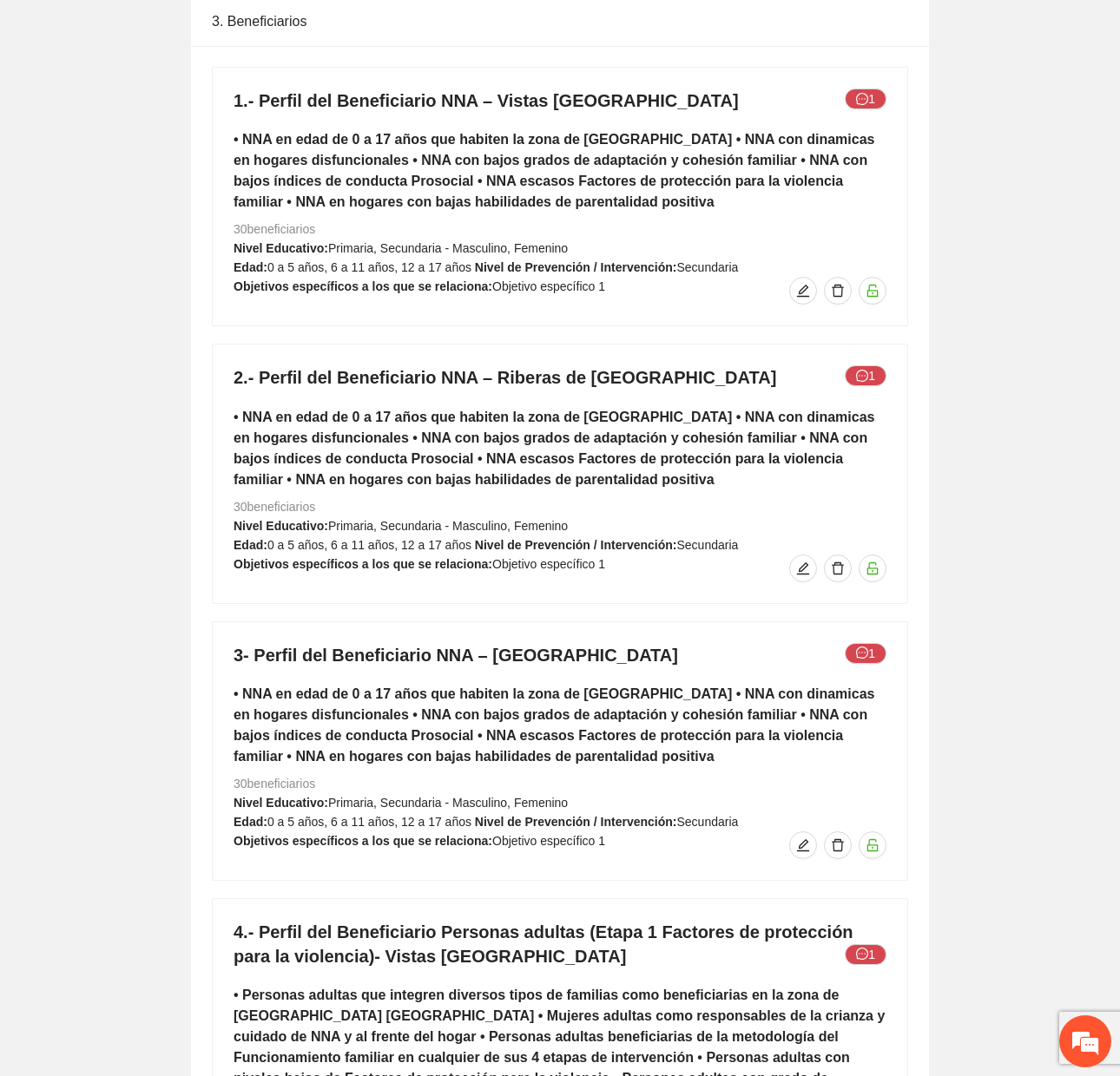
scroll to position [7139, 0]
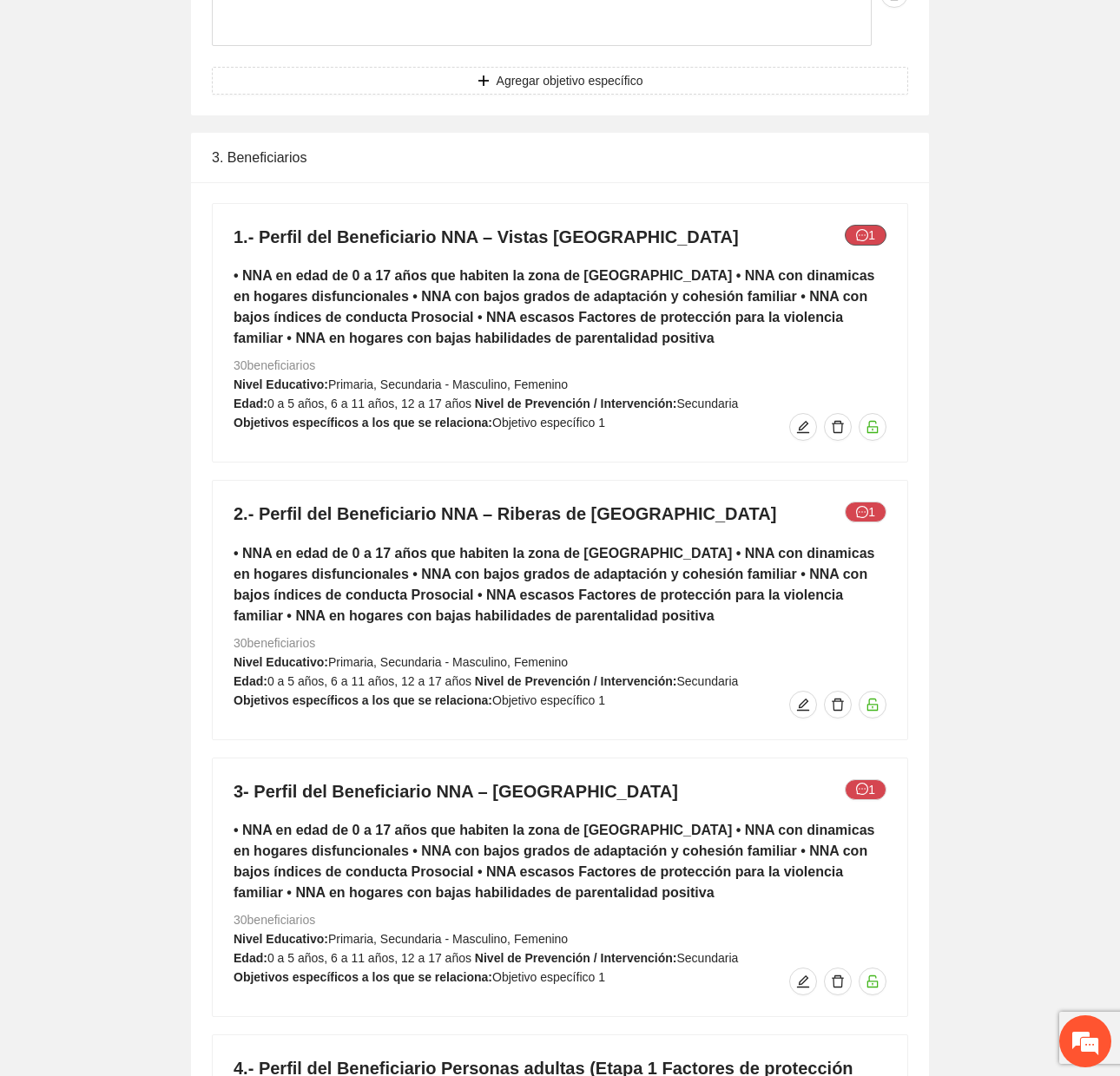
click at [856, 234] on icon "message" at bounding box center [861, 235] width 12 height 12
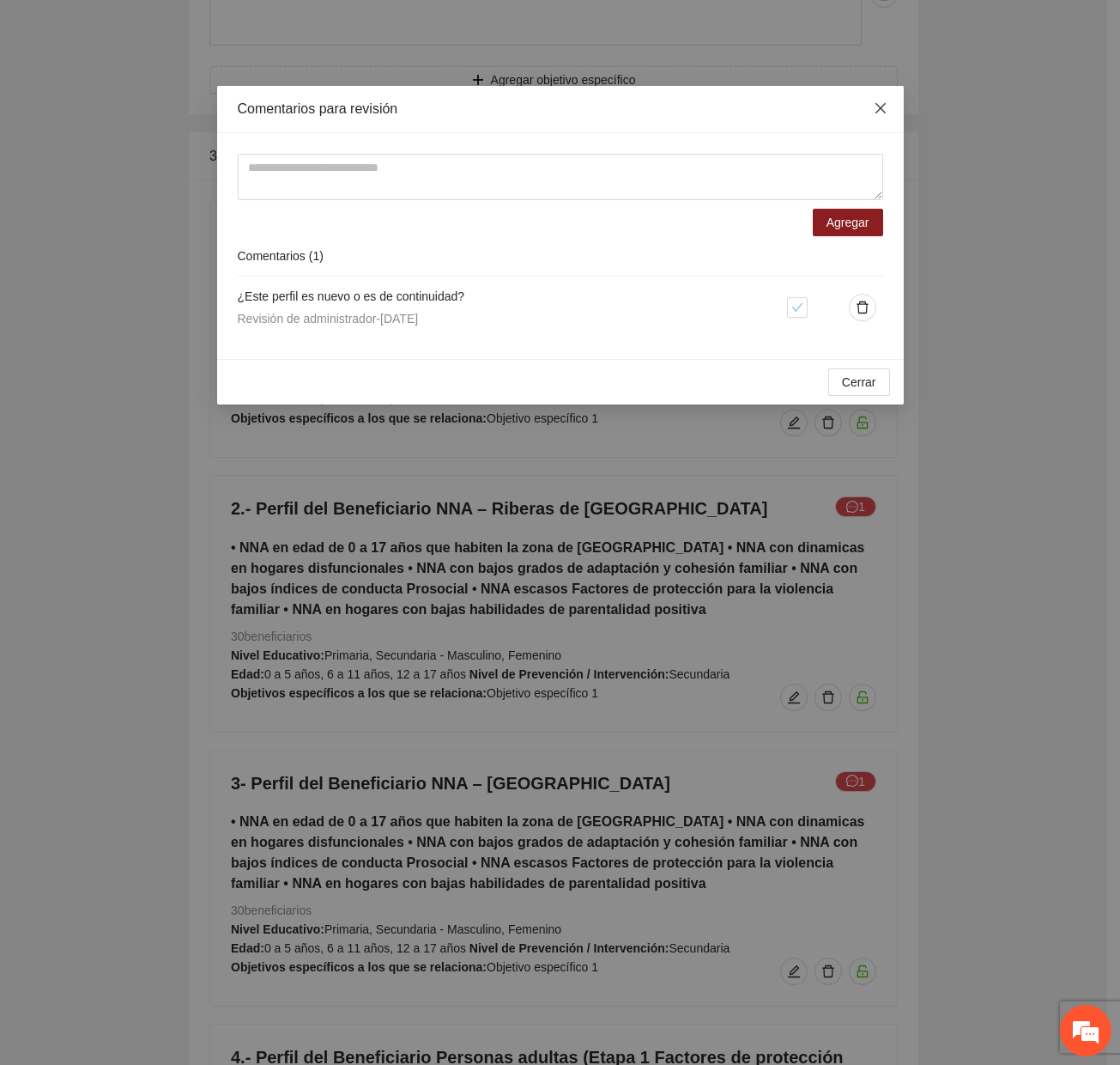
click at [868, 109] on span "Close" at bounding box center [880, 109] width 46 height 46
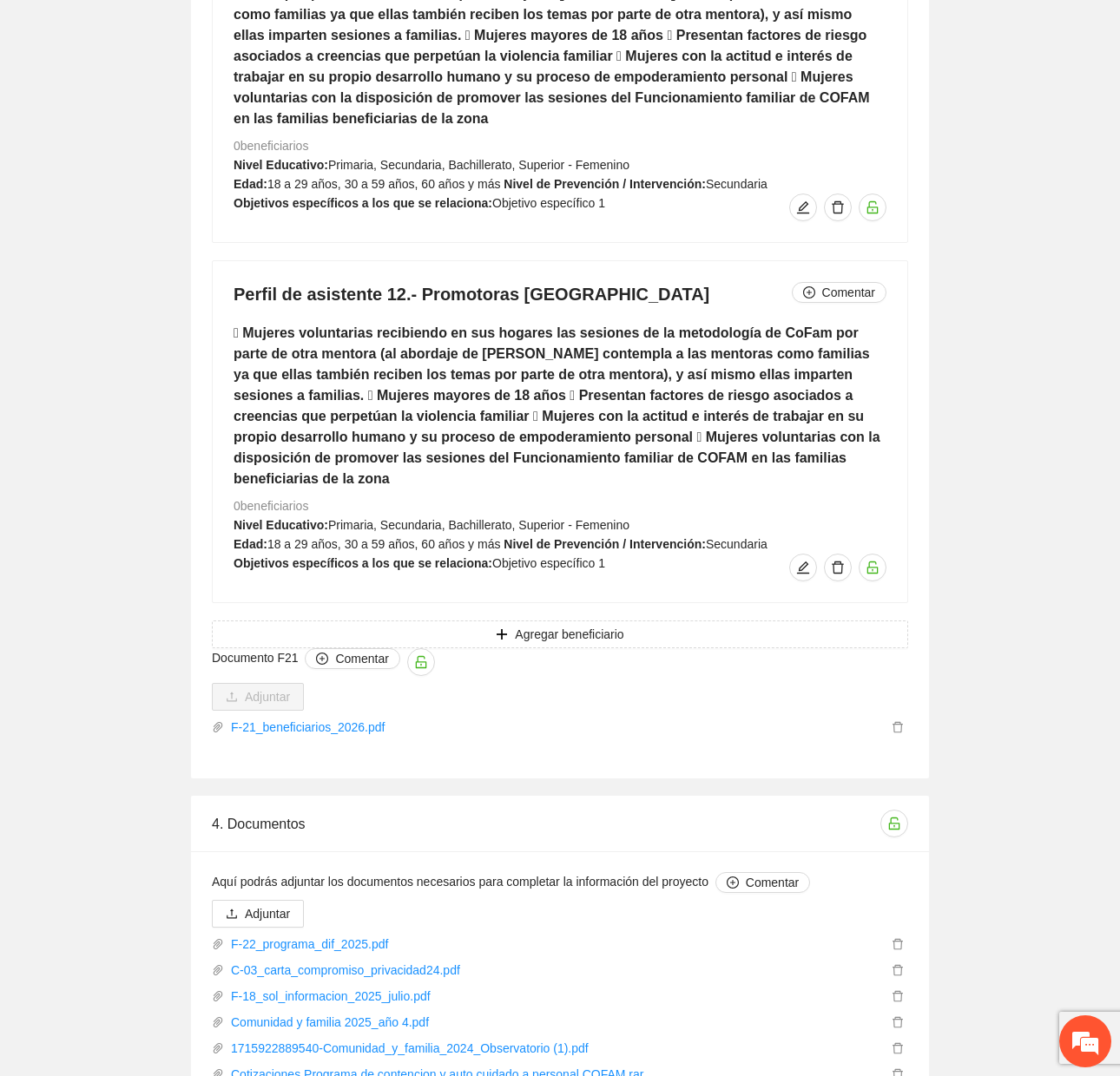
scroll to position [10609, 0]
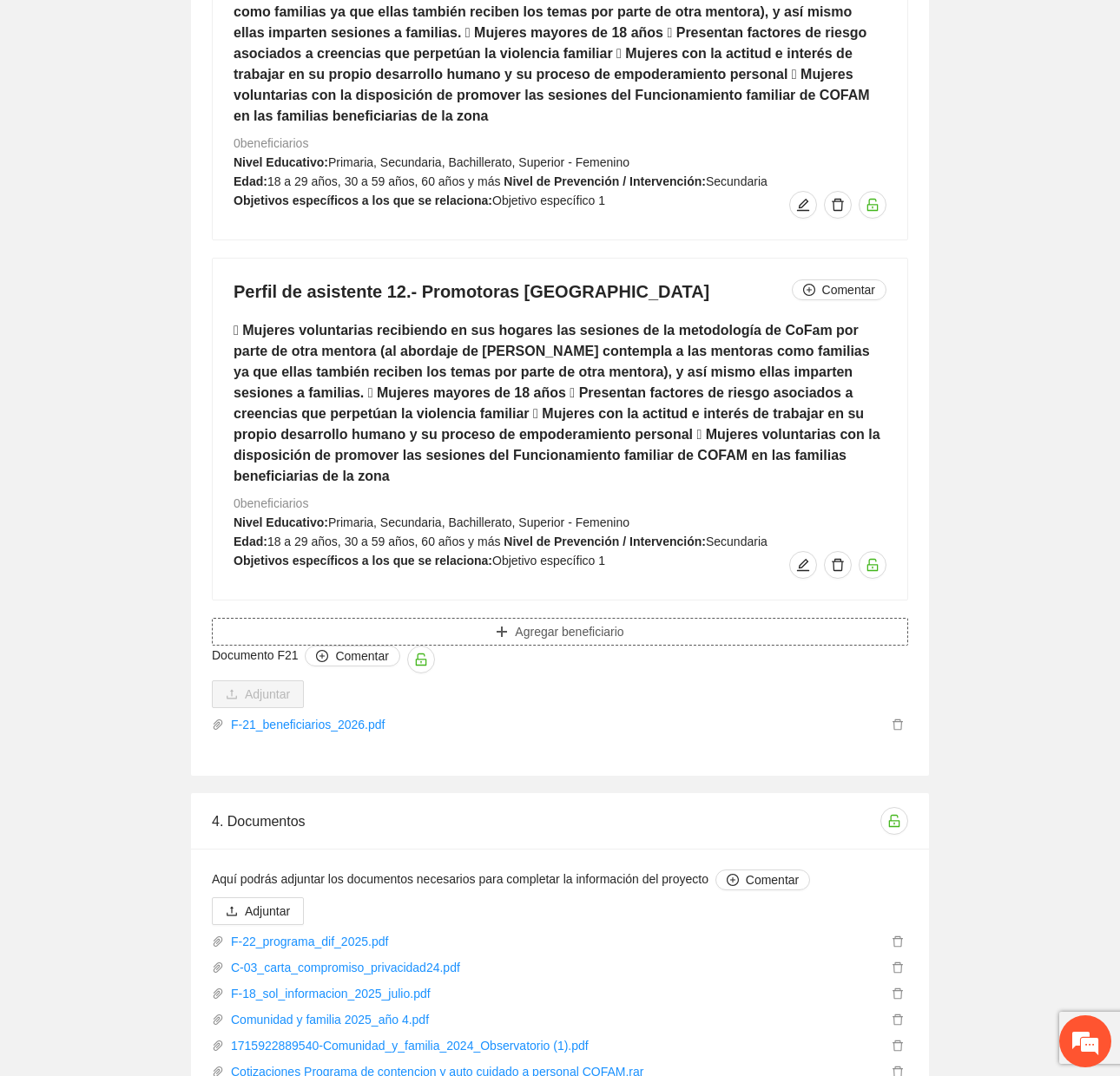
click at [354, 618] on button "Agregar beneficiario" at bounding box center [560, 631] width 696 height 27
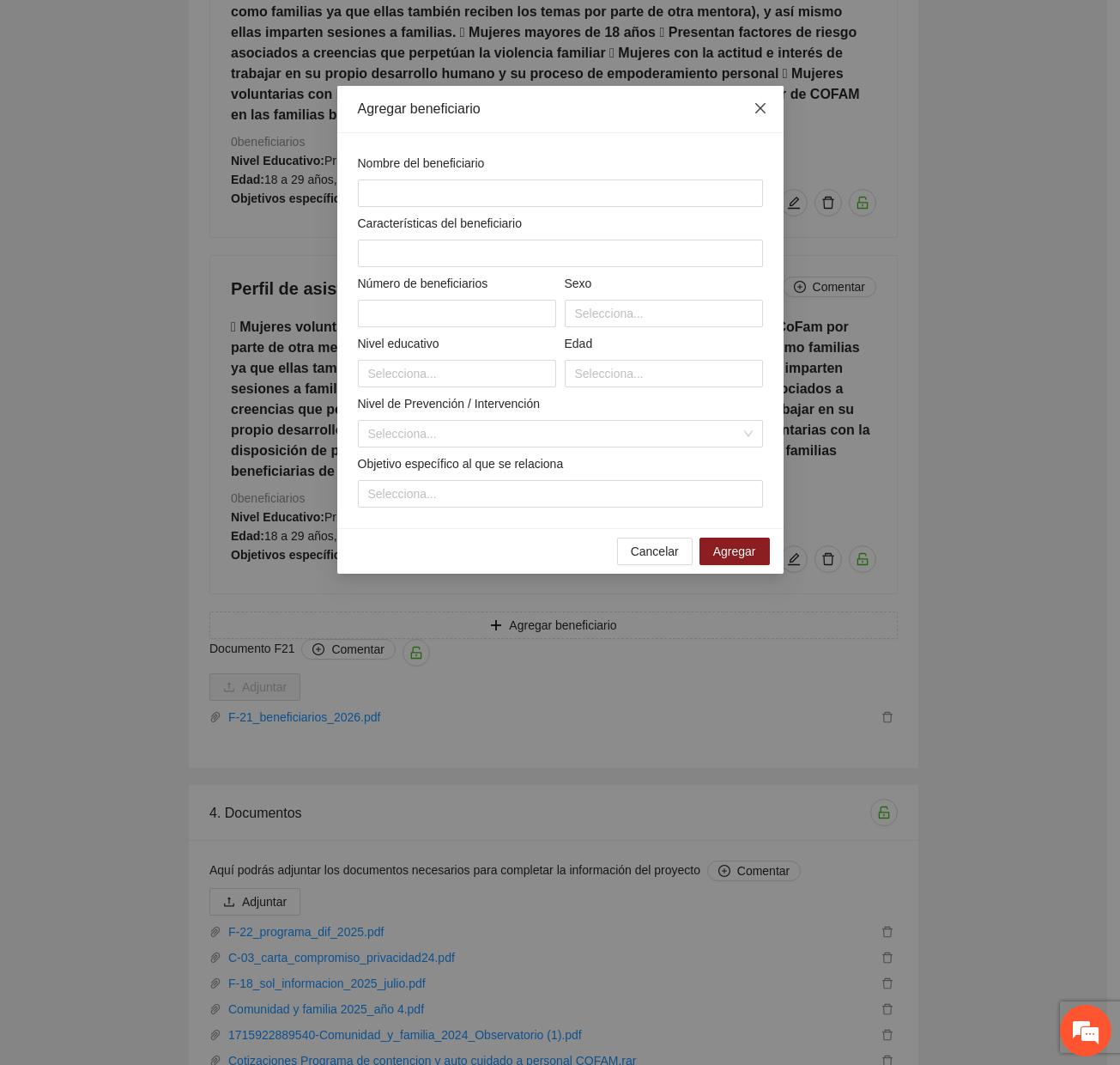
click at [765, 102] on icon "close" at bounding box center [761, 108] width 14 height 14
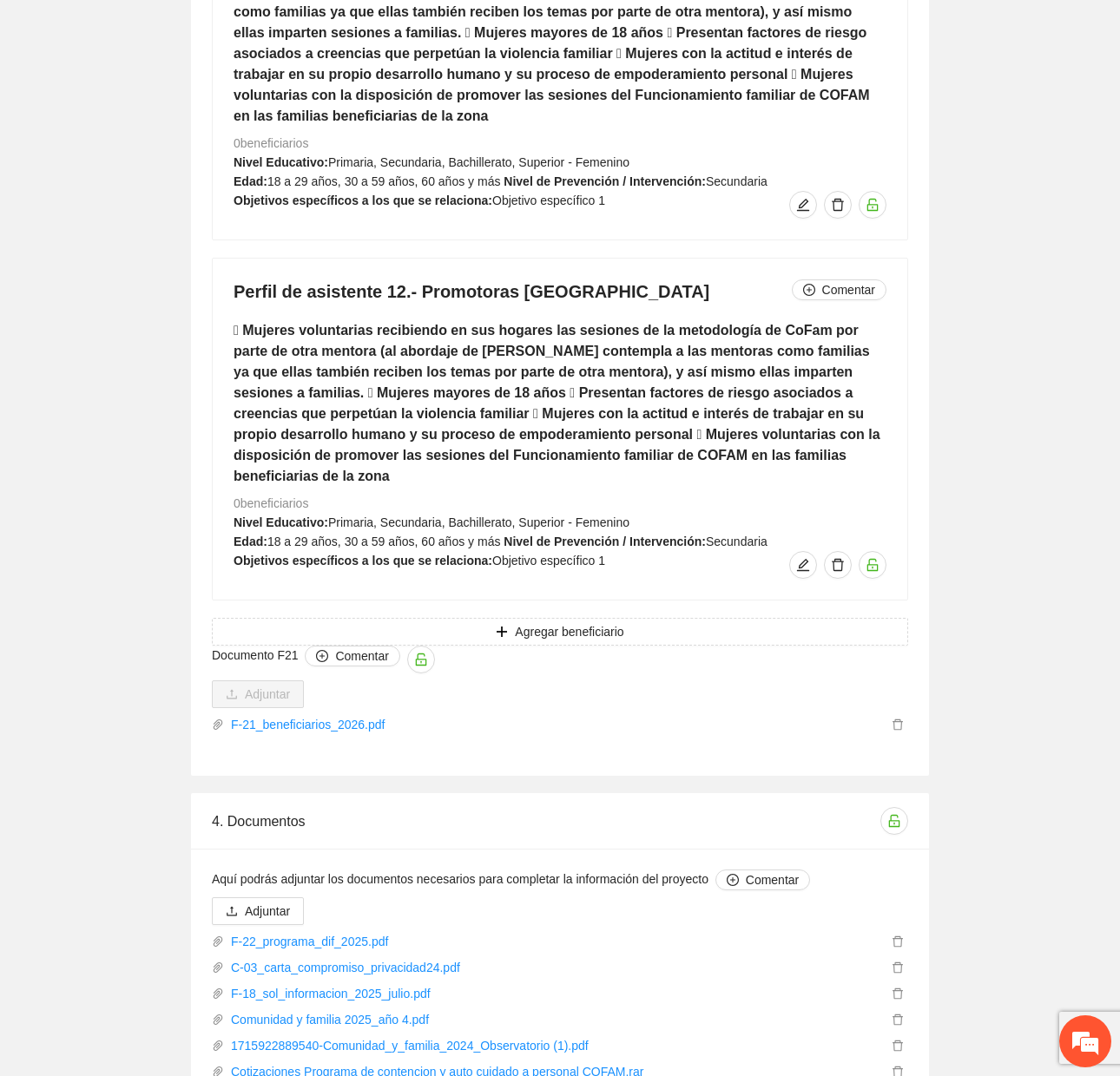
drag, startPoint x: 374, startPoint y: 568, endPoint x: 369, endPoint y: 558, distance: 11.2
click at [373, 646] on span "Documento F21 Comentar" at bounding box center [322, 659] width 223 height 27
click at [407, 646] on button "Documento F21 Comentar" at bounding box center [420, 659] width 28 height 27
click at [369, 647] on span "Comentar" at bounding box center [361, 656] width 53 height 19
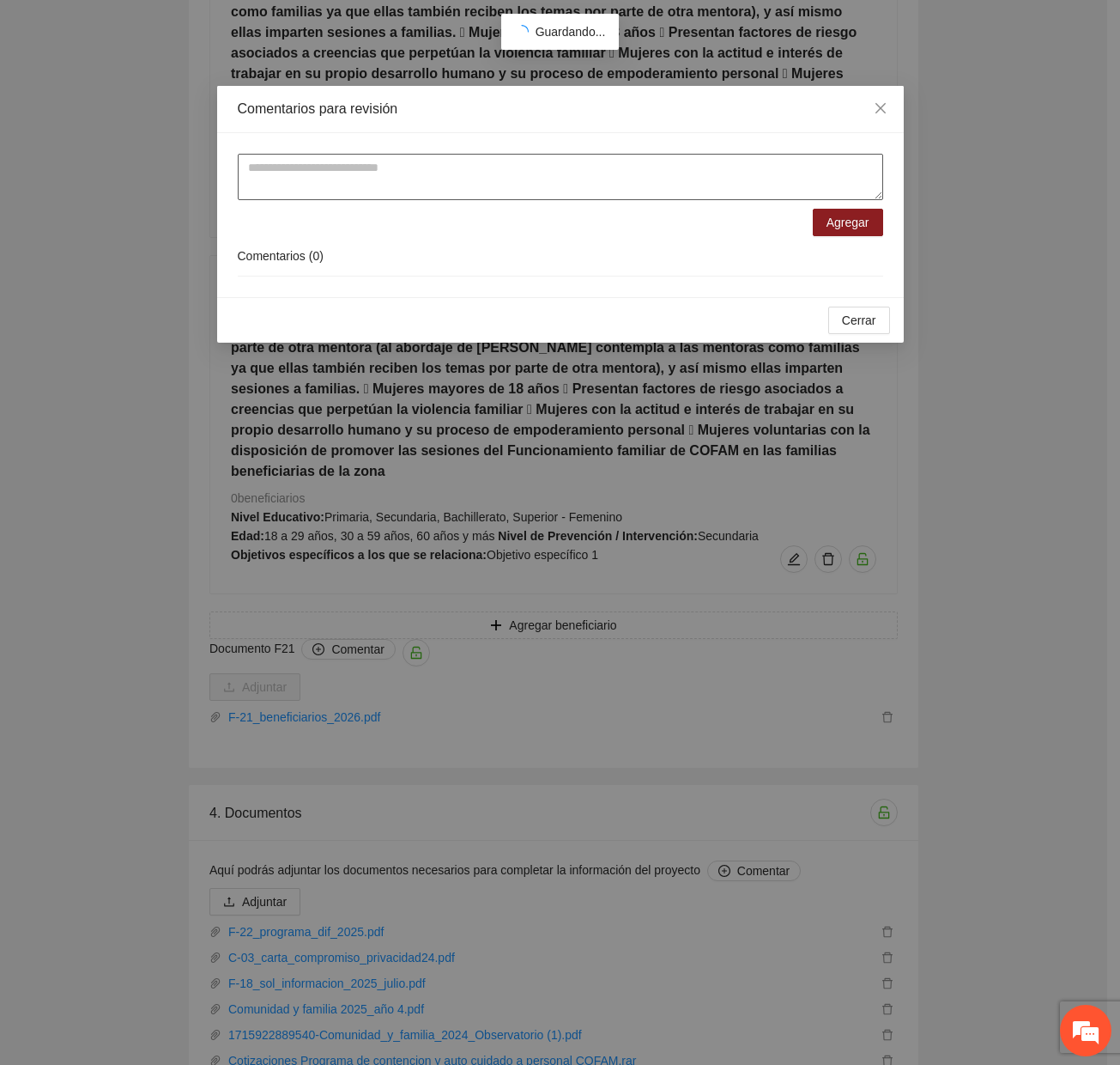
click at [441, 183] on textarea at bounding box center [561, 176] width 645 height 46
click at [520, 188] on textarea "**********" at bounding box center [561, 176] width 645 height 46
type textarea "**********"
click at [823, 207] on form "**********" at bounding box center [561, 195] width 645 height 83
click at [831, 220] on span "Agregar" at bounding box center [848, 222] width 43 height 19
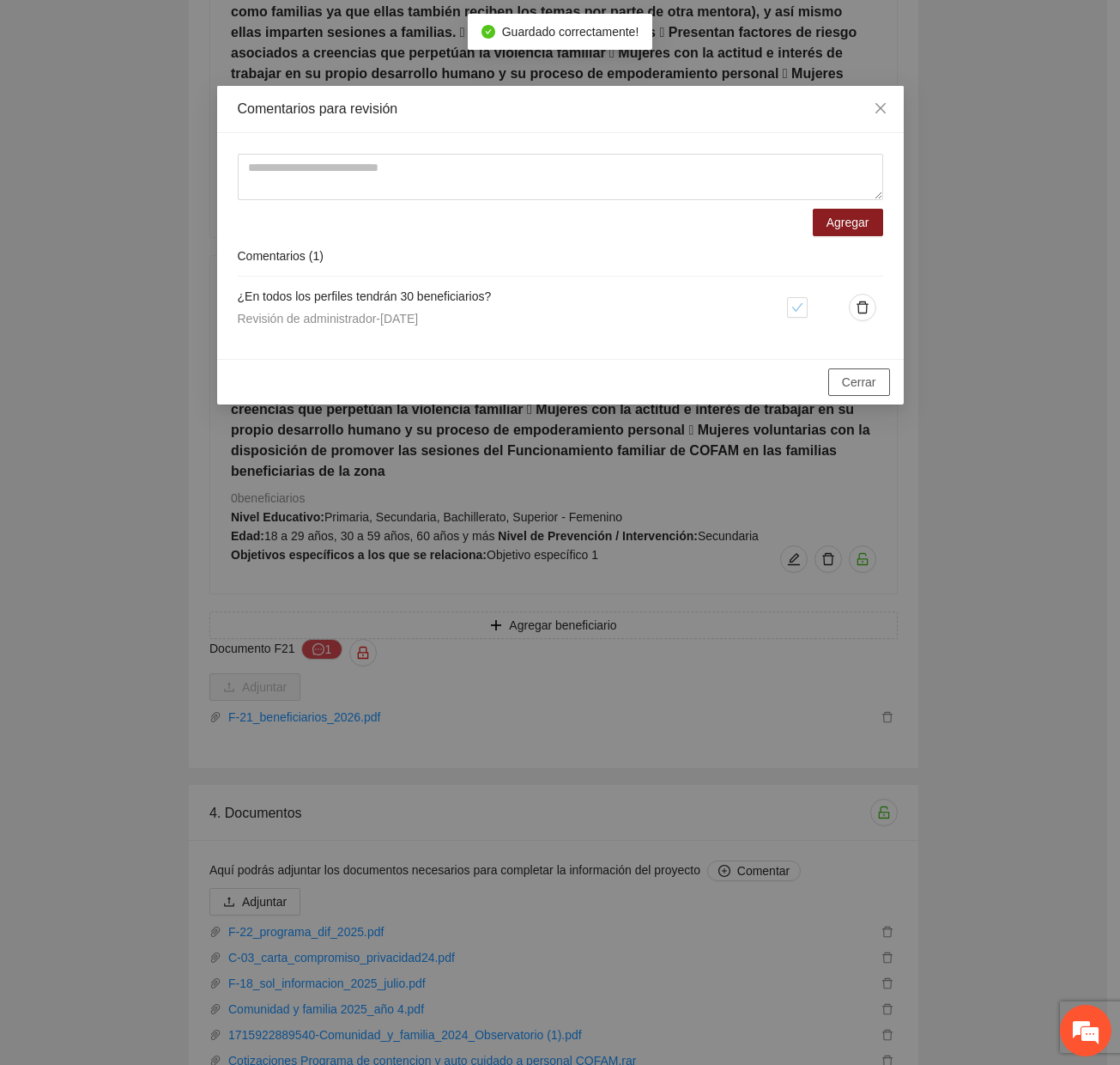
click at [875, 381] on span "Cerrar" at bounding box center [859, 382] width 35 height 19
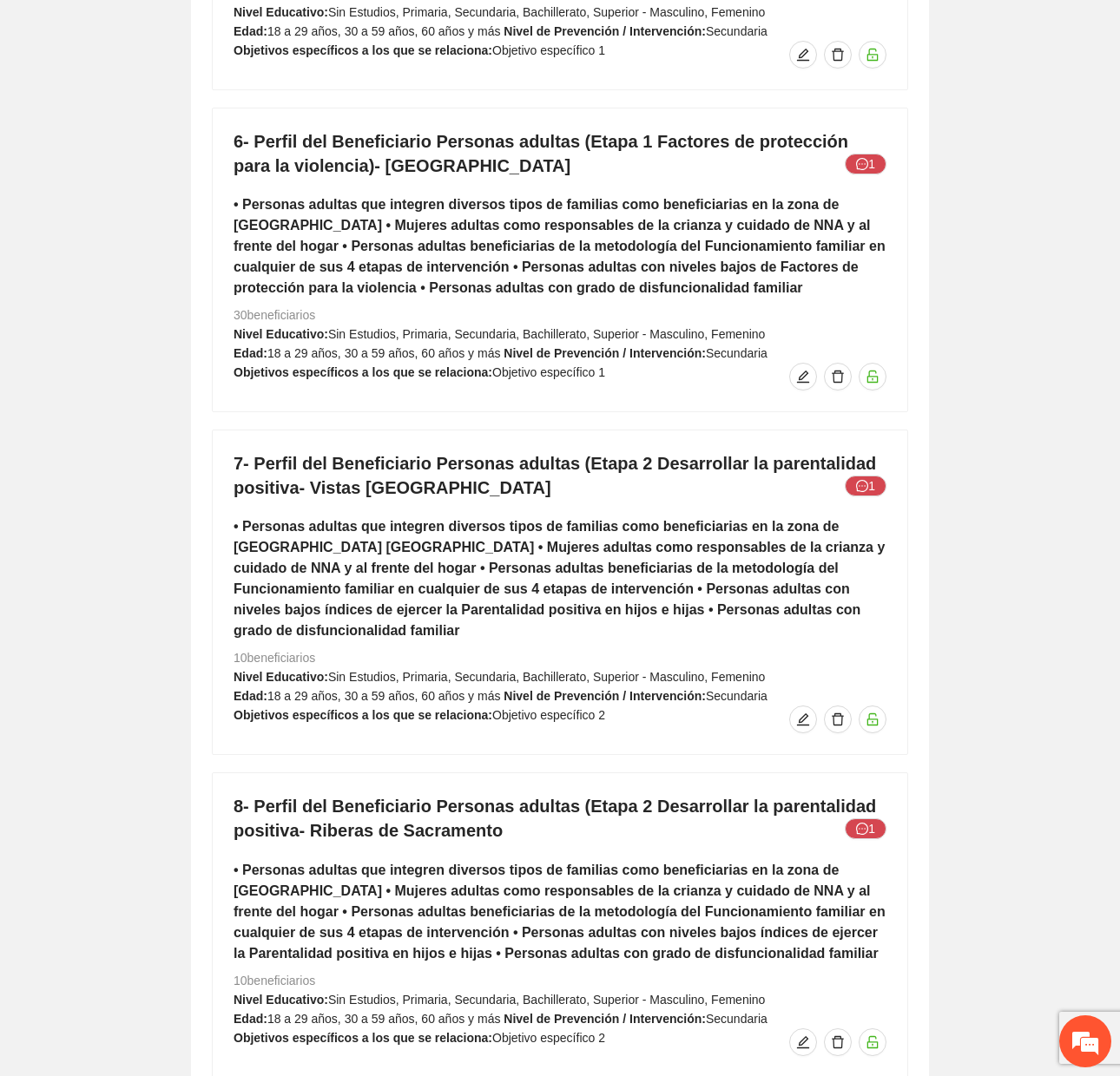
scroll to position [8787, 0]
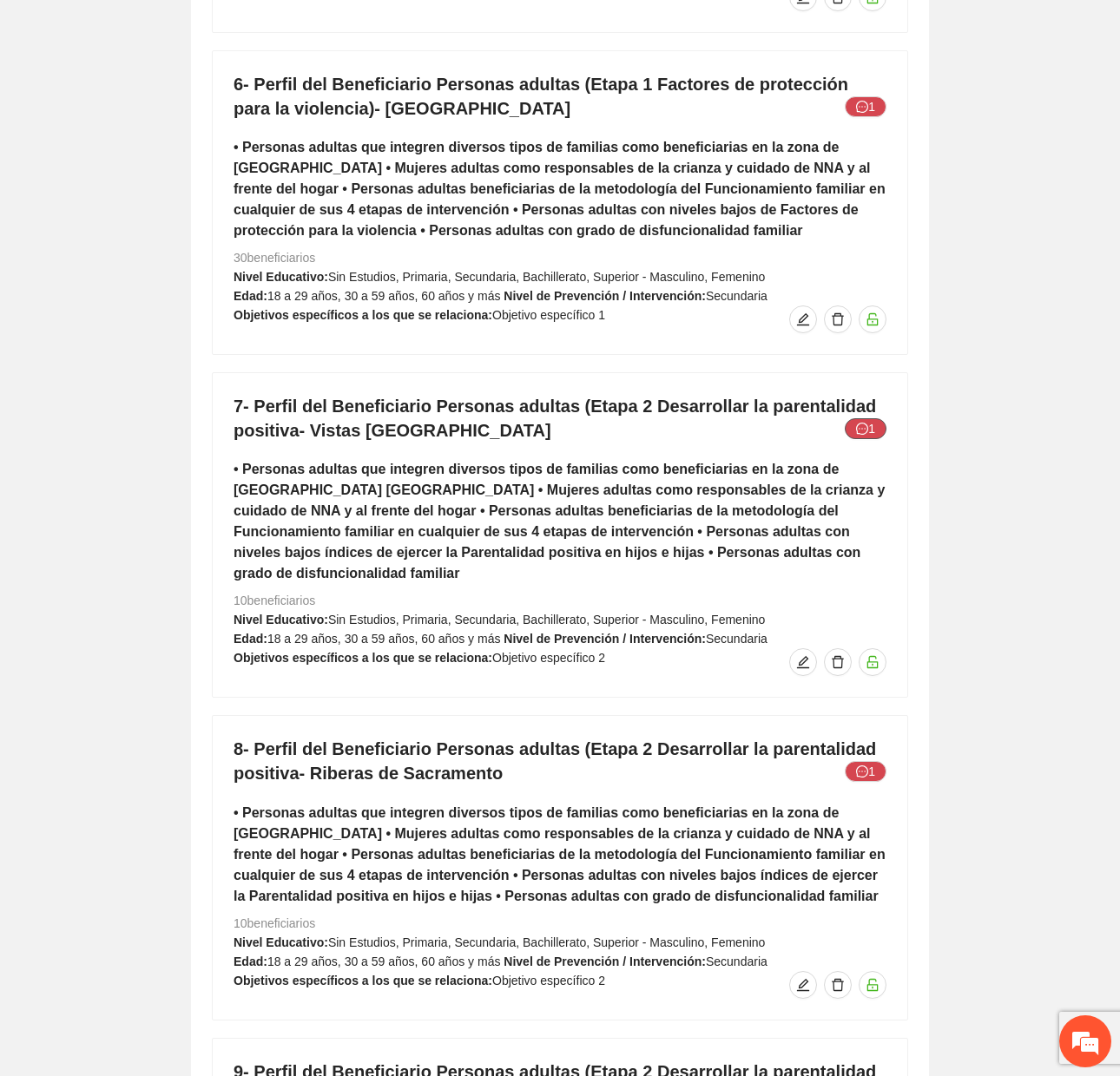
click at [872, 418] on button "1" at bounding box center [866, 429] width 42 height 21
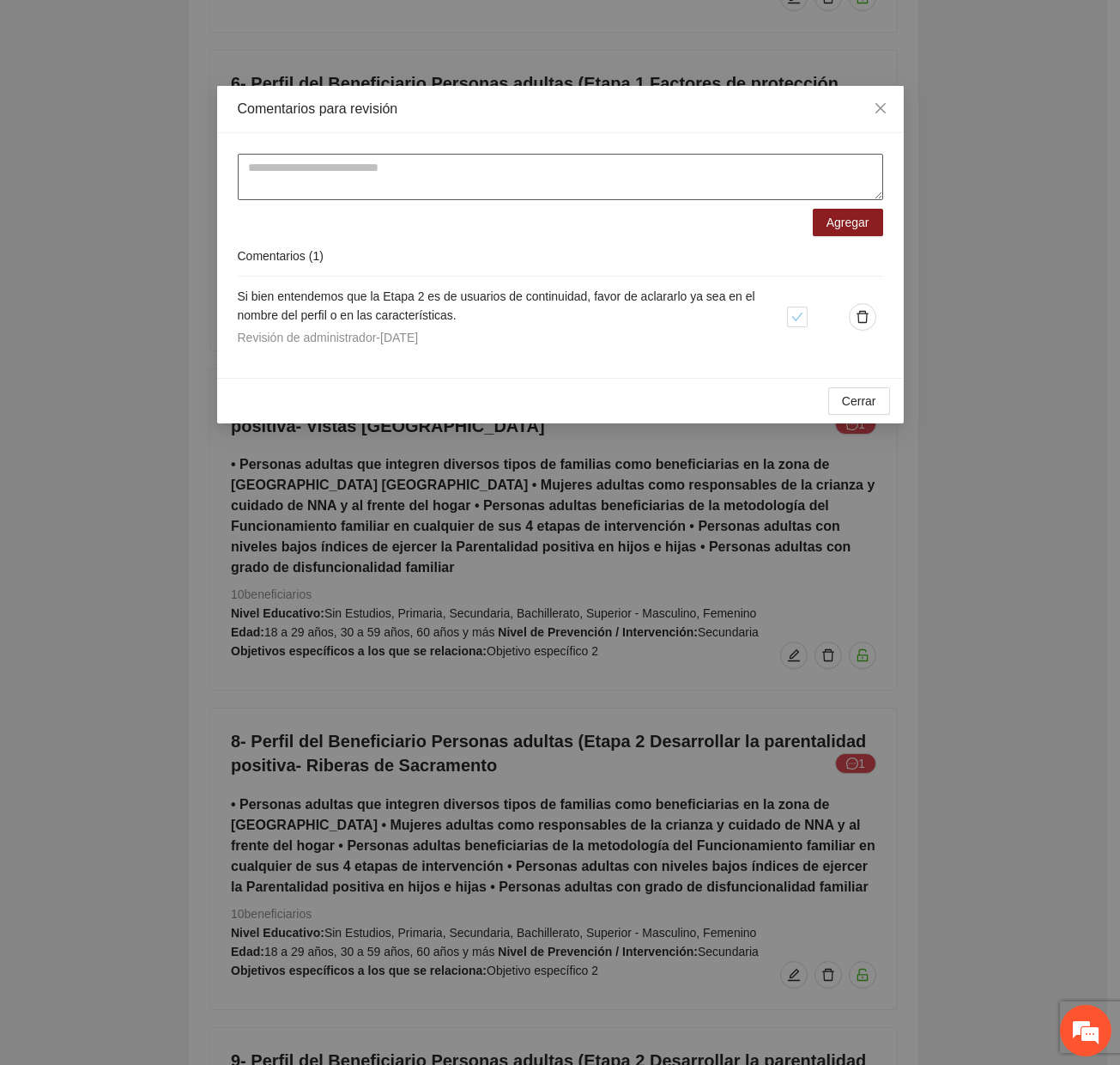
click at [399, 156] on textarea at bounding box center [561, 176] width 645 height 46
type textarea "**********"
click at [855, 218] on span "Agregar" at bounding box center [848, 222] width 43 height 19
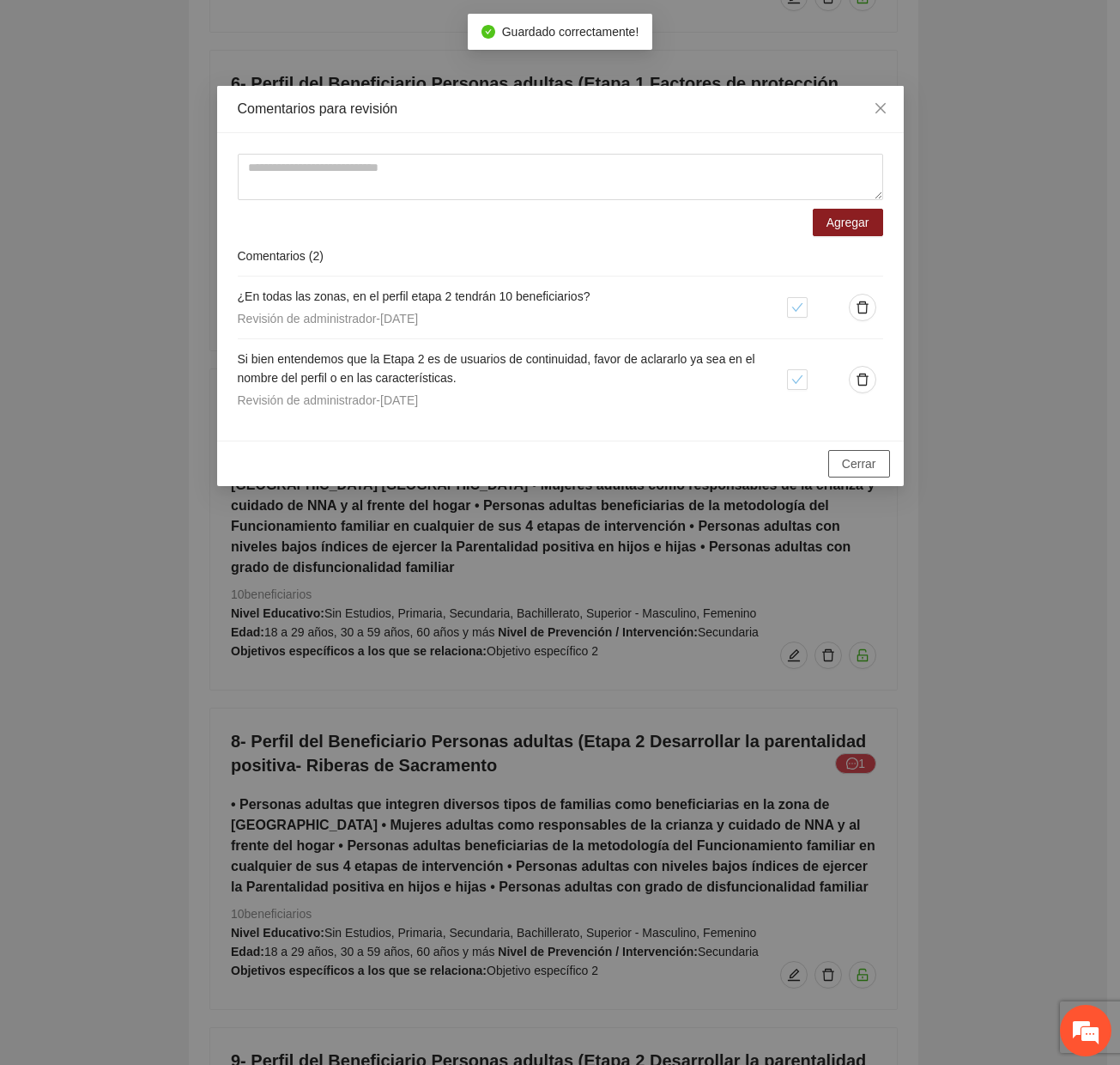
click at [848, 468] on span "Cerrar" at bounding box center [859, 464] width 35 height 19
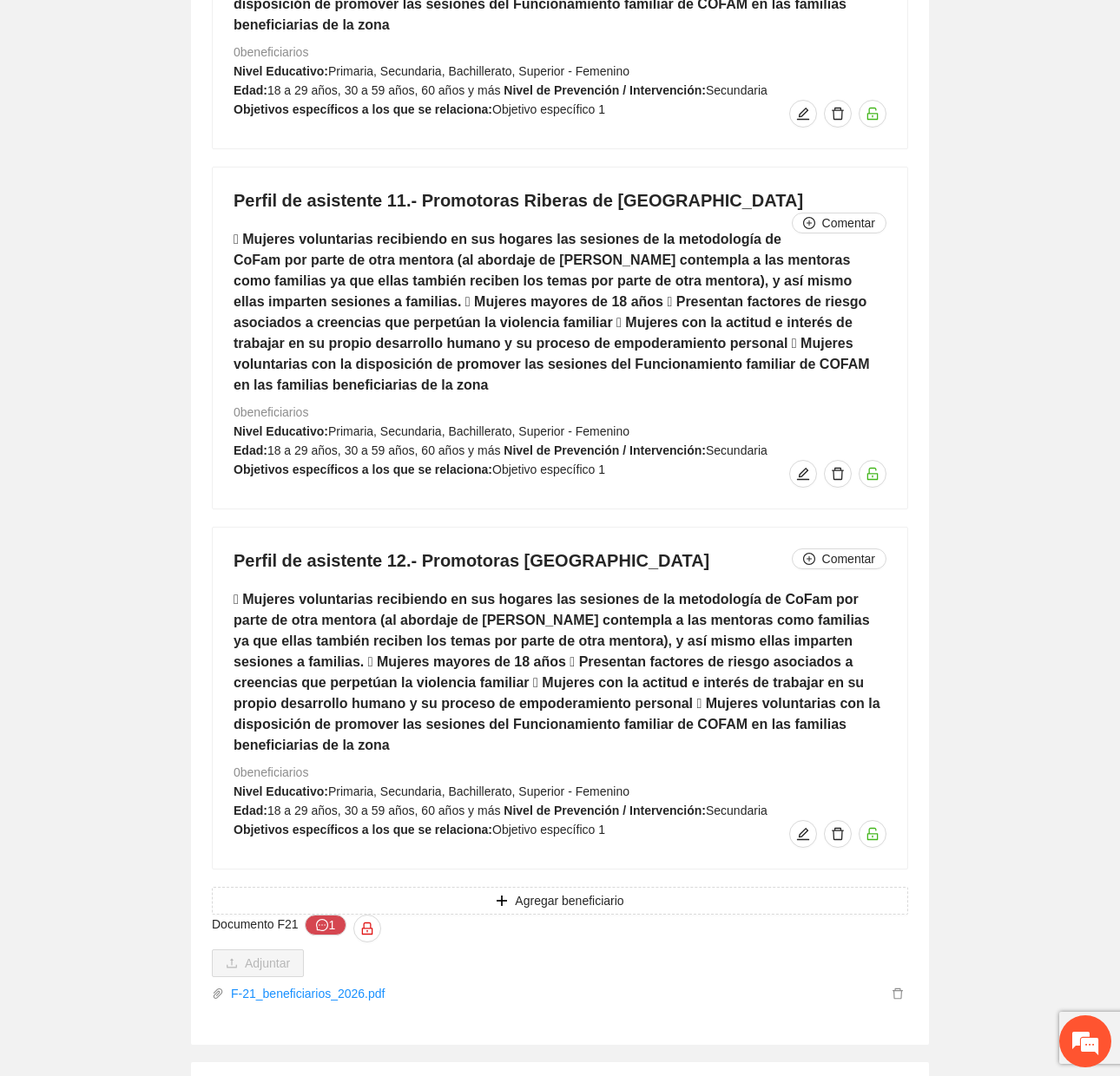
scroll to position [10349, 0]
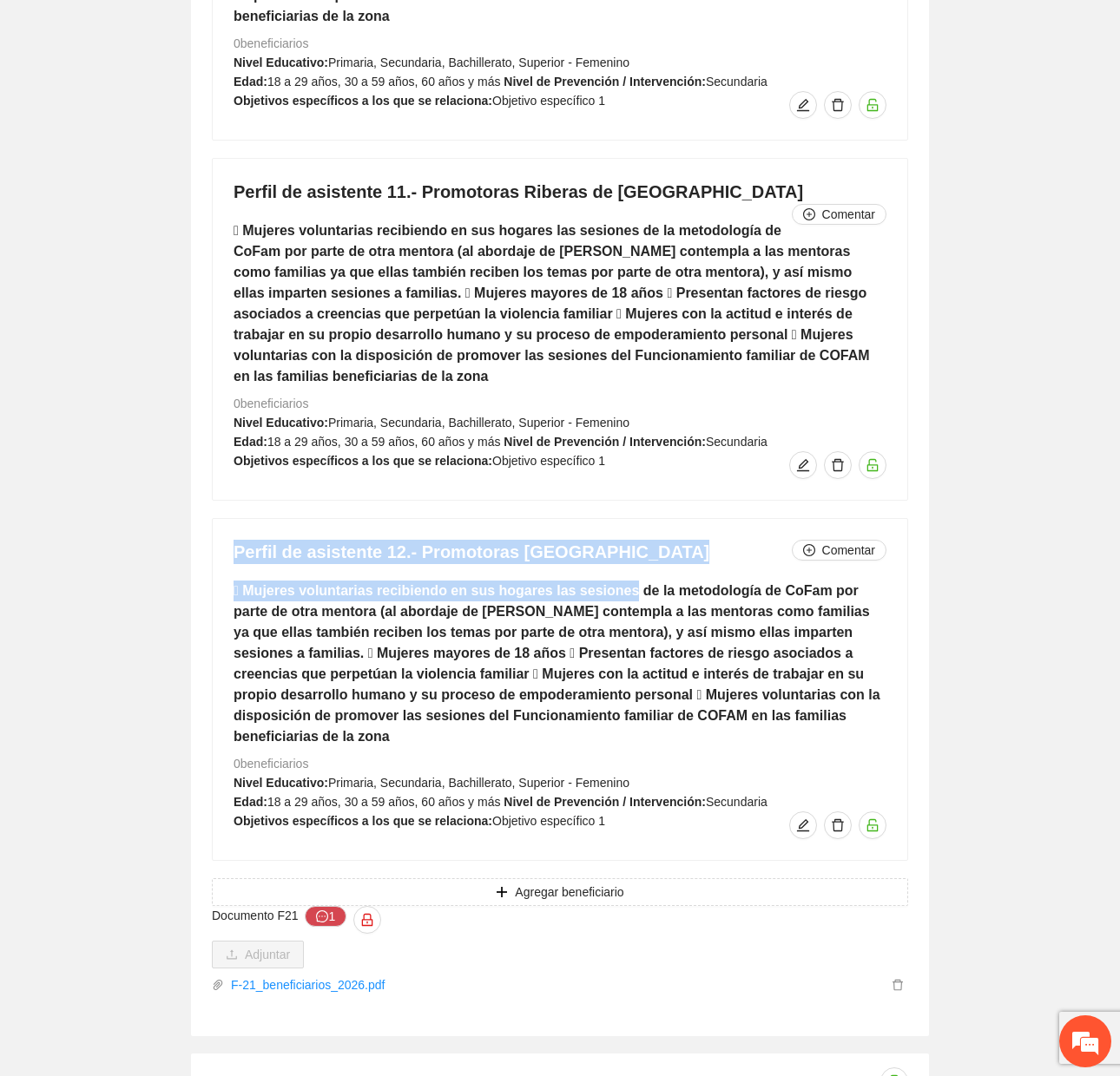
drag, startPoint x: 236, startPoint y: 465, endPoint x: 617, endPoint y: 488, distance: 381.7
click at [617, 519] on div "Perfil de asistente 12.- Promotoras Punta Oriente Comentar  Mujeres voluntaria…" at bounding box center [560, 689] width 694 height 341
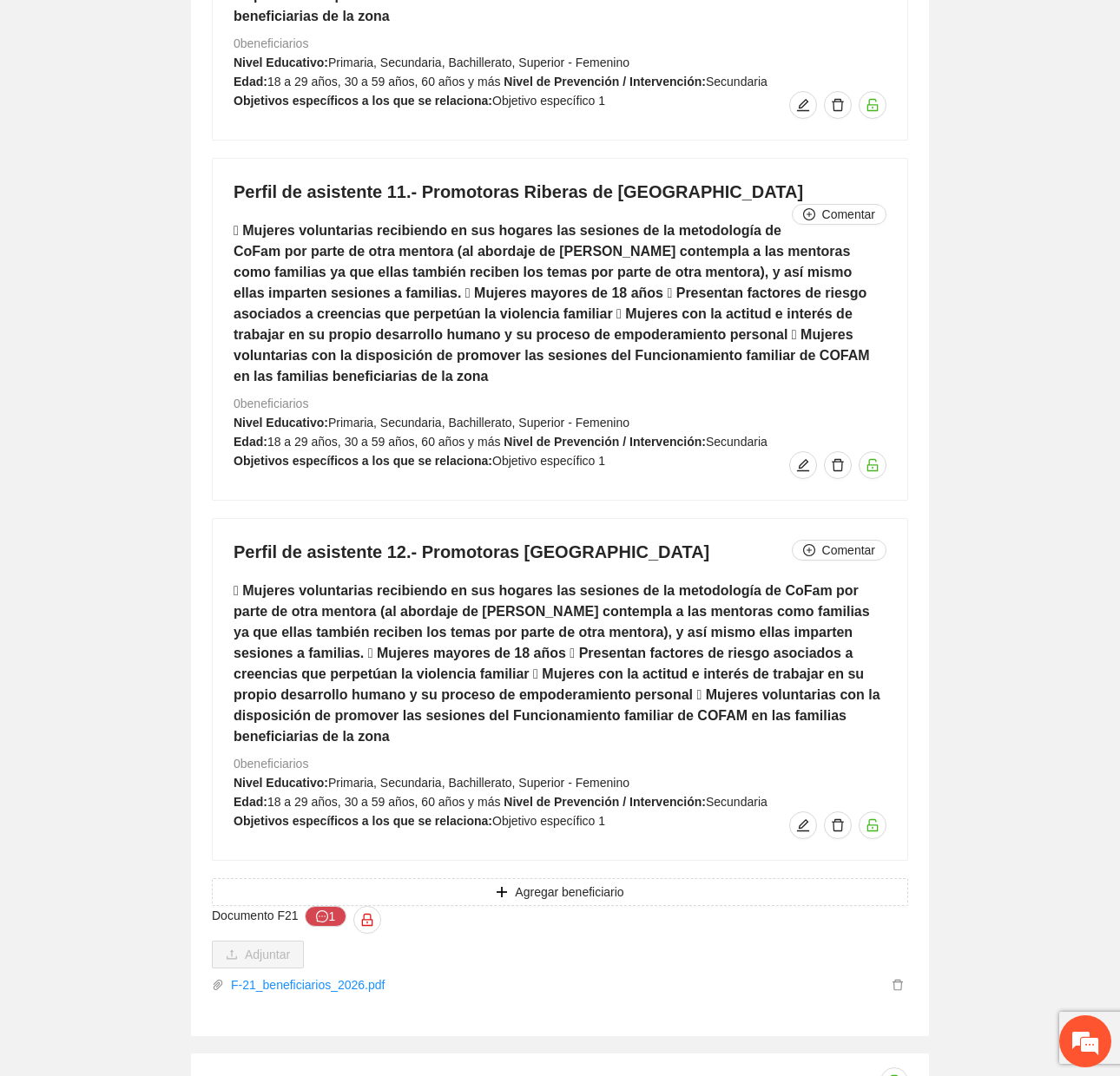
click at [589, 580] on h5 " Mujeres voluntarias recibiendo en sus hogares las sesiones de la metodología …" at bounding box center [560, 664] width 652 height 167
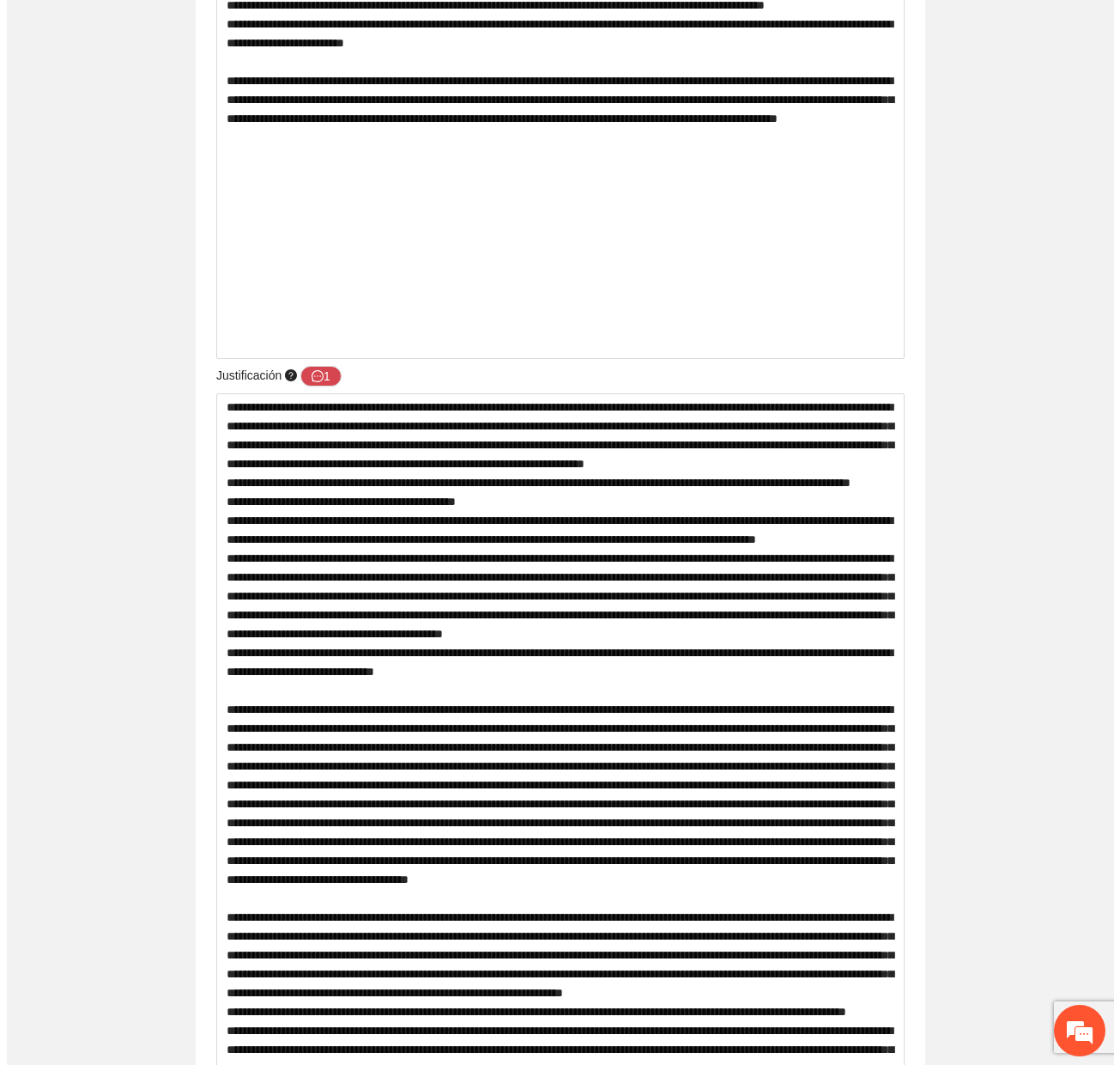
scroll to position [0, 0]
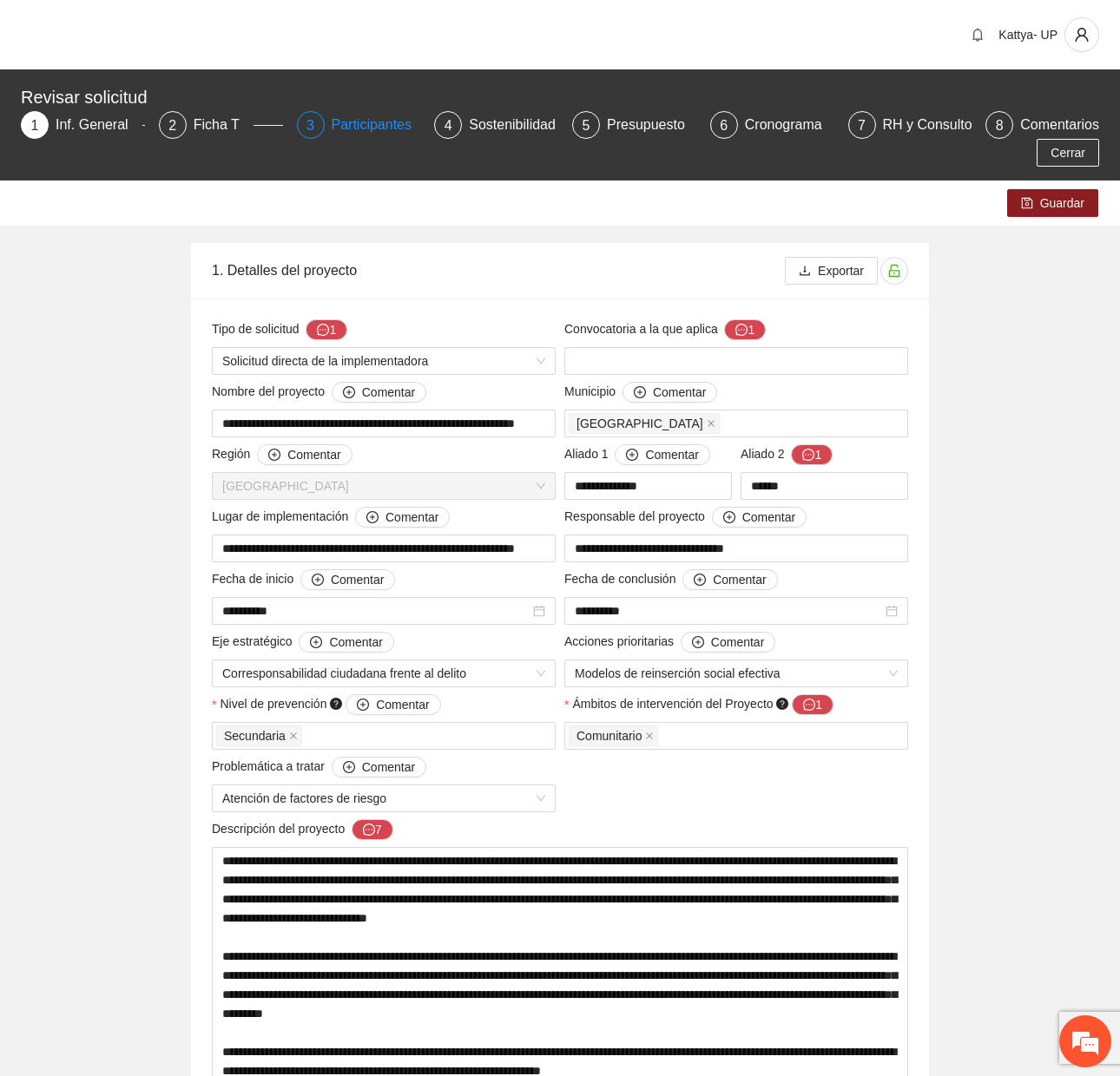
click at [360, 120] on div "Participantes" at bounding box center [379, 124] width 95 height 27
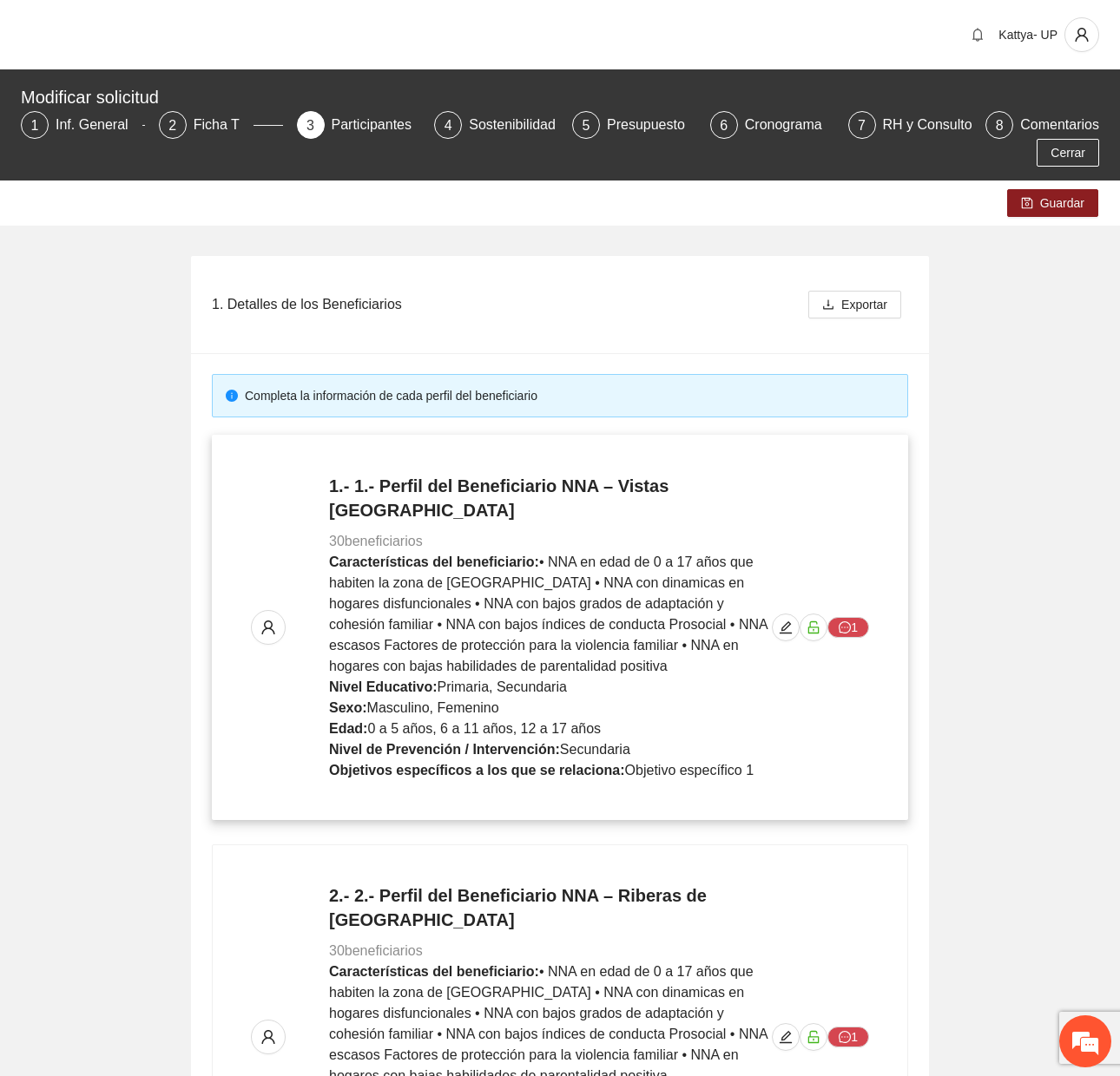
click at [788, 629] on div "1.- 1.- Perfil del Beneficiario NNA – Vistas Cerro grande 30 beneficiarios Cara…" at bounding box center [560, 628] width 618 height 307
click at [778, 620] on span "edit" at bounding box center [785, 627] width 26 height 14
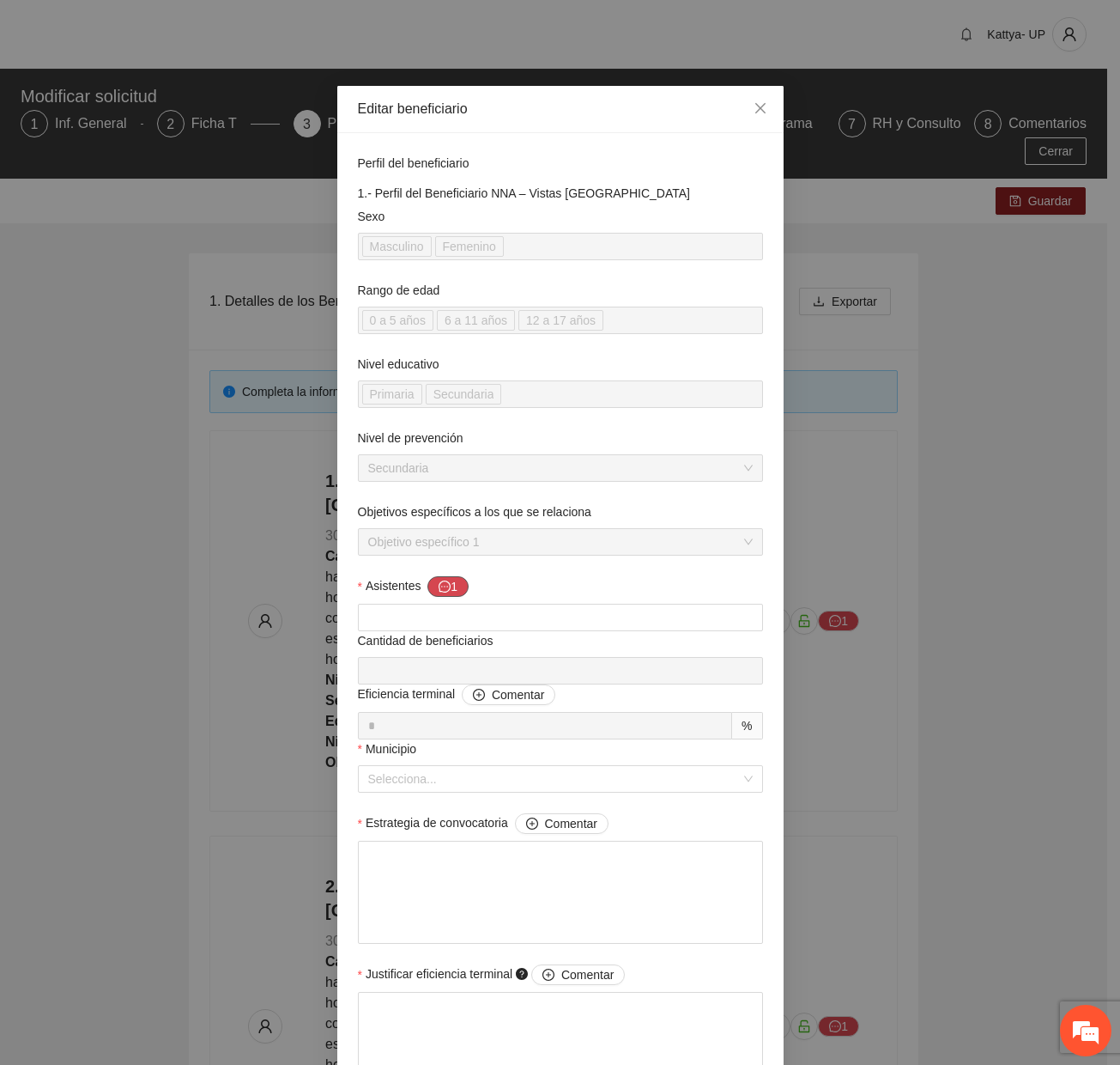
click at [430, 589] on button "1" at bounding box center [448, 586] width 41 height 21
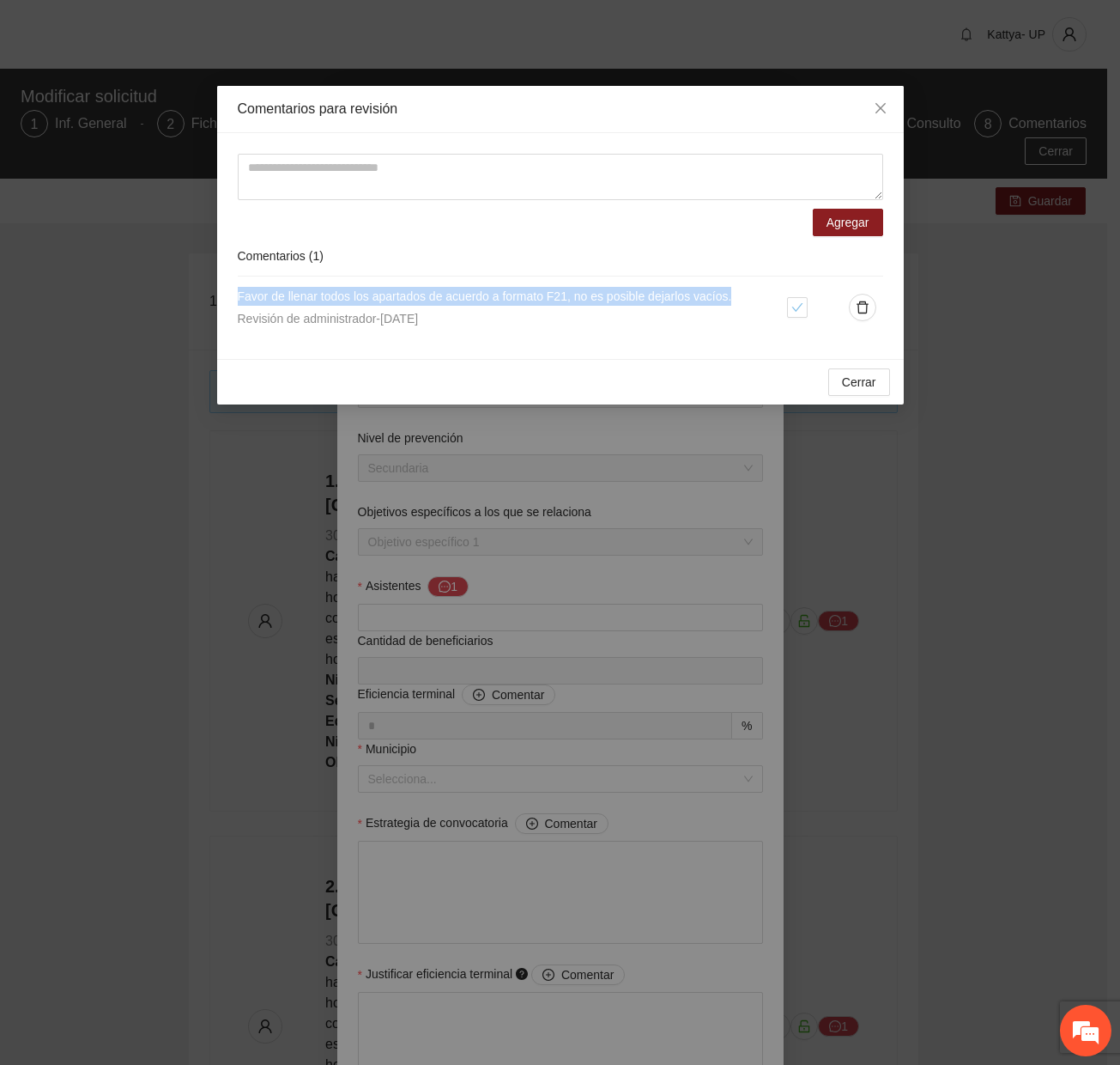
drag, startPoint x: 671, startPoint y: 294, endPoint x: 227, endPoint y: 299, distance: 444.0
click at [227, 299] on div "Agregar Comentarios ( 1 ) Favor de llenar todos los apartados de acuerdo a form…" at bounding box center [561, 246] width 687 height 226
copy span "Favor de llenar todos los apartados de acuerdo a formato F21, no es posible dej…"
click at [876, 106] on icon "close" at bounding box center [880, 108] width 10 height 10
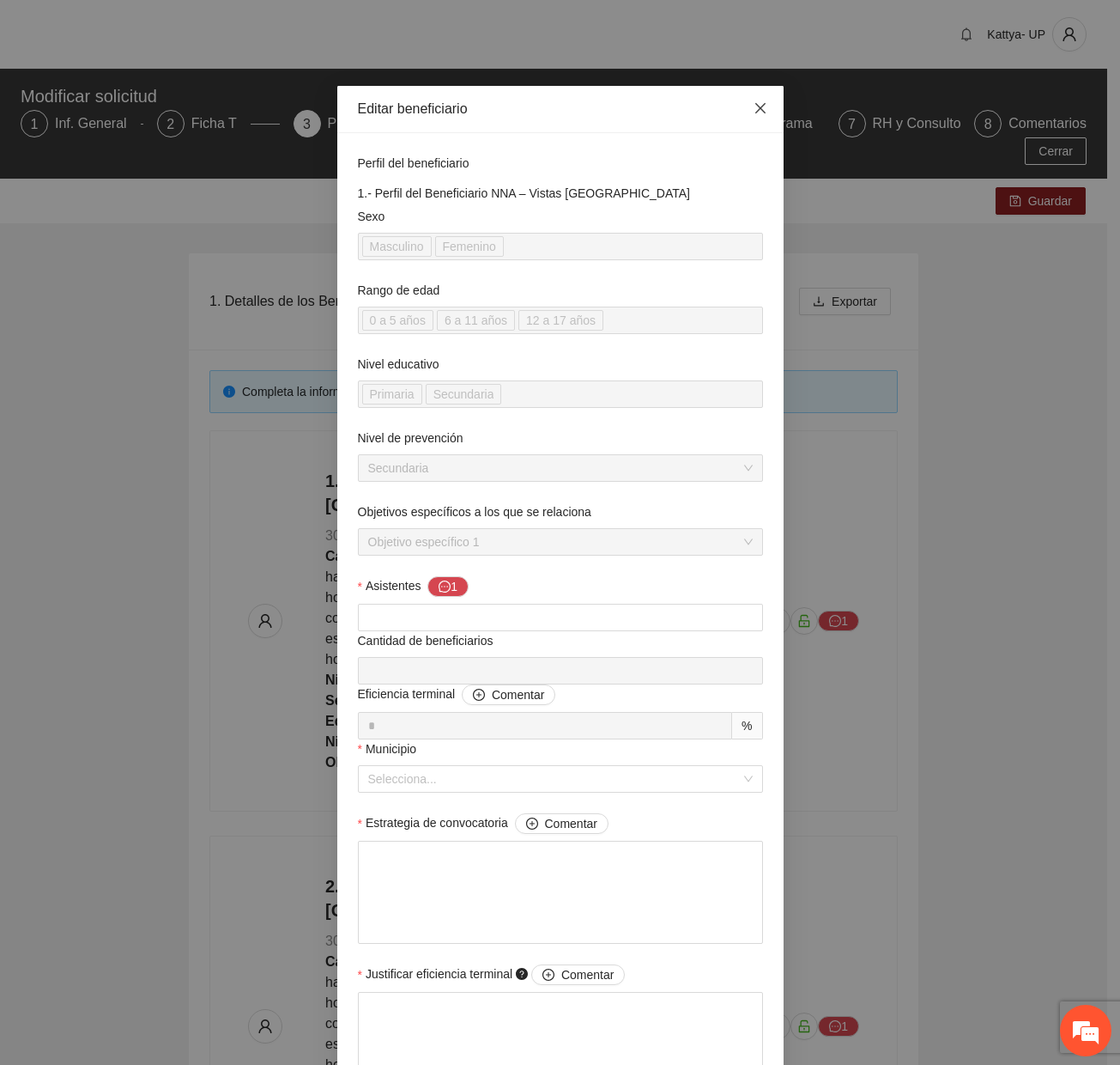
click at [741, 108] on span "Close" at bounding box center [760, 109] width 46 height 46
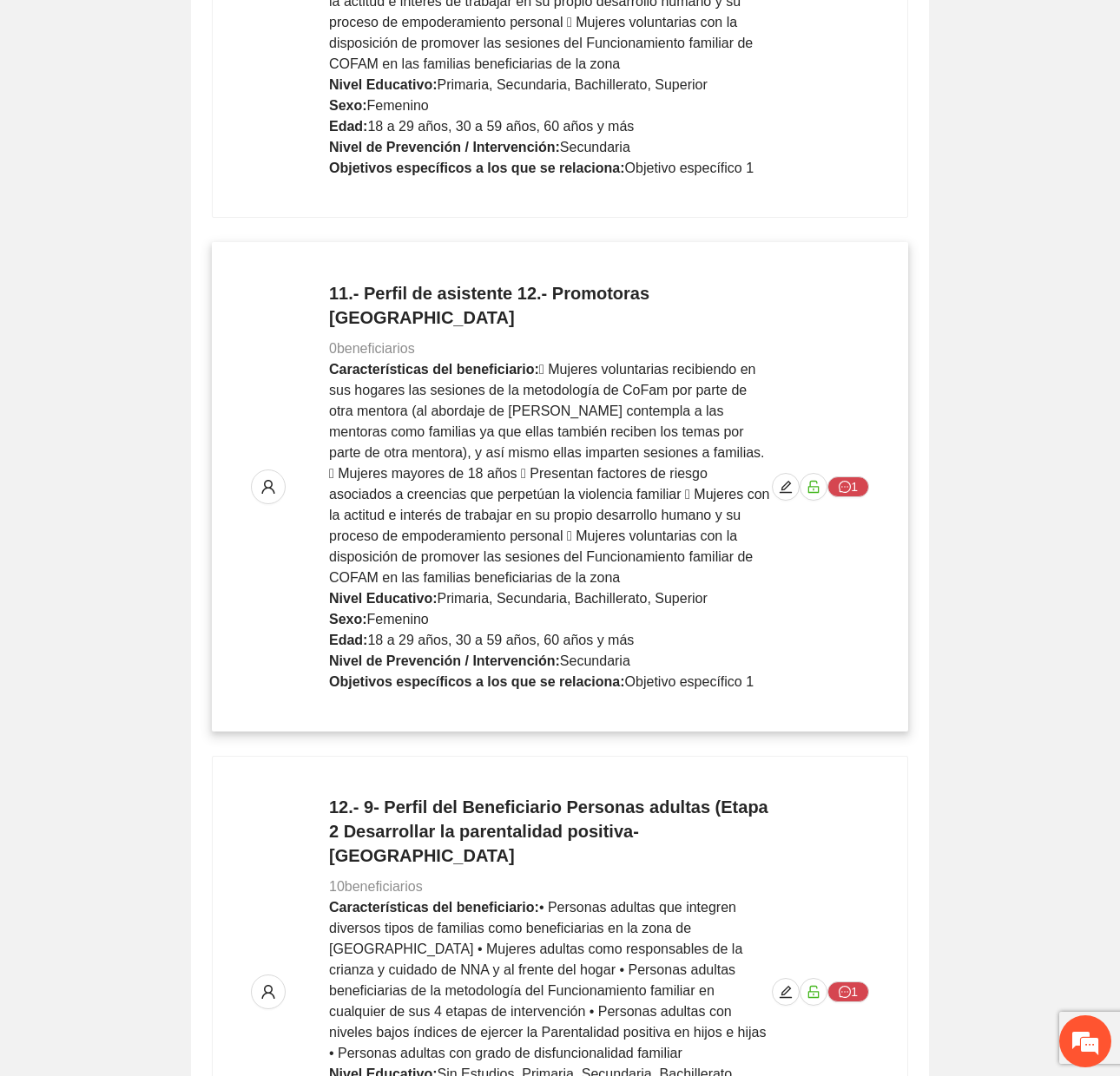
scroll to position [5061, 0]
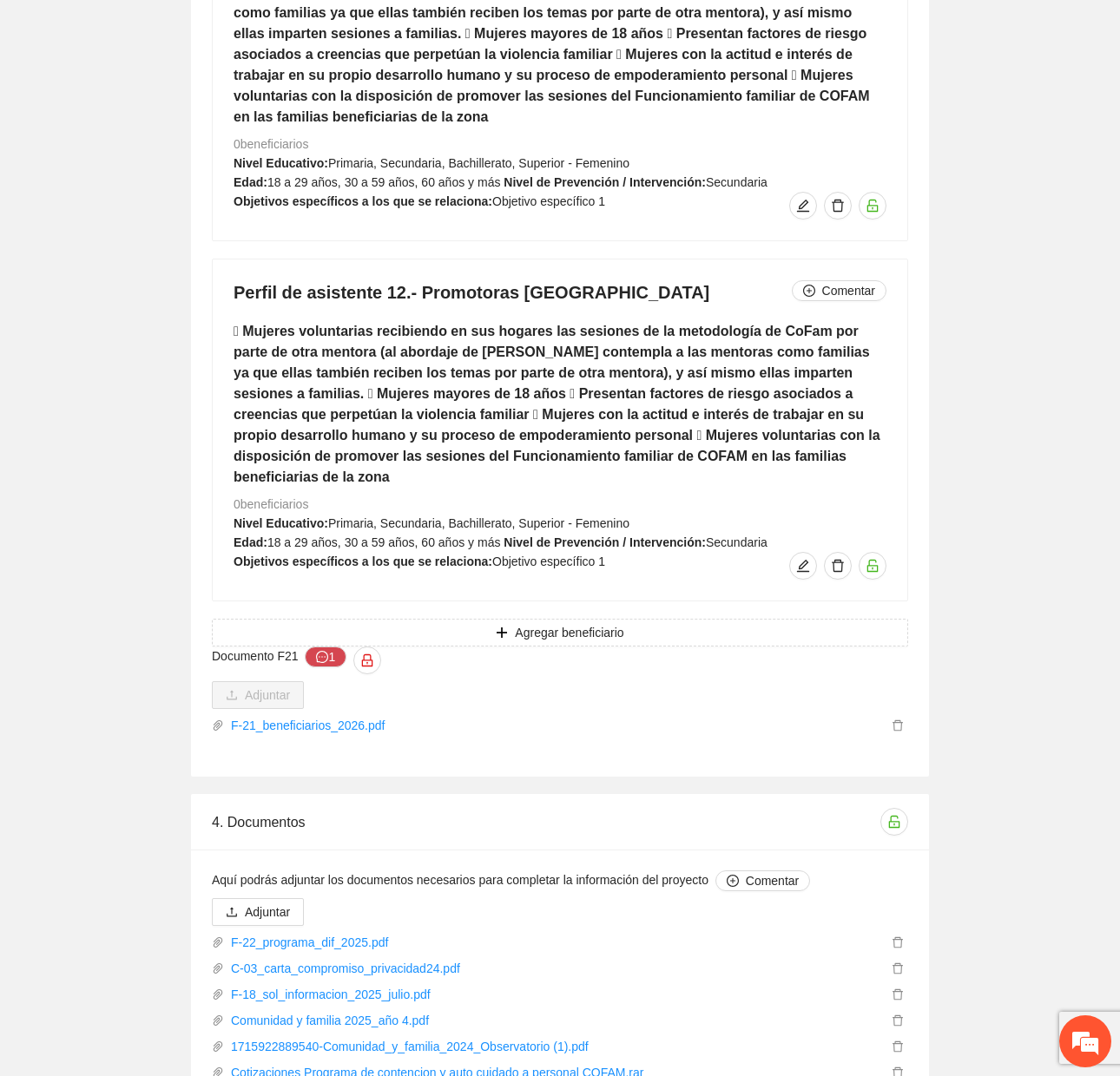
scroll to position [10696, 0]
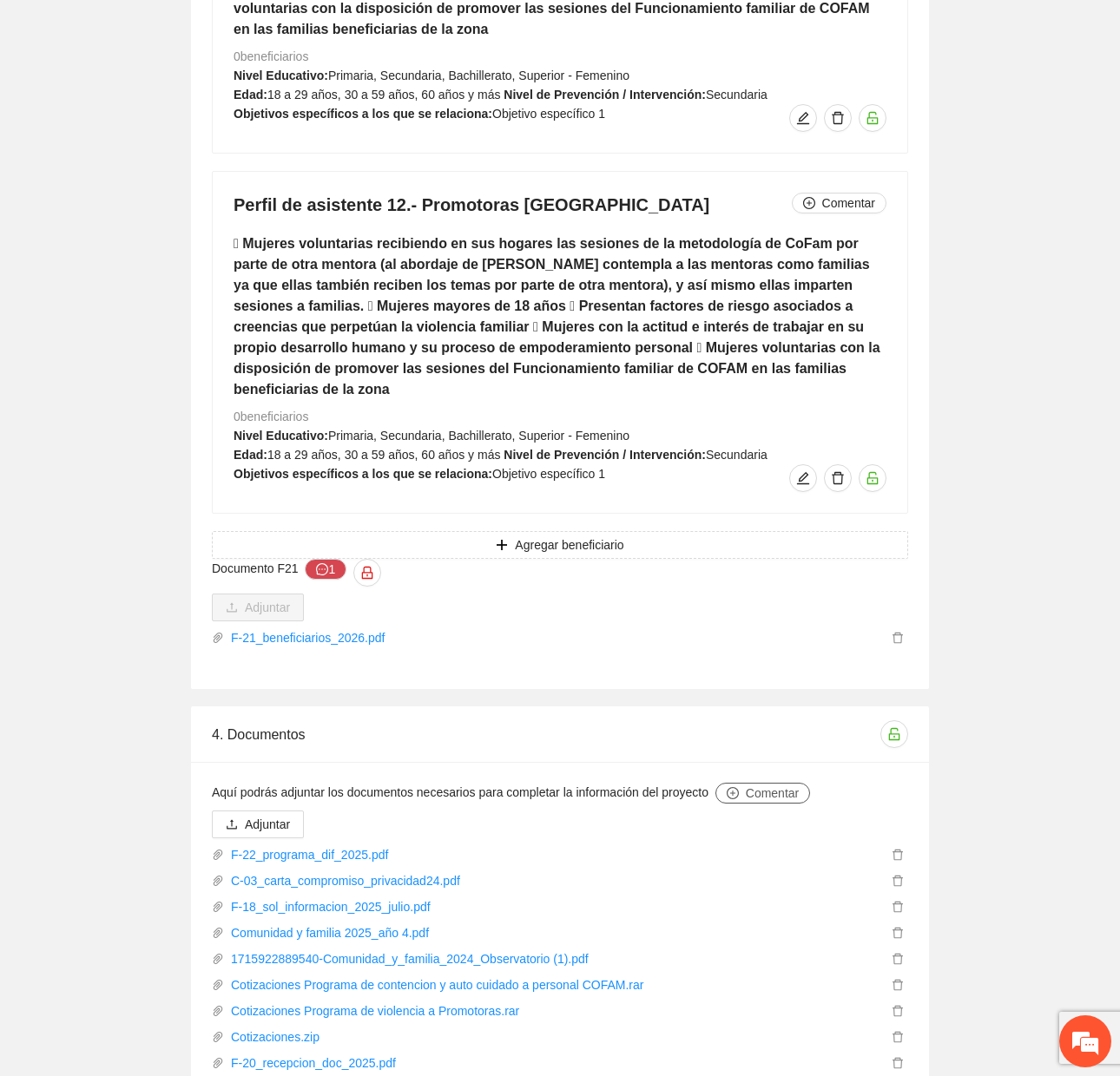
click at [726, 783] on button "Comentar" at bounding box center [762, 793] width 95 height 21
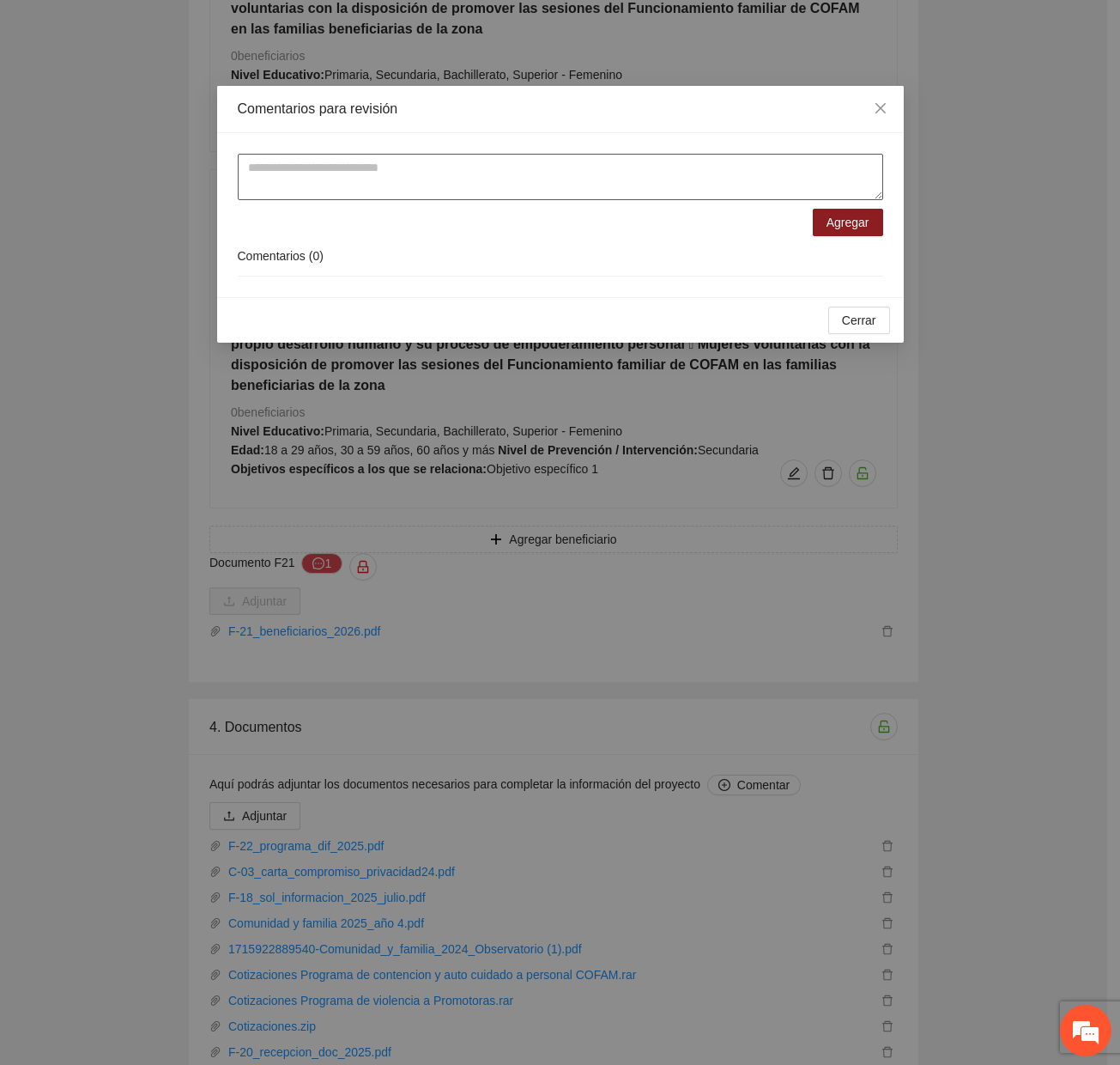
click at [308, 193] on textarea at bounding box center [561, 176] width 645 height 46
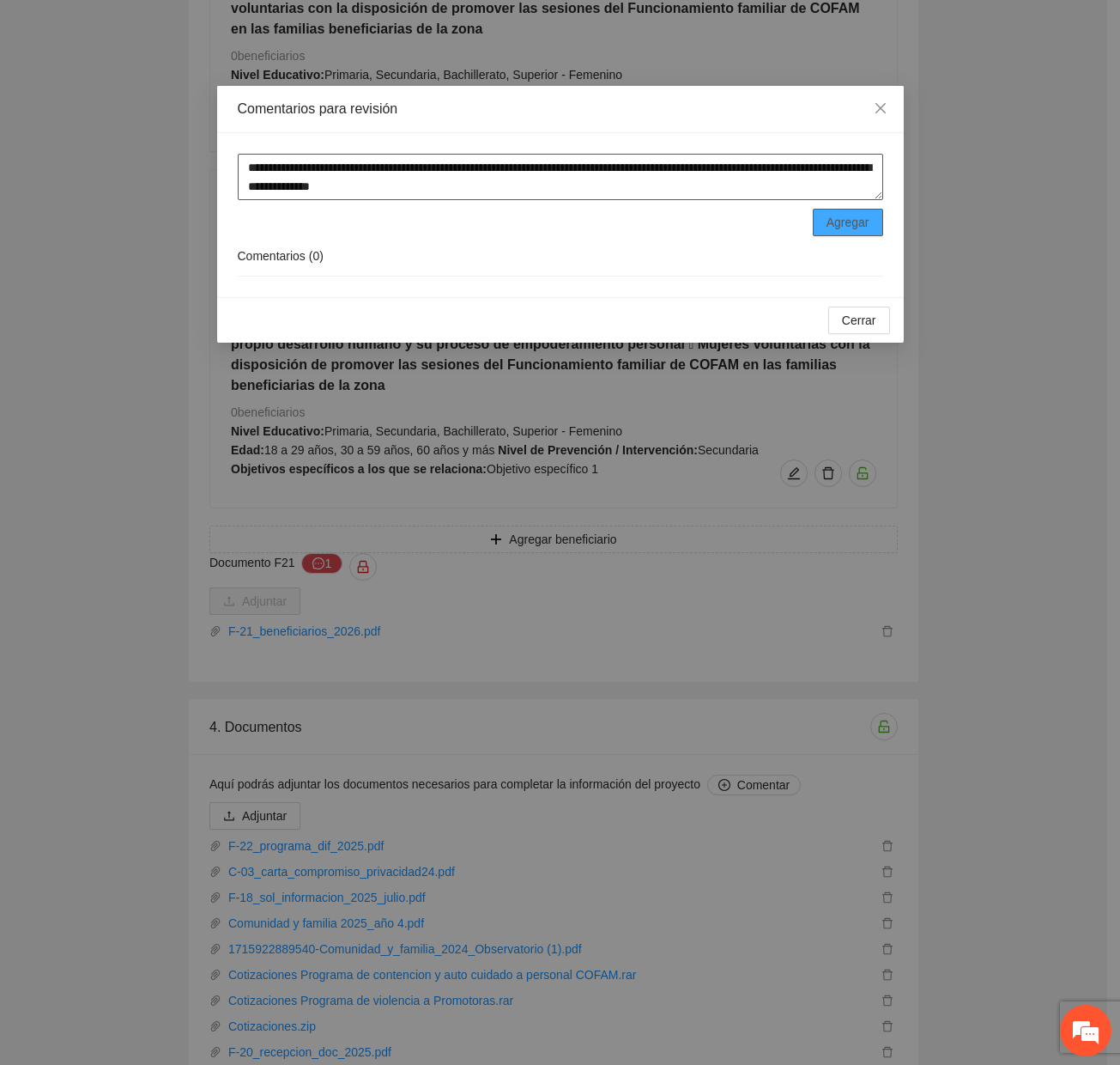
type textarea "**********"
click at [839, 209] on button "Agregar" at bounding box center [848, 221] width 70 height 27
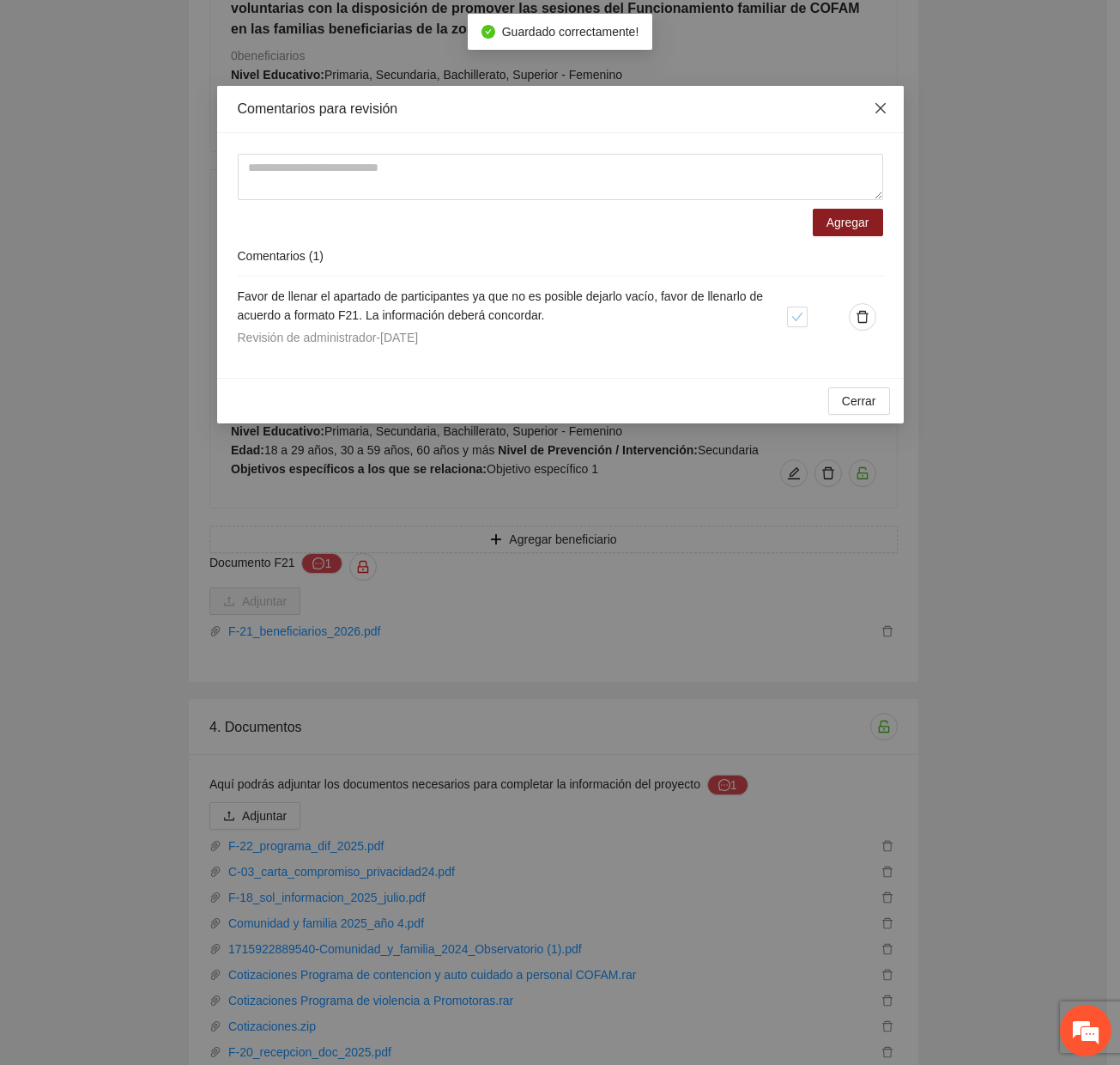
click at [874, 108] on icon "close" at bounding box center [881, 108] width 14 height 14
